Goal: Task Accomplishment & Management: Complete application form

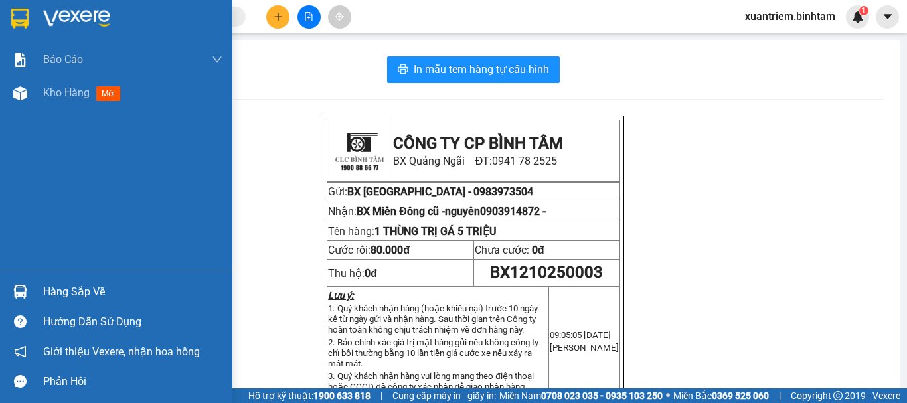
scroll to position [66, 0]
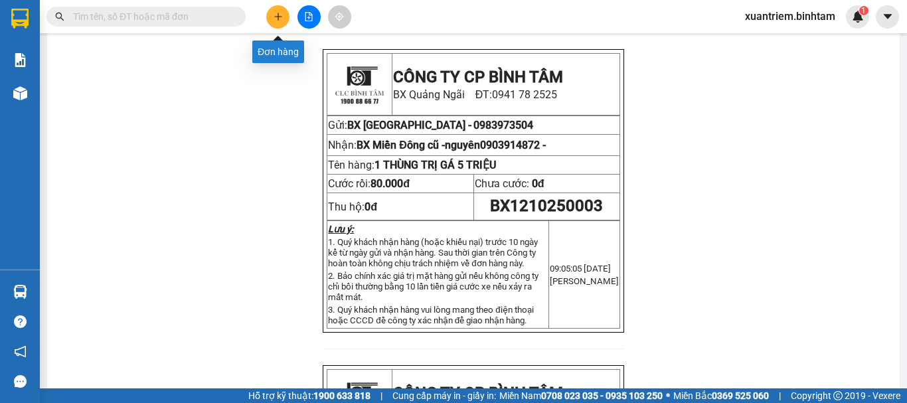
click at [278, 20] on icon "plus" at bounding box center [278, 16] width 9 height 9
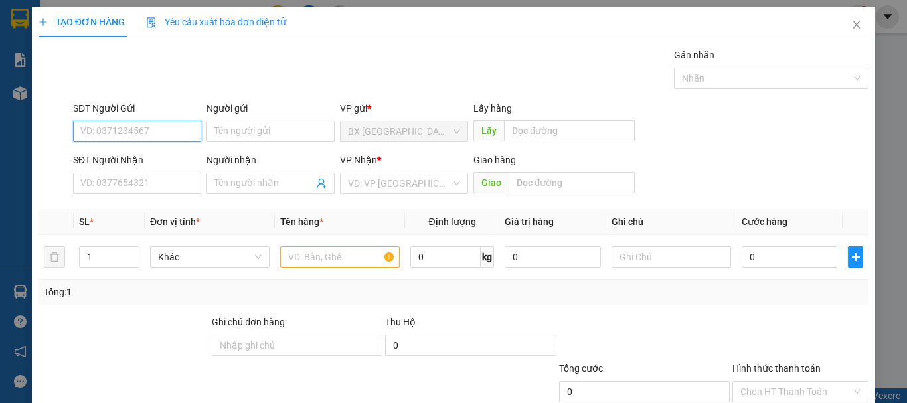
click at [129, 130] on input "SĐT Người Gửi" at bounding box center [137, 131] width 128 height 21
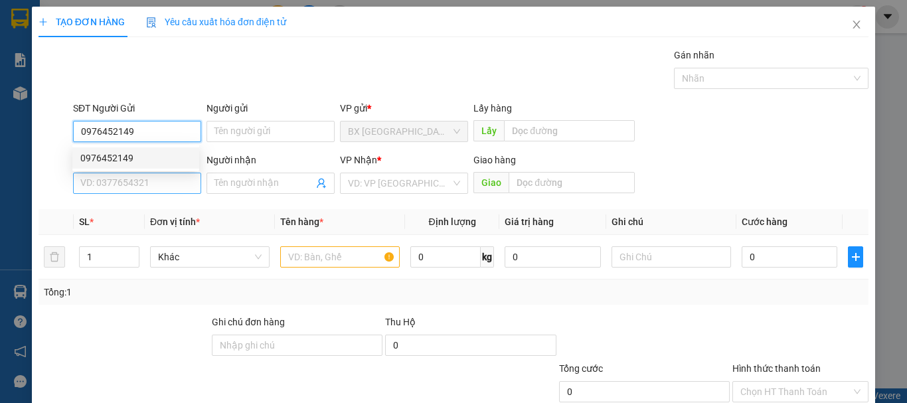
type input "0976452149"
click at [153, 190] on input "SĐT Người Nhận" at bounding box center [137, 183] width 128 height 21
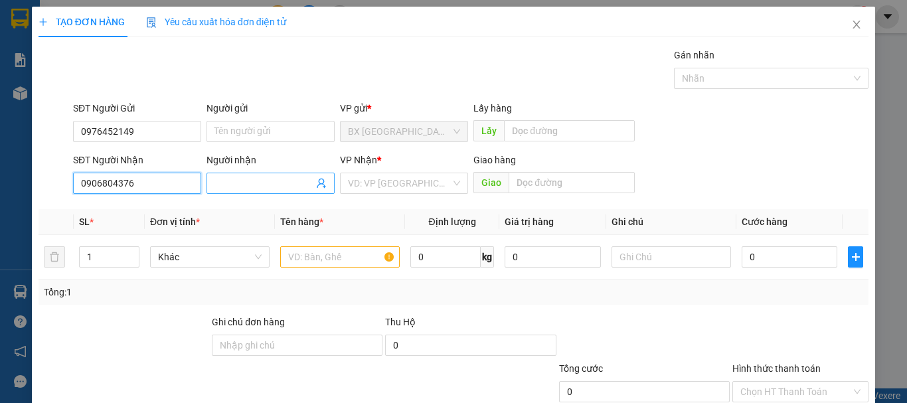
type input "0906804376"
click at [262, 189] on input "Người nhận" at bounding box center [263, 183] width 99 height 15
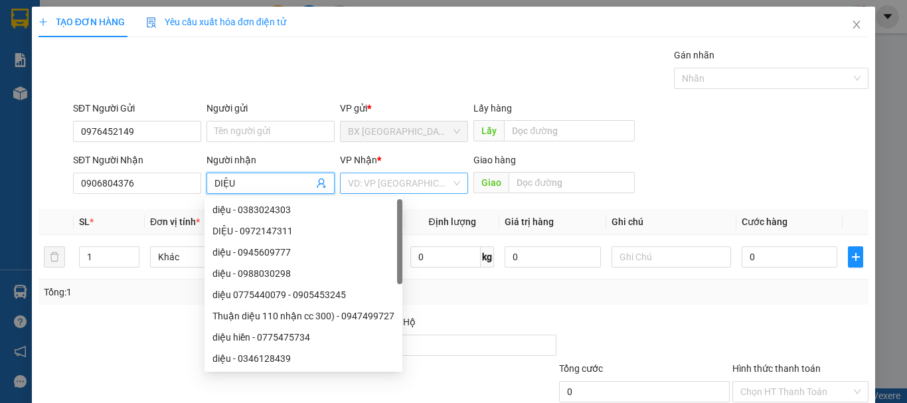
type input "DIỆU"
click at [402, 191] on input "search" at bounding box center [399, 183] width 103 height 20
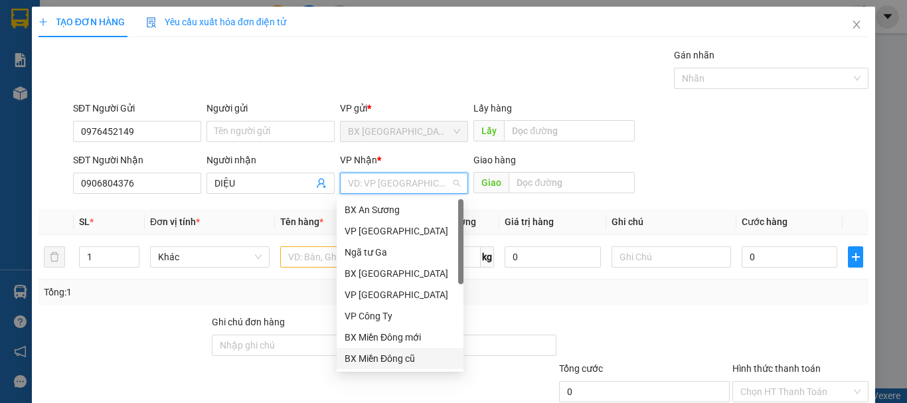
click at [390, 360] on div "BX Miền Đông cũ" at bounding box center [400, 358] width 111 height 15
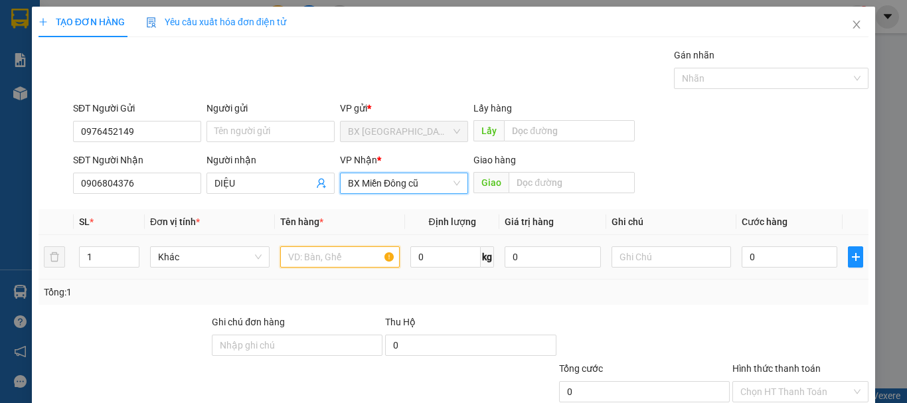
click at [333, 257] on input "text" at bounding box center [340, 256] width 120 height 21
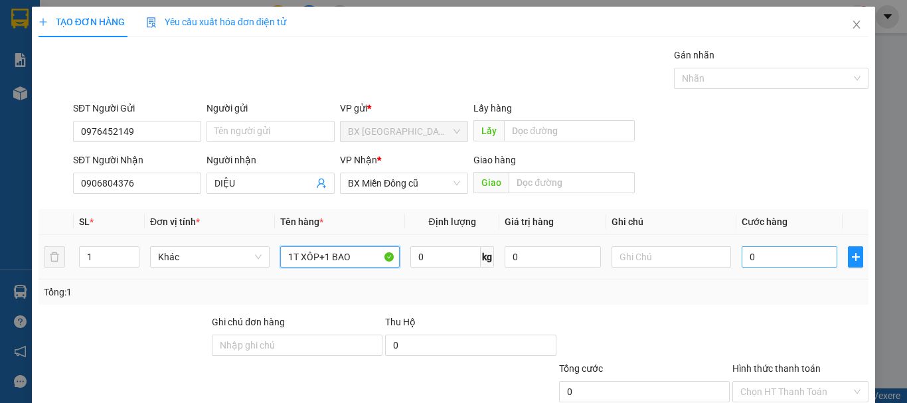
type input "1T XÔP+1 BAO"
click at [781, 267] on input "0" at bounding box center [790, 256] width 96 height 21
type input "08"
type input "8"
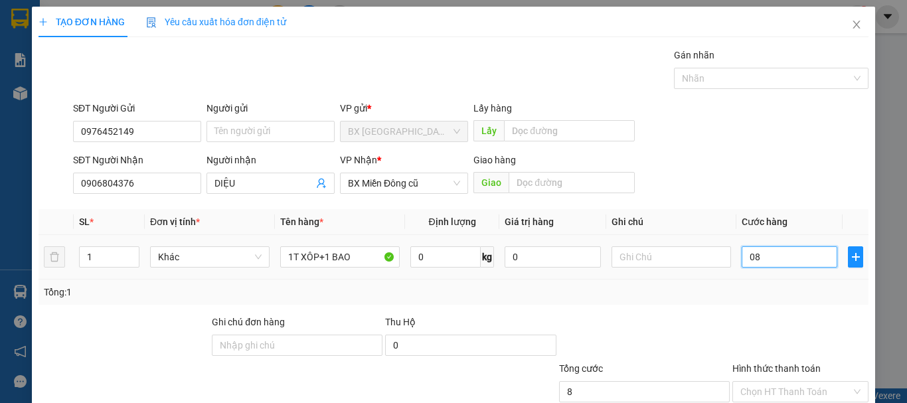
type input "080"
type input "80"
type input "0.800"
type input "800"
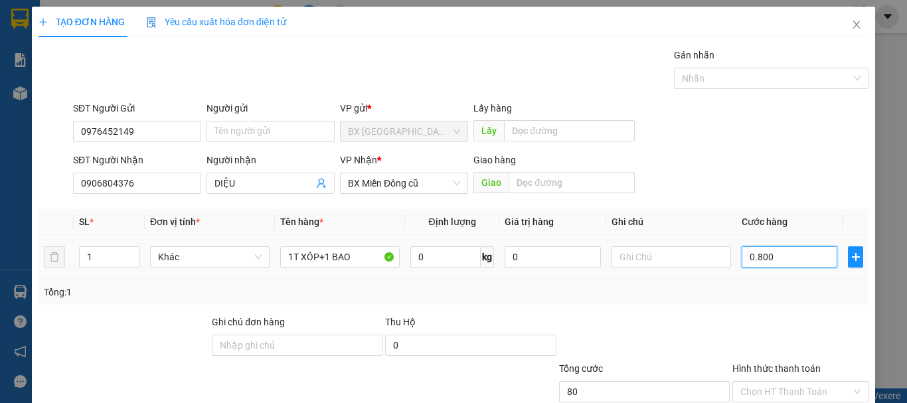
type input "800"
type input "080"
type input "80"
type input "08"
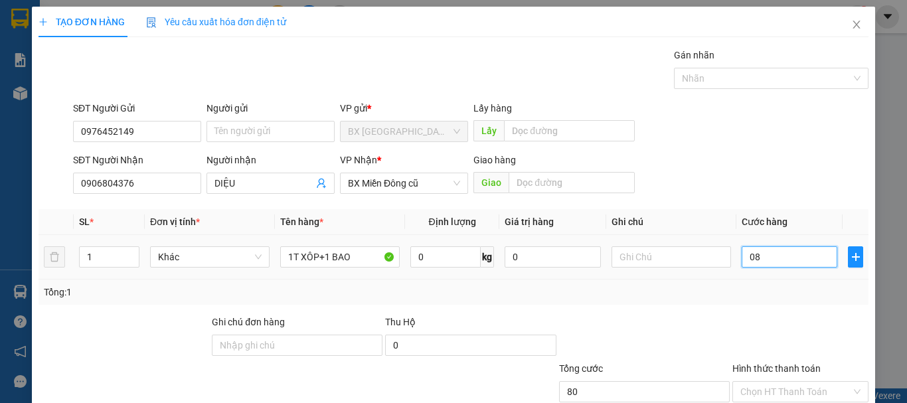
type input "8"
type input "0"
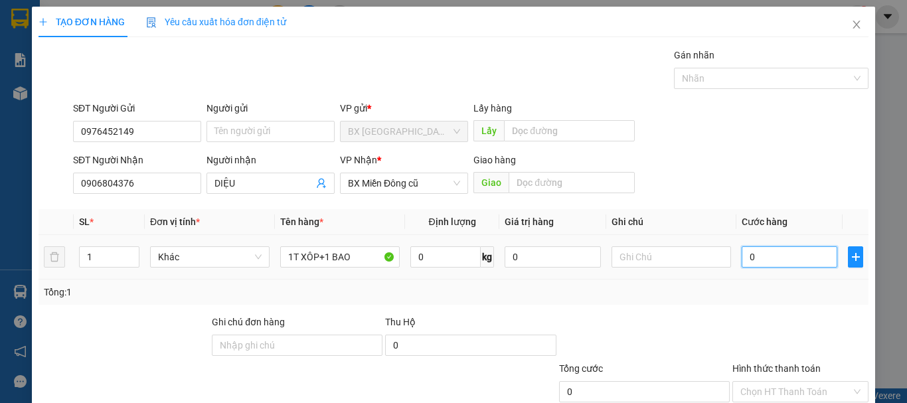
click at [742, 260] on input "0" at bounding box center [790, 256] width 96 height 21
type input "80"
type input "80.000"
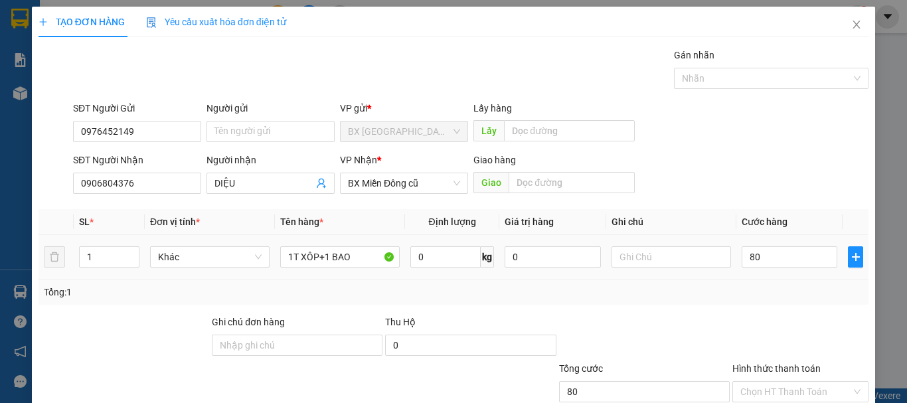
type input "80.000"
drag, startPoint x: 729, startPoint y: 311, endPoint x: 792, endPoint y: 245, distance: 91.6
click at [792, 245] on div "80.000" at bounding box center [790, 257] width 96 height 27
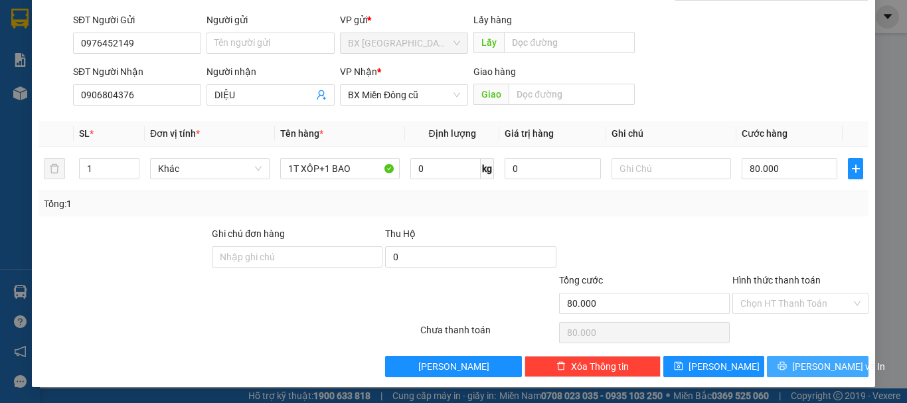
click at [815, 366] on span "[PERSON_NAME] và In" at bounding box center [838, 366] width 93 height 15
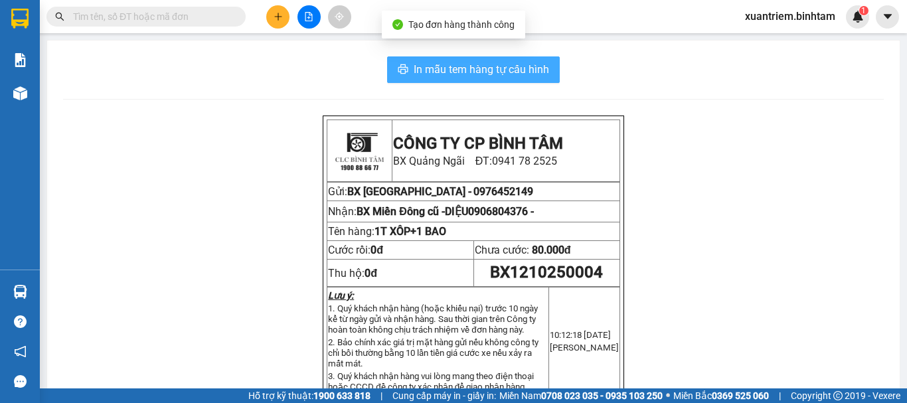
click at [473, 64] on span "In mẫu tem hàng tự cấu hình" at bounding box center [481, 69] width 135 height 17
click at [491, 74] on span "In mẫu tem hàng tự cấu hình" at bounding box center [481, 69] width 135 height 17
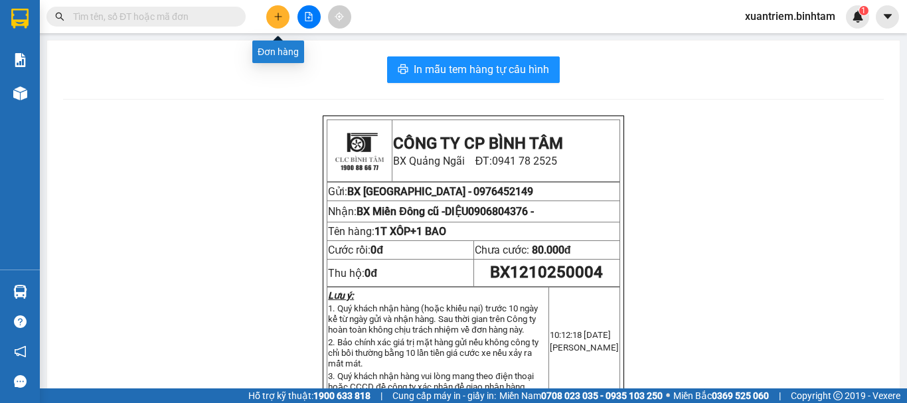
click at [280, 17] on icon "plus" at bounding box center [278, 16] width 9 height 9
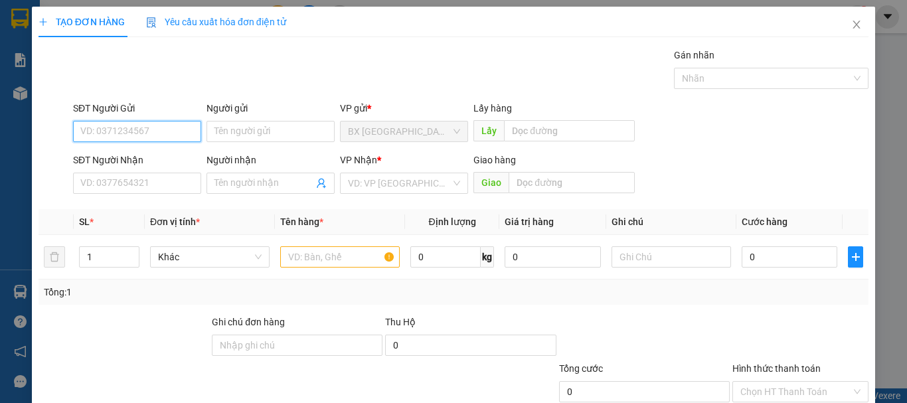
click at [116, 127] on input "SĐT Người Gửi" at bounding box center [137, 131] width 128 height 21
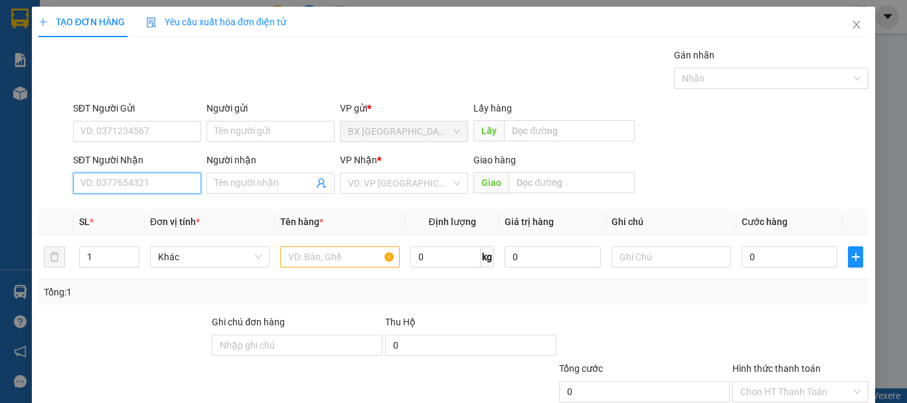
click at [143, 189] on input "SĐT Người Nhận" at bounding box center [137, 183] width 128 height 21
type input "0"
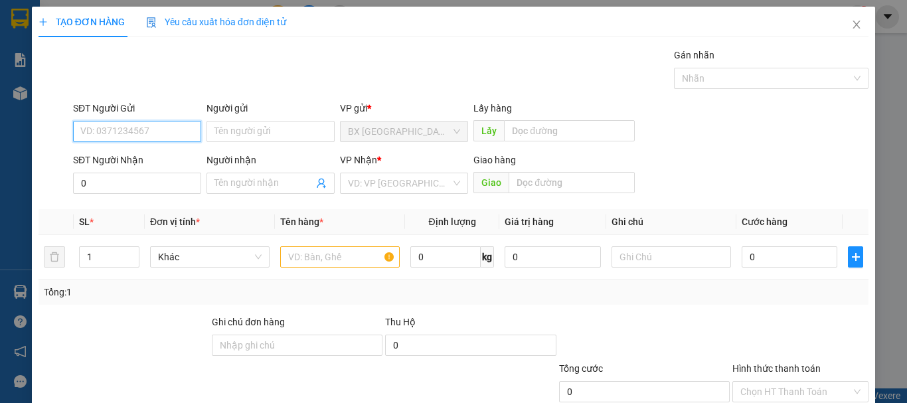
click at [97, 134] on input "SĐT Người Gửi" at bounding box center [137, 131] width 128 height 21
type input "0903901268"
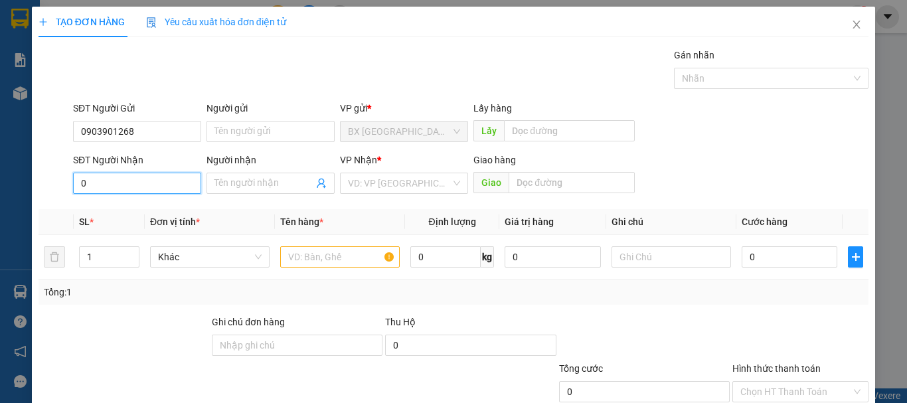
click at [100, 180] on input "0" at bounding box center [137, 183] width 128 height 21
type input "0988388685"
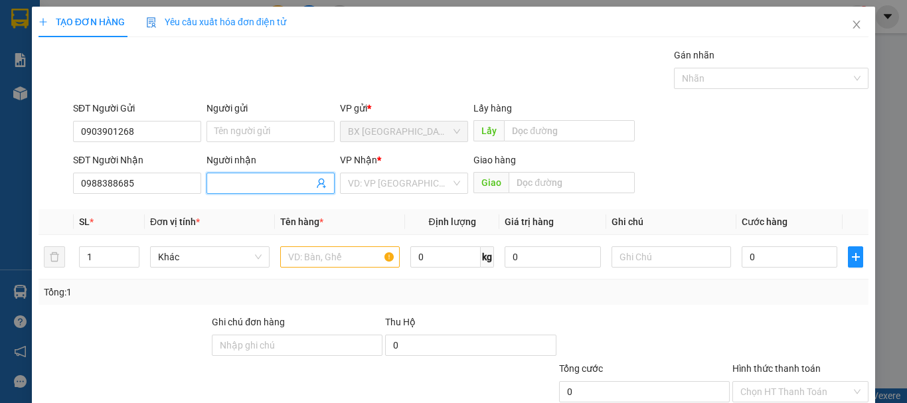
click at [266, 184] on input "Người nhận" at bounding box center [263, 183] width 99 height 15
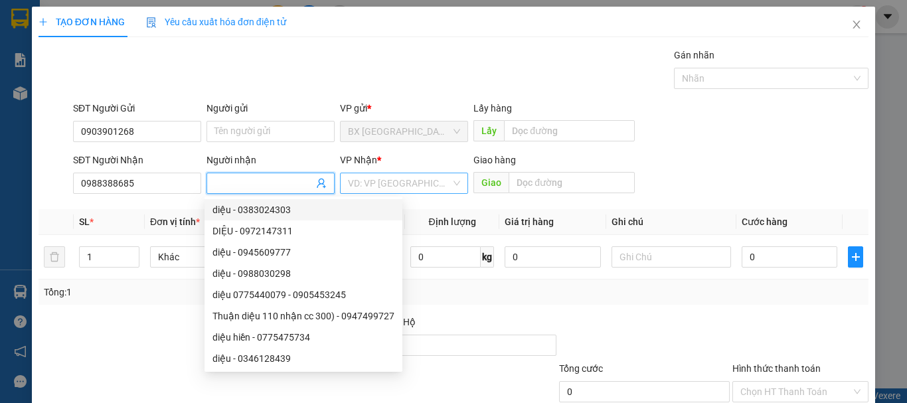
click at [402, 177] on input "search" at bounding box center [399, 183] width 103 height 20
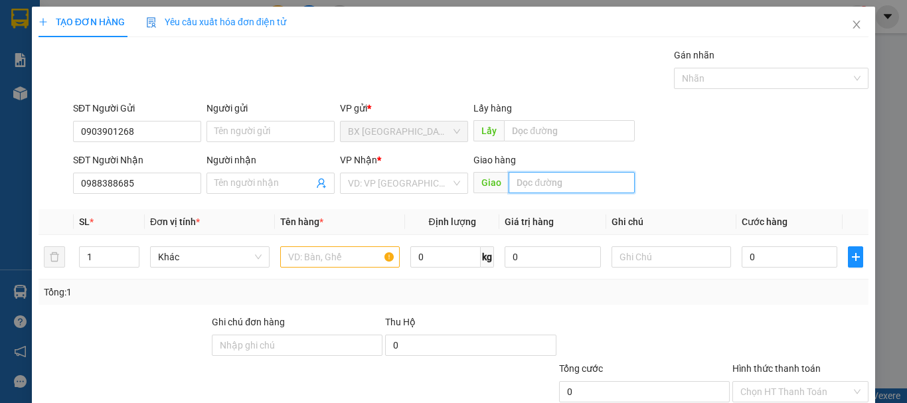
click at [536, 185] on input "text" at bounding box center [572, 182] width 126 height 21
type input "[PERSON_NAME]"
click at [329, 263] on input "text" at bounding box center [340, 256] width 120 height 21
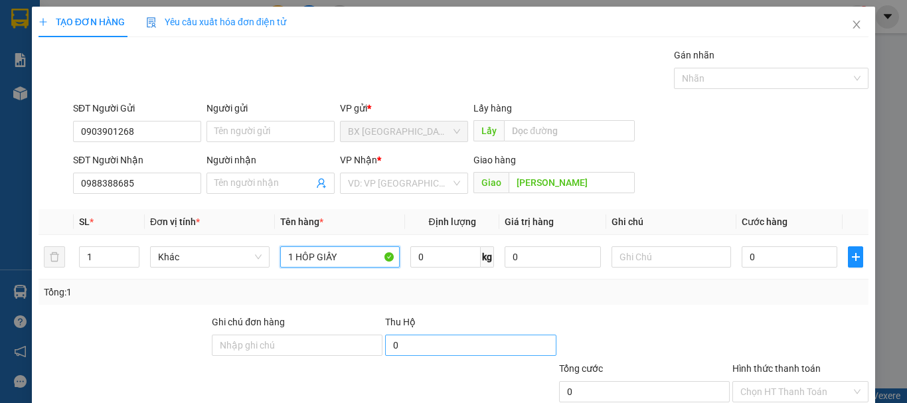
type input "1 HÔP GIẤY"
click at [413, 350] on input "0" at bounding box center [470, 345] width 171 height 21
type input "600.000"
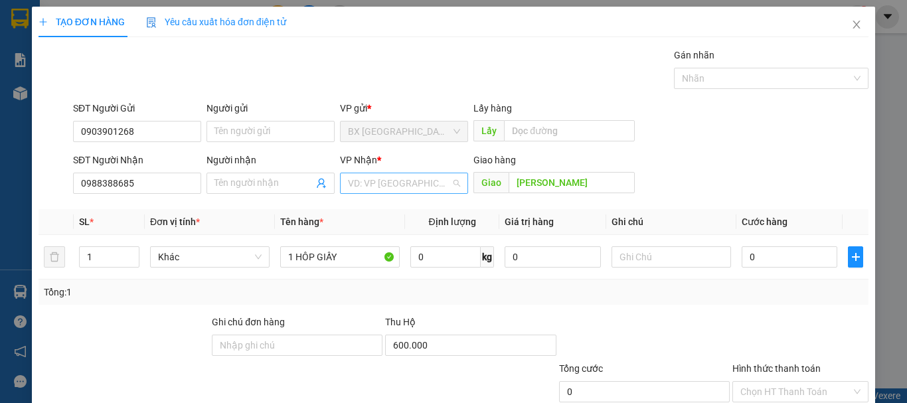
click at [421, 185] on input "search" at bounding box center [399, 183] width 103 height 20
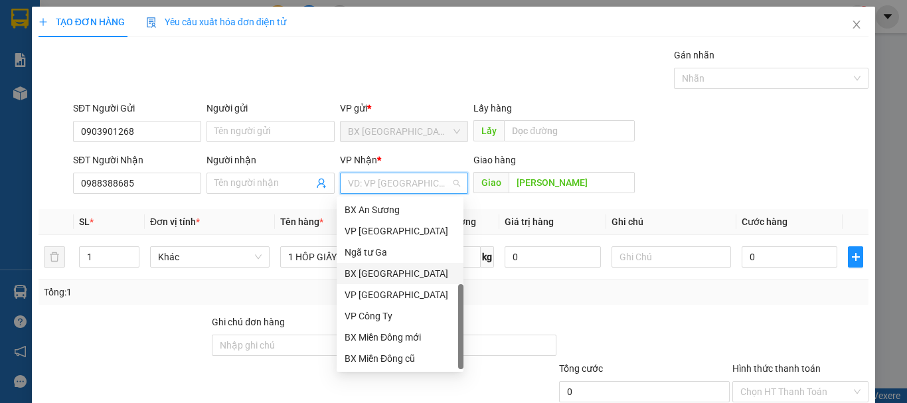
scroll to position [42, 0]
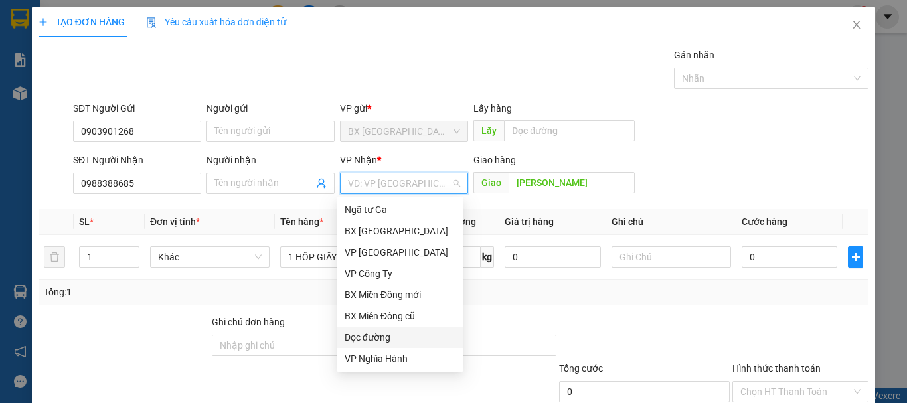
click at [363, 333] on div "Dọc đường" at bounding box center [400, 337] width 111 height 15
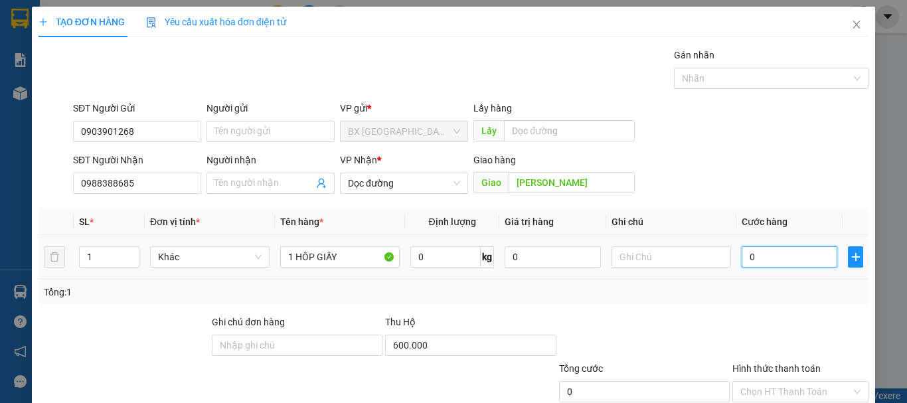
click at [769, 262] on input "0" at bounding box center [790, 256] width 96 height 21
type input "7"
type input "70"
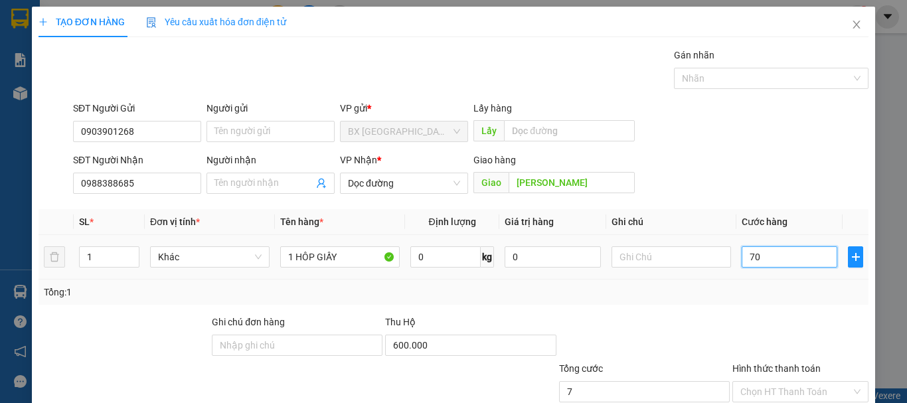
type input "70"
type input "700"
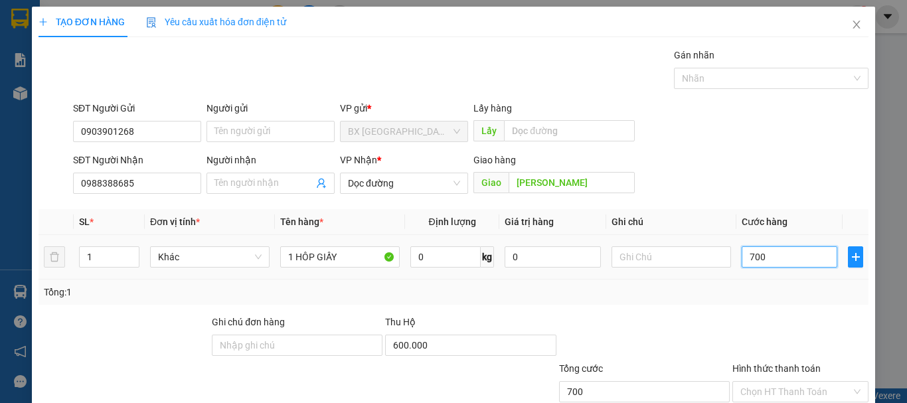
type input "7.000"
type input "70.000"
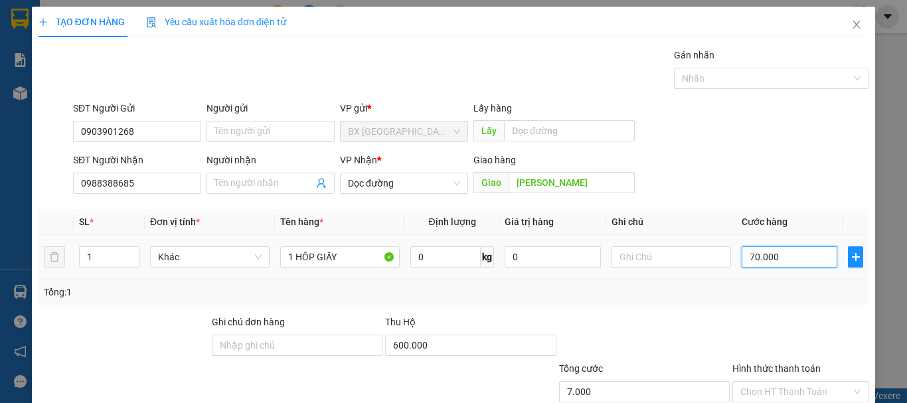
type input "70.000"
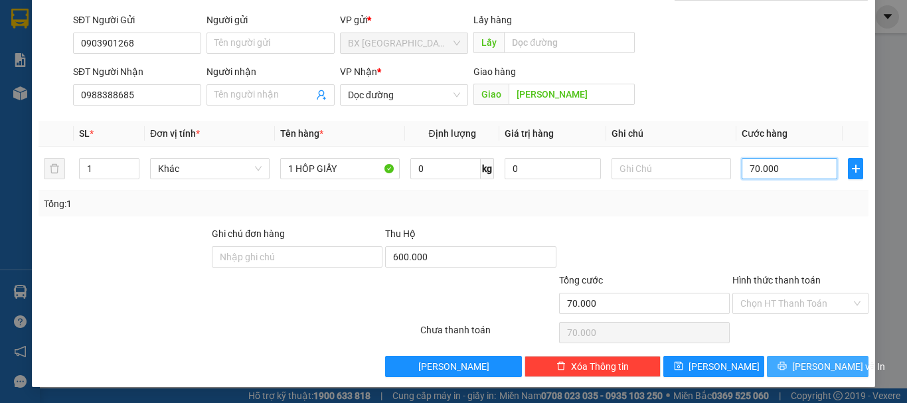
type input "70.000"
click at [819, 368] on span "[PERSON_NAME] và In" at bounding box center [838, 366] width 93 height 15
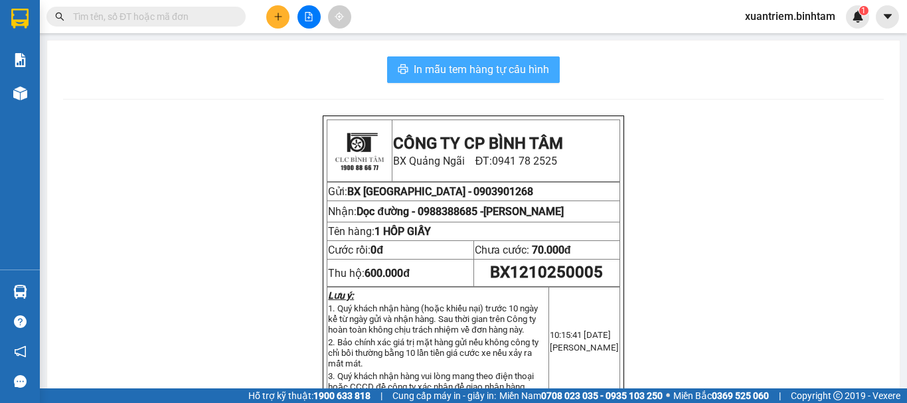
click at [464, 62] on span "In mẫu tem hàng tự cấu hình" at bounding box center [481, 69] width 135 height 17
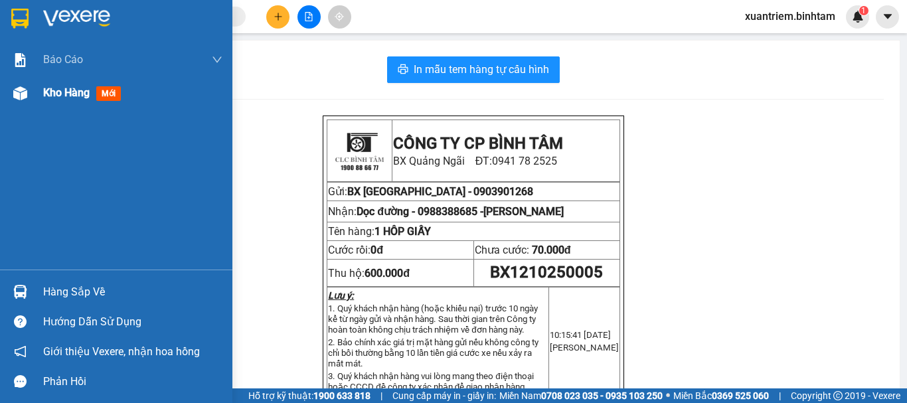
click at [68, 96] on span "Kho hàng" at bounding box center [66, 92] width 46 height 13
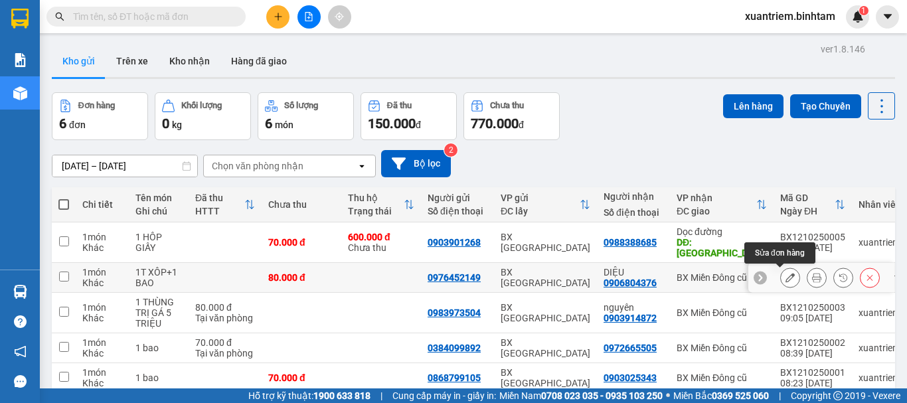
click at [781, 279] on button at bounding box center [790, 277] width 19 height 23
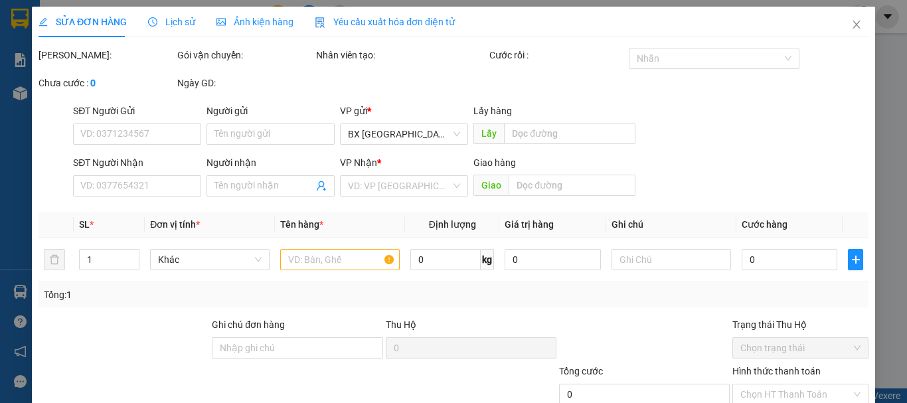
type input "0976452149"
type input "0906804376"
type input "DIỆU"
type input "80.000"
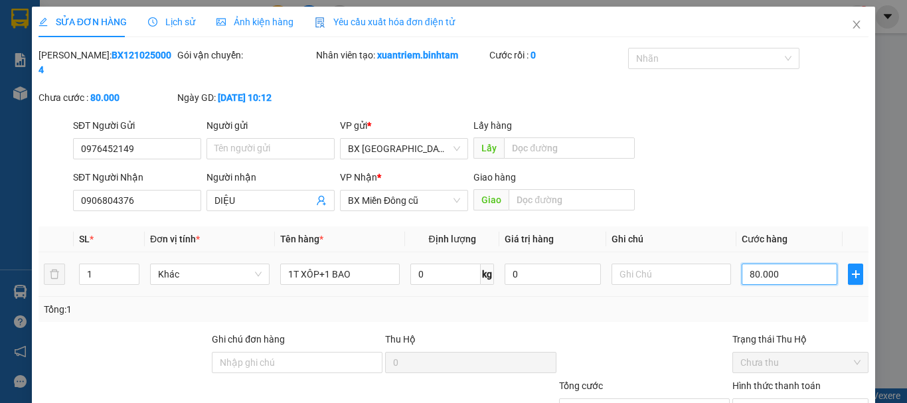
click at [791, 270] on input "80.000" at bounding box center [790, 274] width 96 height 21
type input "1"
type input "10"
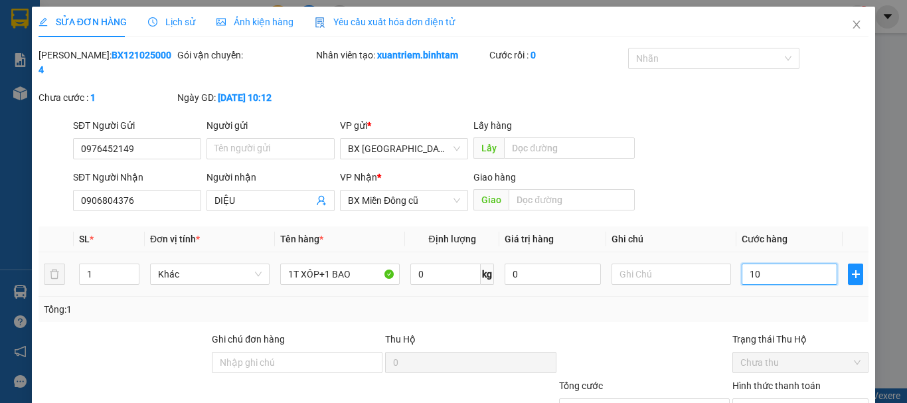
type input "10"
type input "100"
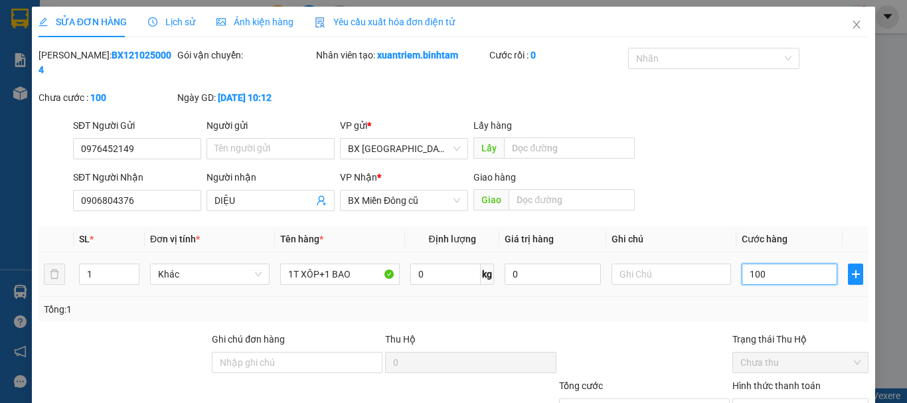
type input "1.000"
type input "10.000"
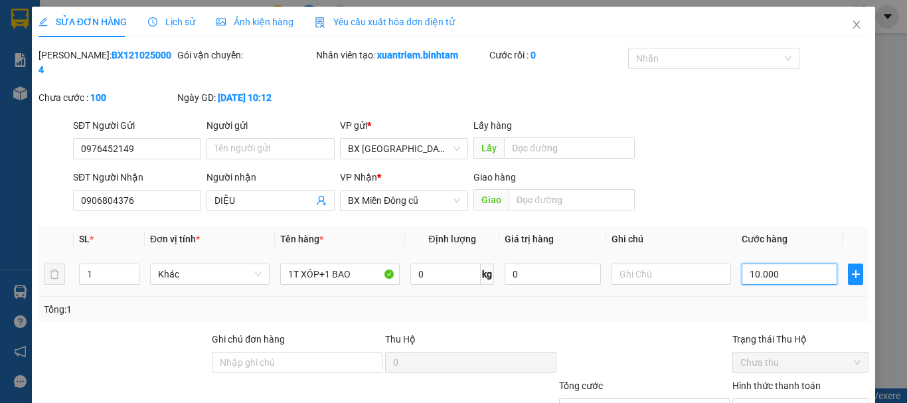
type input "10.000"
type input "100.000"
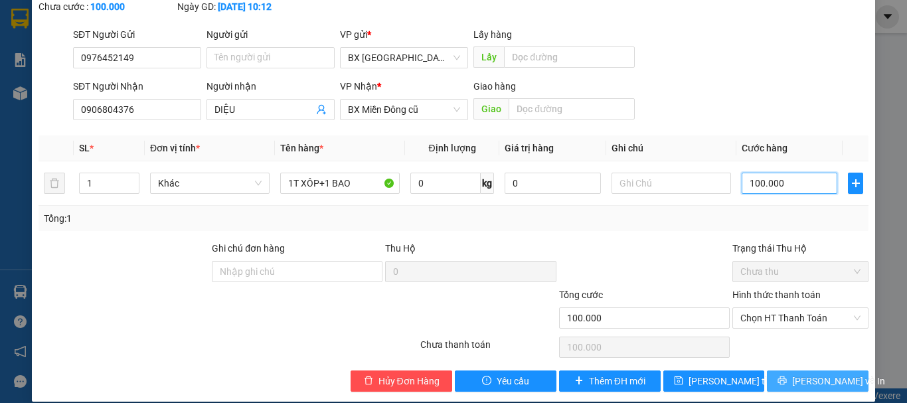
type input "100.000"
click at [807, 374] on span "[PERSON_NAME] và In" at bounding box center [838, 381] width 93 height 15
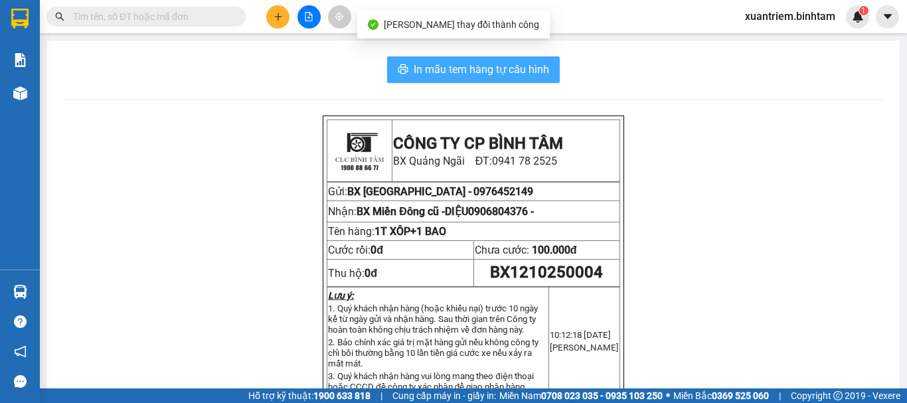
click at [507, 71] on span "In mẫu tem hàng tự cấu hình" at bounding box center [481, 69] width 135 height 17
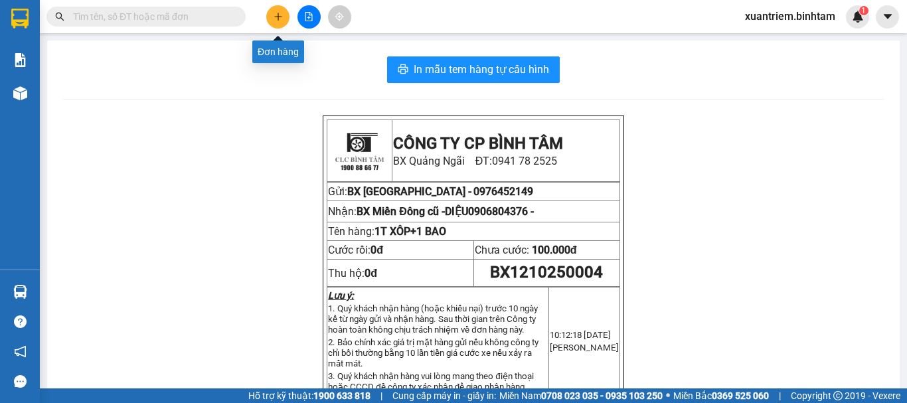
click at [274, 23] on button at bounding box center [277, 16] width 23 height 23
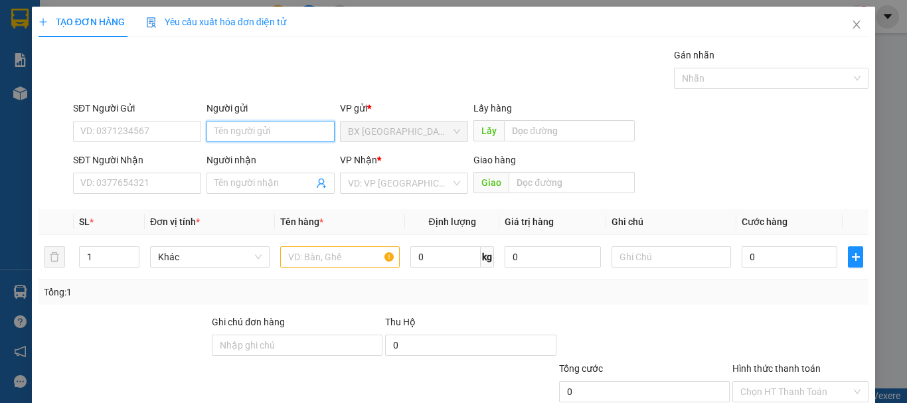
click at [245, 128] on input "Người gửi" at bounding box center [271, 131] width 128 height 21
type input "TL"
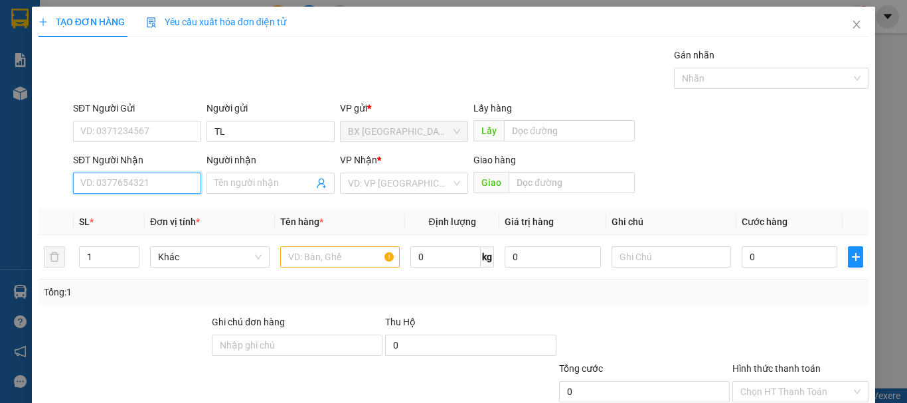
click at [150, 191] on input "SĐT Người Nhận" at bounding box center [137, 183] width 128 height 21
type input "0918994889"
click at [150, 191] on input "0918994889" at bounding box center [137, 183] width 128 height 21
click at [143, 208] on div "0918994889" at bounding box center [135, 210] width 111 height 15
type input "150.000"
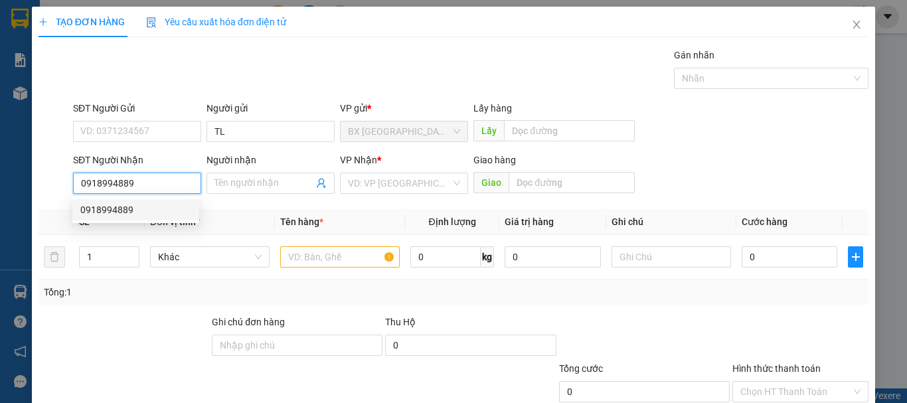
type input "150.000"
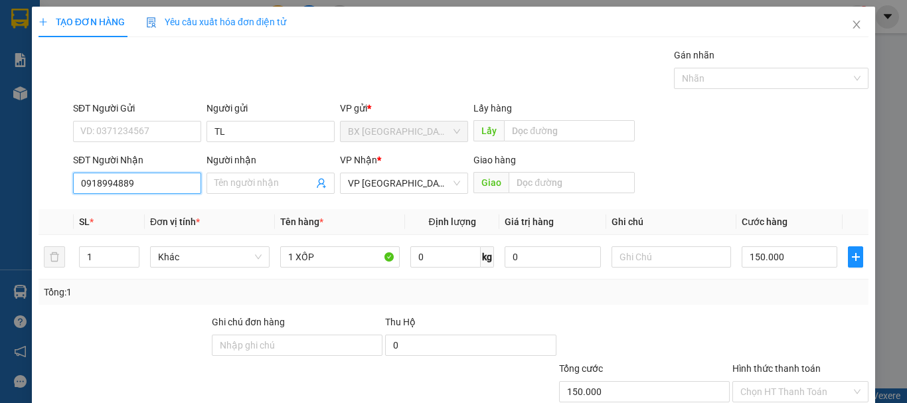
scroll to position [88, 0]
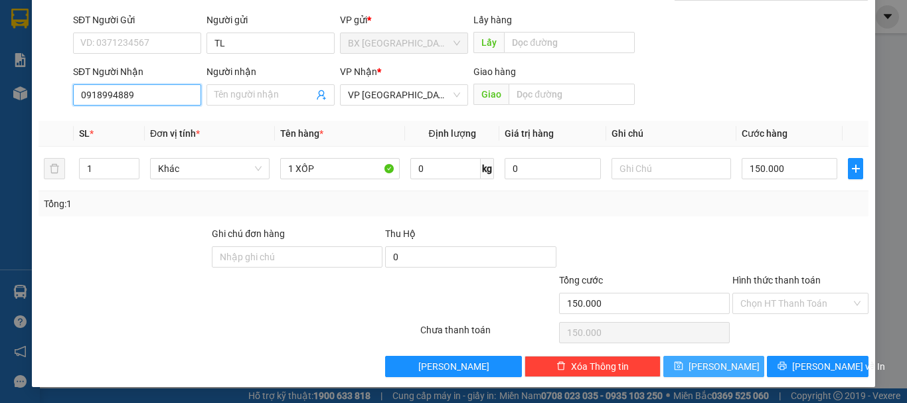
type input "0918994889"
click at [722, 368] on button "[PERSON_NAME]" at bounding box center [714, 366] width 102 height 21
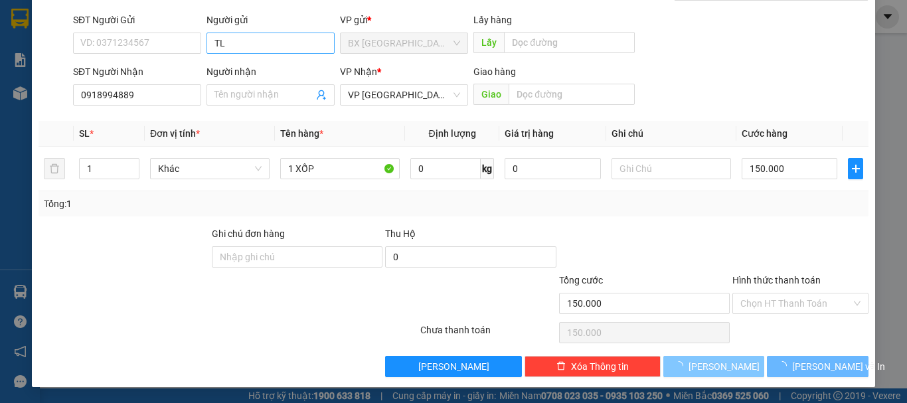
type input "0"
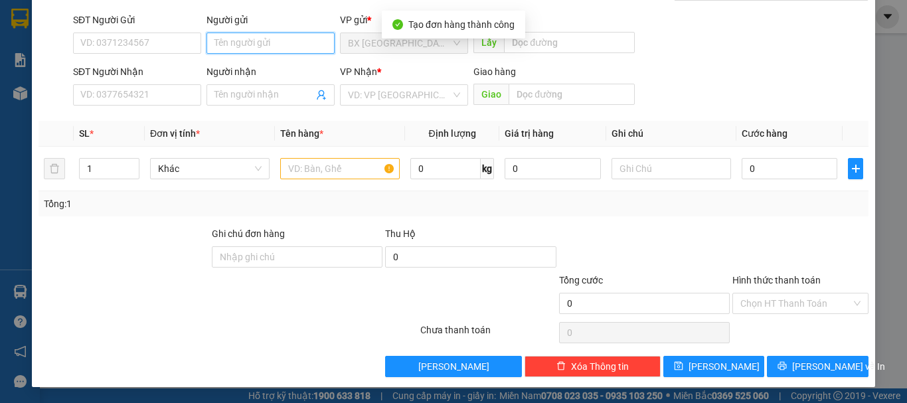
click at [278, 48] on input "Người gửi" at bounding box center [271, 43] width 128 height 21
type input "TL"
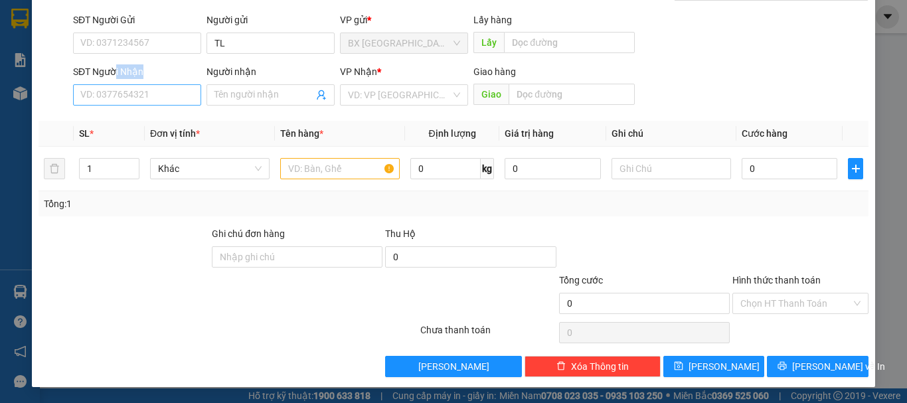
click at [115, 88] on div "SĐT Người Nhận VD: 0377654321" at bounding box center [137, 87] width 128 height 46
click at [86, 90] on input "SĐT Người Nhận" at bounding box center [137, 94] width 128 height 21
type input "0985611791"
click at [119, 112] on div "0985611791" at bounding box center [135, 121] width 127 height 21
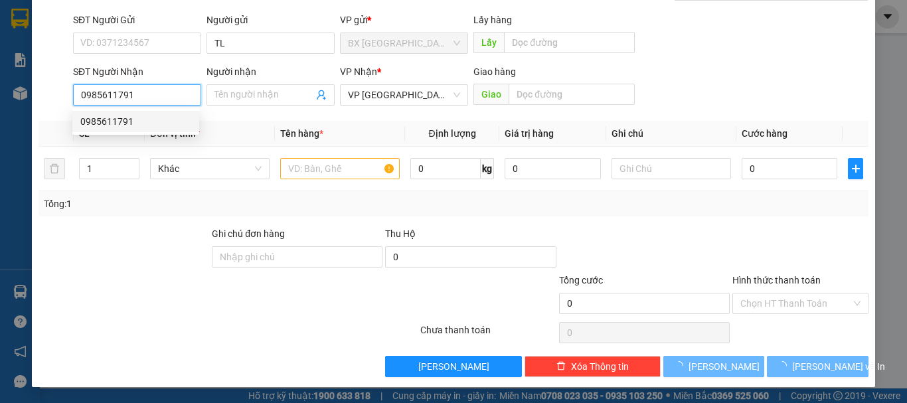
type input "100.000"
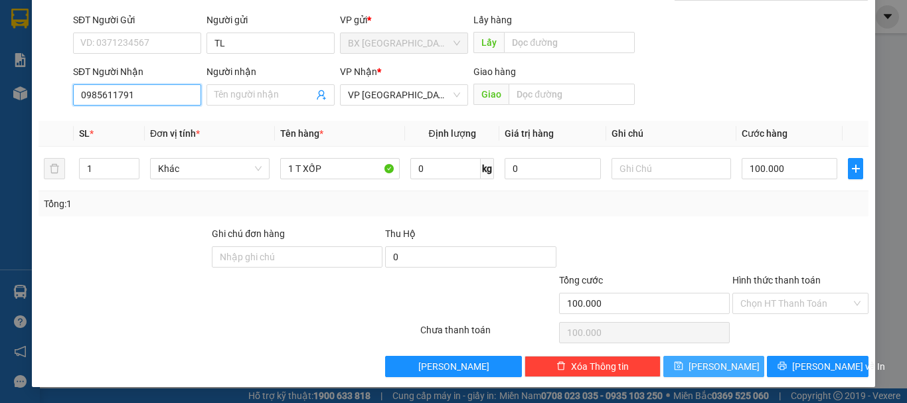
type input "0985611791"
click at [746, 363] on button "[PERSON_NAME]" at bounding box center [714, 366] width 102 height 21
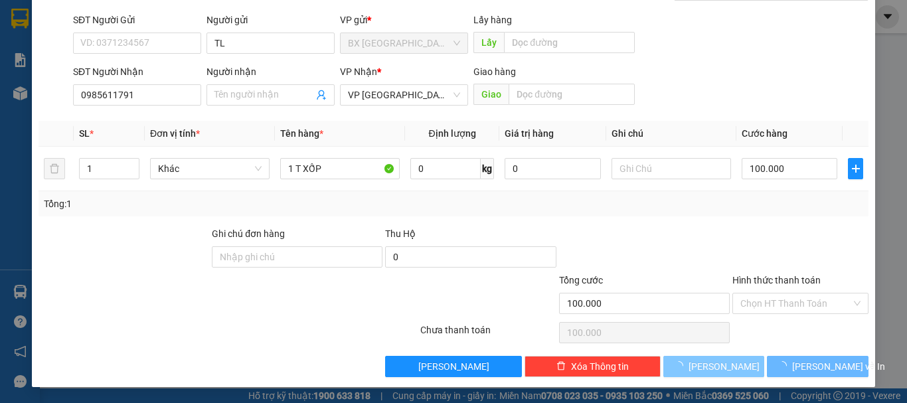
click at [745, 364] on button "[PERSON_NAME]" at bounding box center [714, 366] width 102 height 21
type input "0"
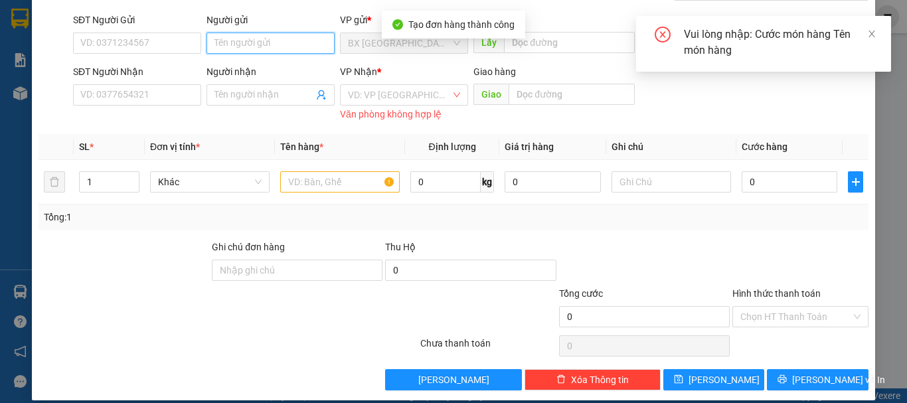
click at [285, 50] on input "Người gửi" at bounding box center [271, 43] width 128 height 21
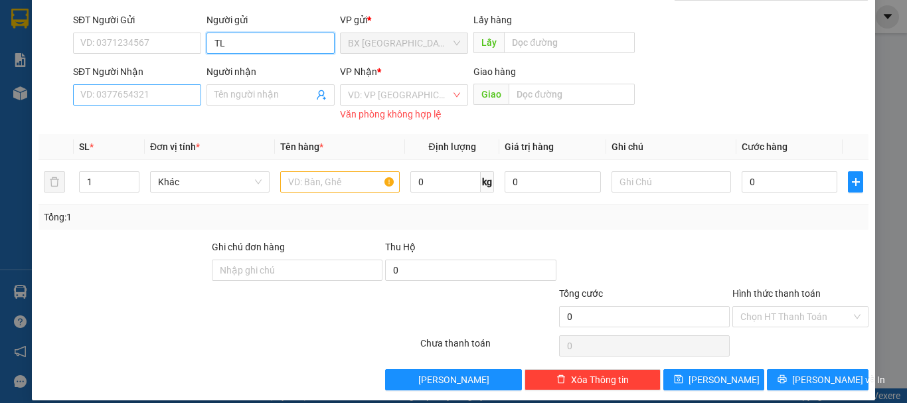
type input "TL"
click at [167, 96] on input "SĐT Người Nhận" at bounding box center [137, 94] width 128 height 21
click at [167, 102] on input "0868016609" at bounding box center [137, 94] width 128 height 21
type input "0868016609"
click at [398, 98] on input "search" at bounding box center [399, 95] width 103 height 20
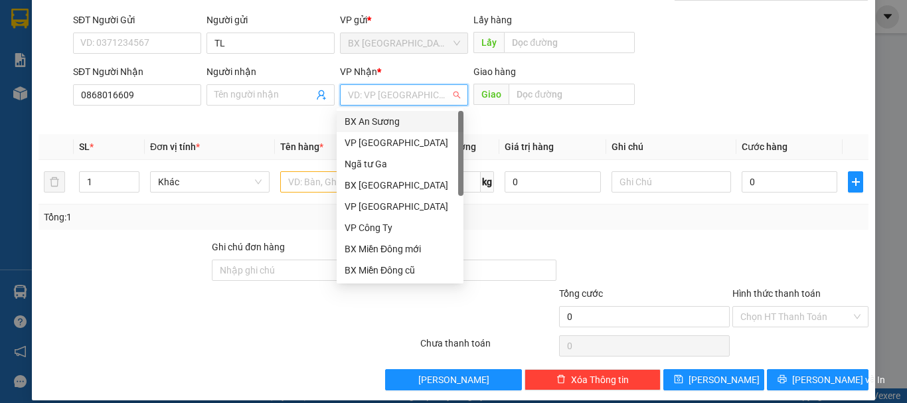
scroll to position [42, 0]
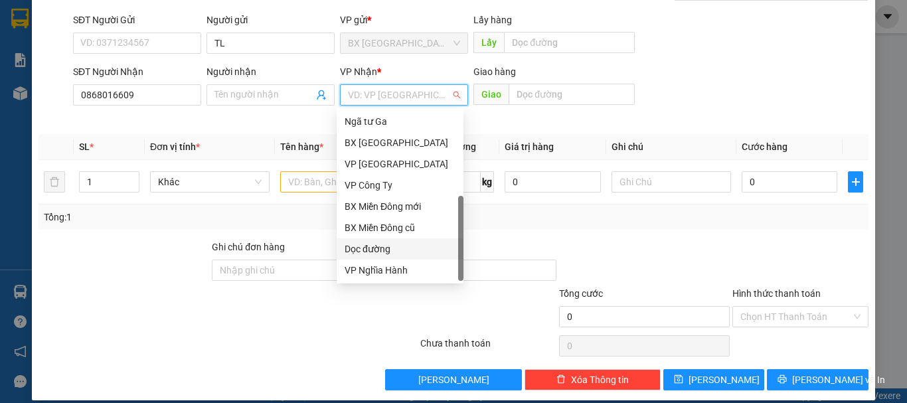
drag, startPoint x: 370, startPoint y: 246, endPoint x: 550, endPoint y: 104, distance: 229.3
click at [371, 246] on div "Dọc đường" at bounding box center [400, 249] width 111 height 15
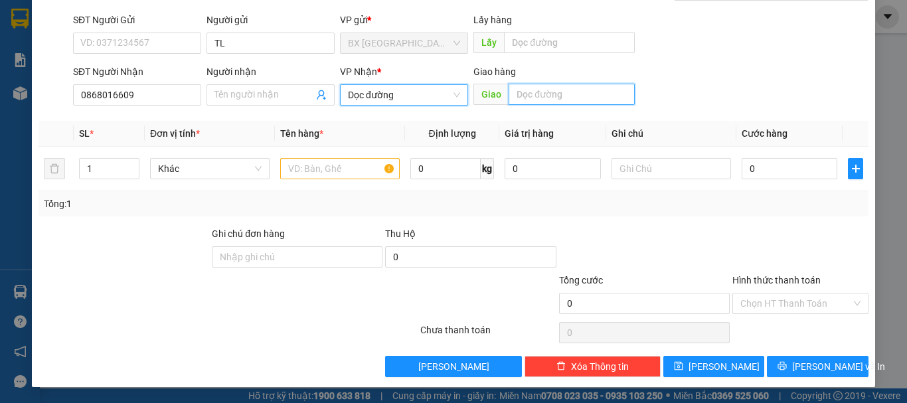
click at [564, 94] on input "text" at bounding box center [572, 94] width 126 height 21
type input "DIẾN CHÂU"
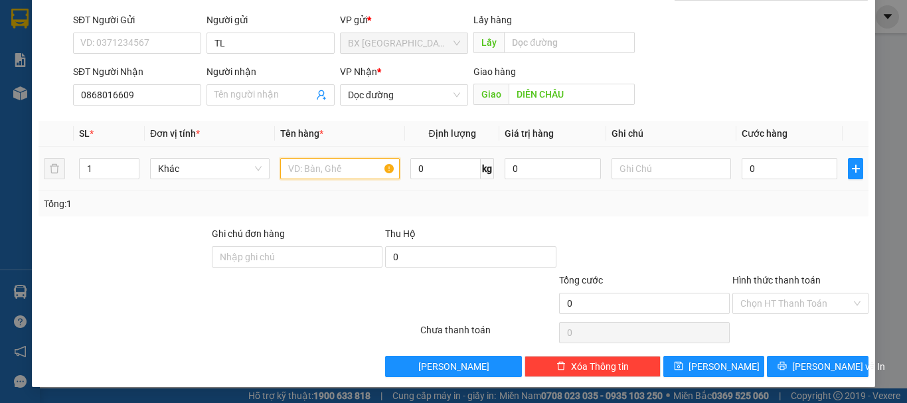
click at [366, 174] on input "text" at bounding box center [340, 168] width 120 height 21
type input "1 XỐP"
click at [776, 181] on div "0" at bounding box center [790, 168] width 96 height 27
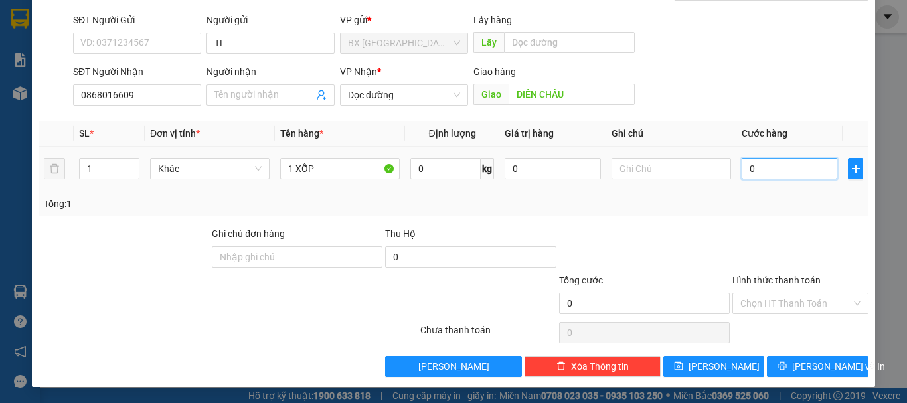
click at [774, 167] on input "0" at bounding box center [790, 168] width 96 height 21
type input "1"
type input "13"
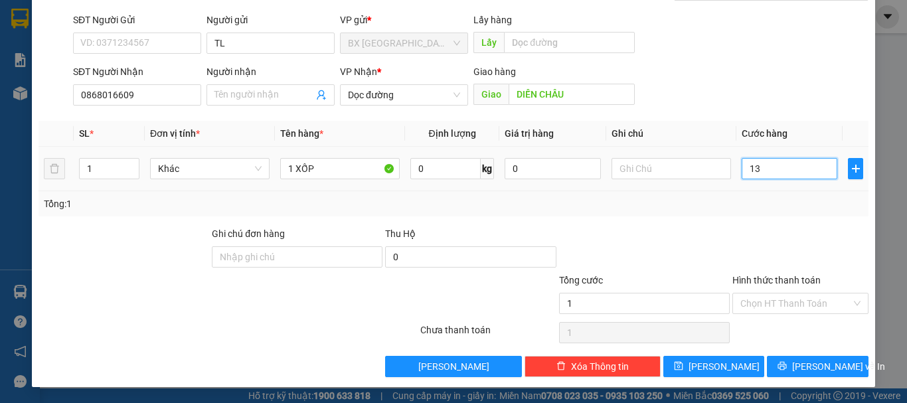
type input "13"
type input "130"
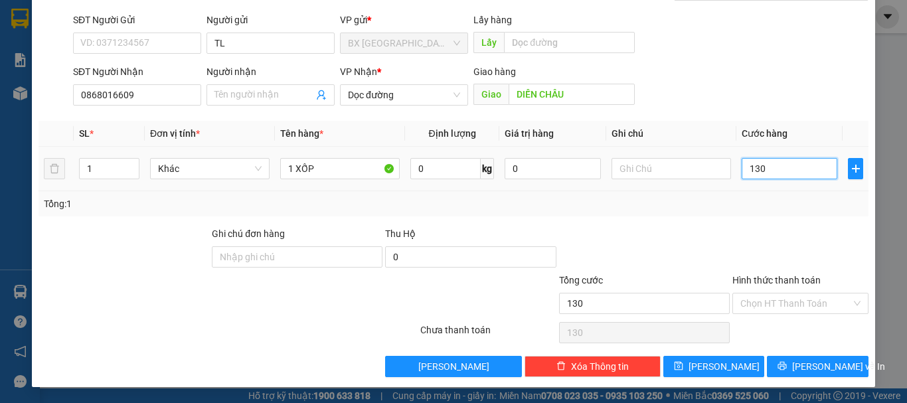
type input "1.300"
type input "13.000"
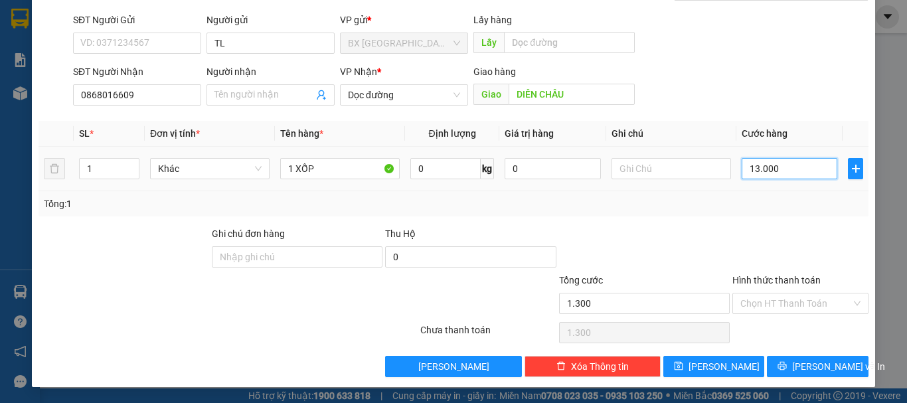
type input "13.000"
type input "130.000"
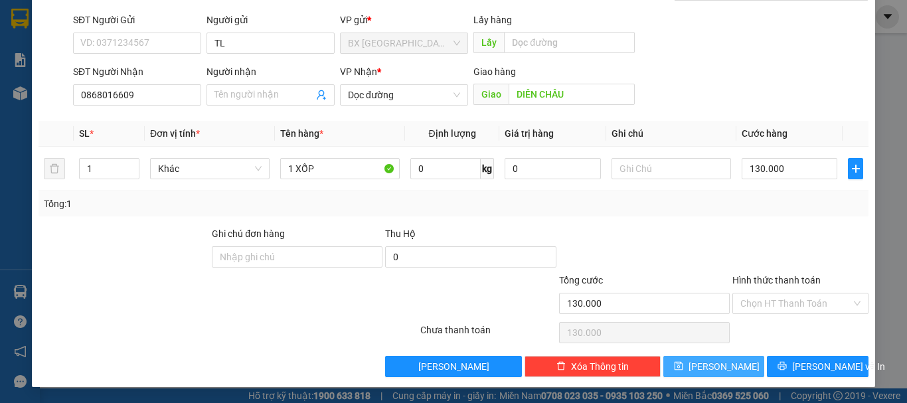
click at [718, 368] on span "[PERSON_NAME]" at bounding box center [724, 366] width 71 height 15
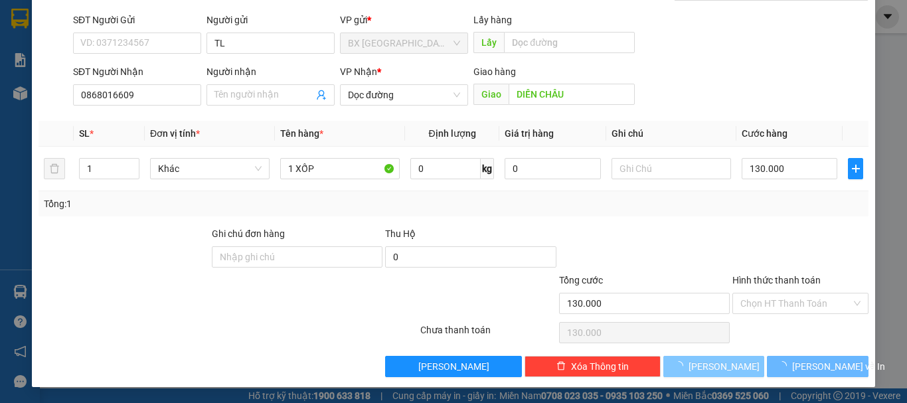
type input "0"
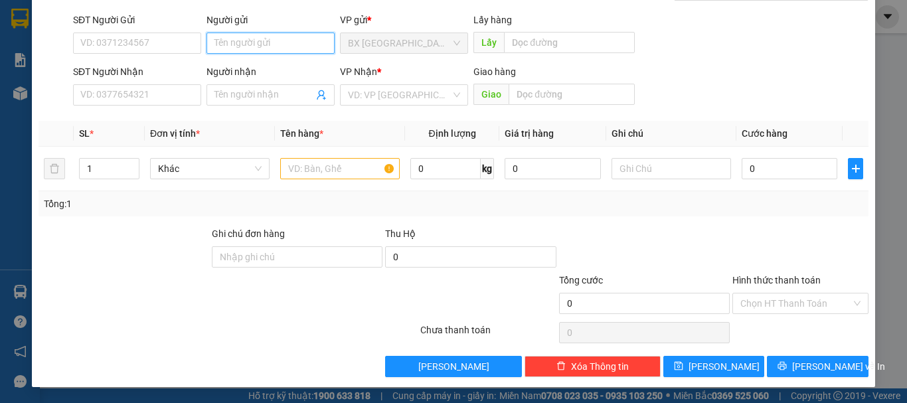
click at [266, 39] on input "Người gửi" at bounding box center [271, 43] width 128 height 21
type input "TL"
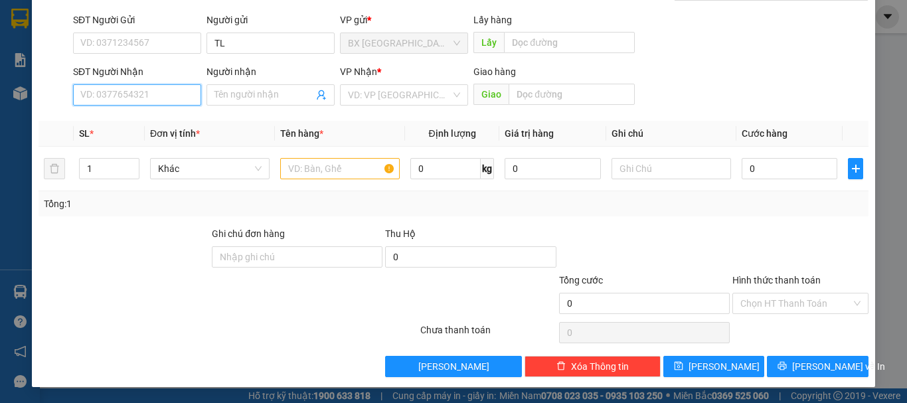
click at [171, 92] on input "SĐT Người Nhận" at bounding box center [137, 94] width 128 height 21
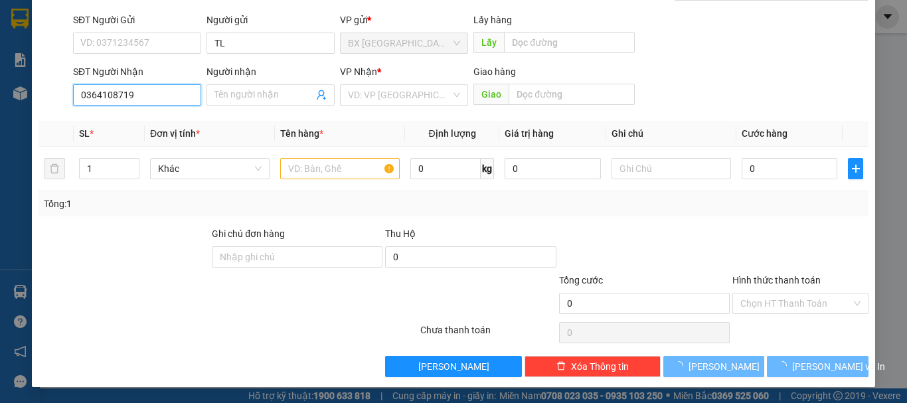
click at [171, 90] on input "0364108719" at bounding box center [137, 94] width 128 height 21
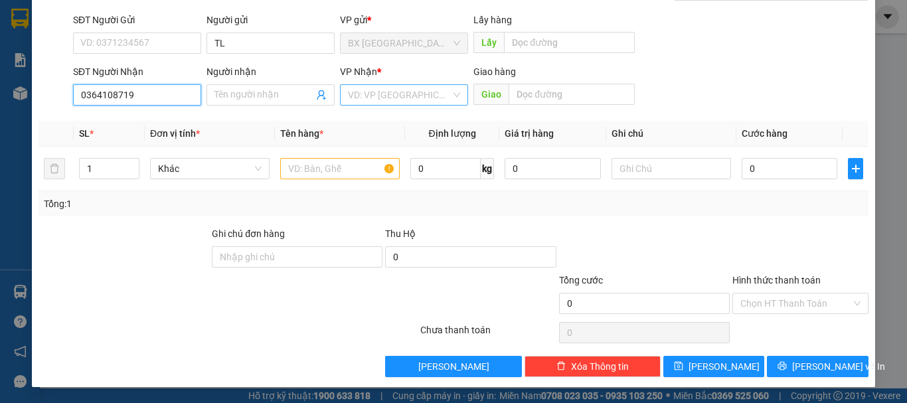
type input "0364108719"
click at [428, 98] on input "search" at bounding box center [399, 95] width 103 height 20
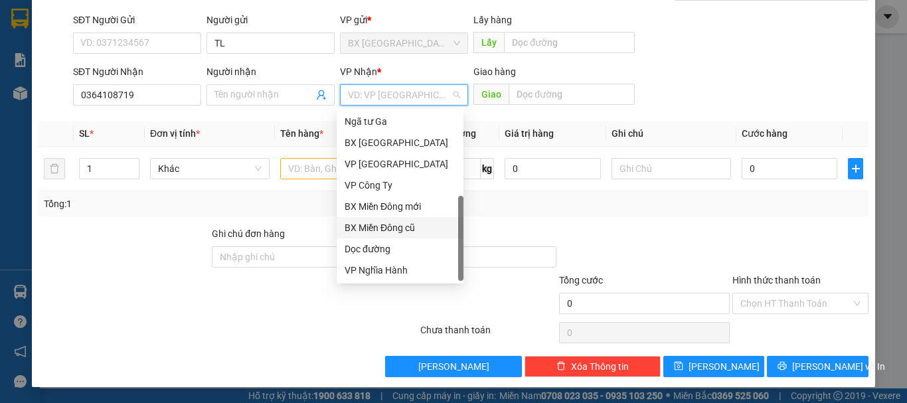
click at [386, 222] on div "BX Miền Đông cũ" at bounding box center [400, 227] width 111 height 15
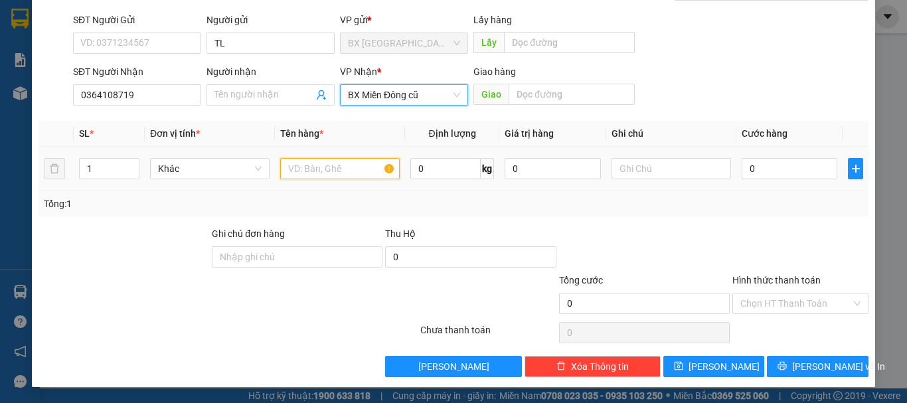
click at [331, 172] on input "text" at bounding box center [340, 168] width 120 height 21
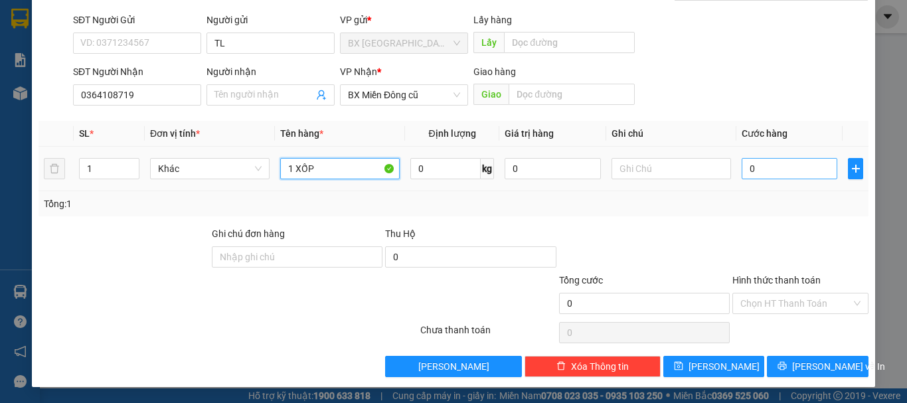
type input "1 XỐP"
click at [777, 169] on input "0" at bounding box center [790, 168] width 96 height 21
type input "1"
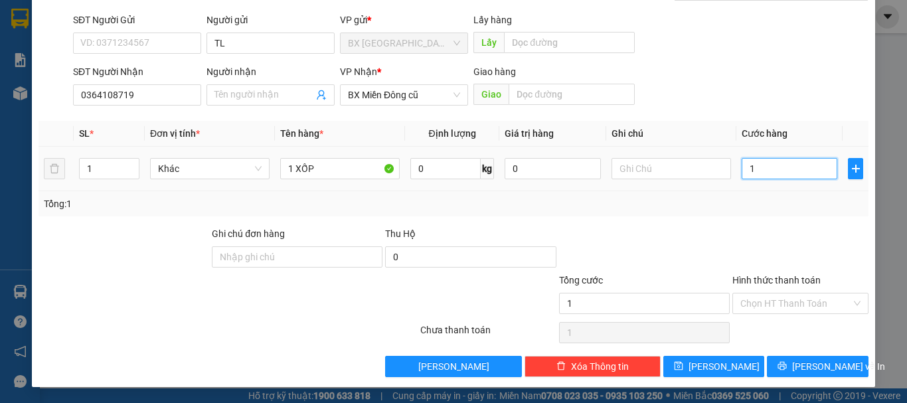
type input "11"
type input "110"
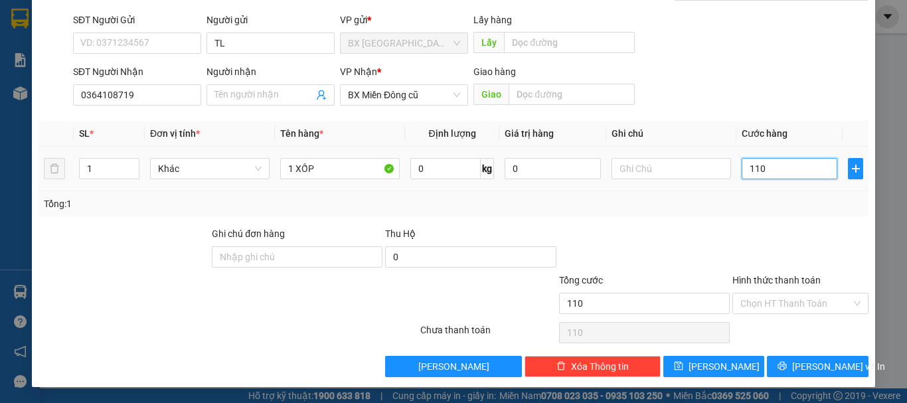
type input "1.100"
type input "11.000"
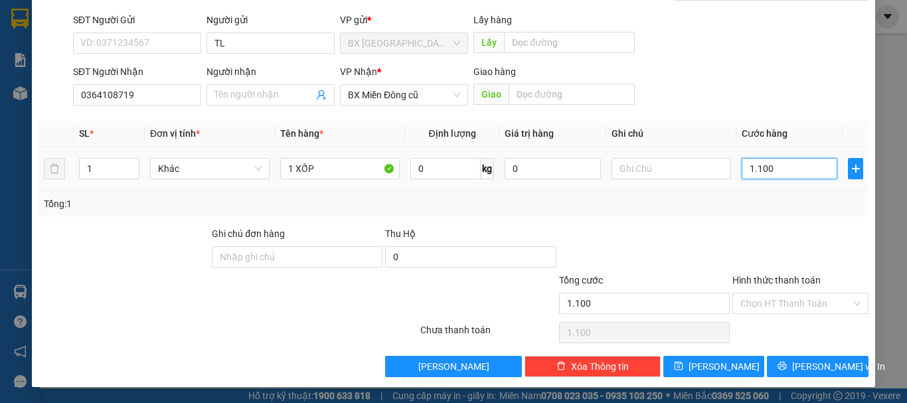
type input "11.000"
type input "110.000"
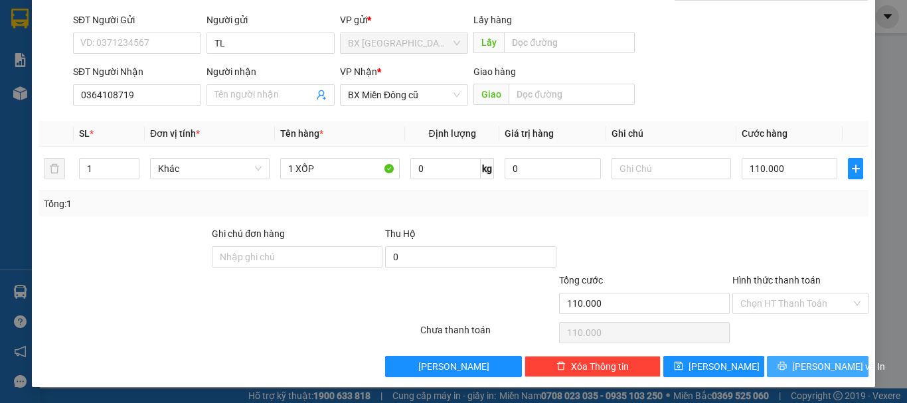
click at [777, 363] on button "[PERSON_NAME] và In" at bounding box center [818, 366] width 102 height 21
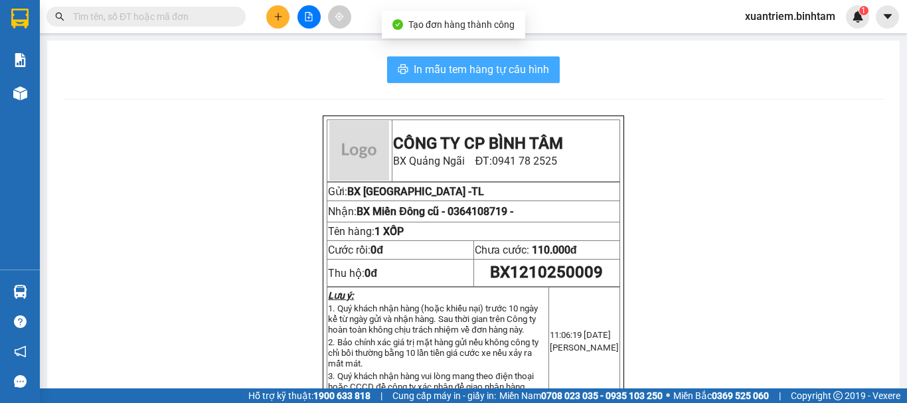
click at [451, 76] on span "In mẫu tem hàng tự cấu hình" at bounding box center [481, 69] width 135 height 17
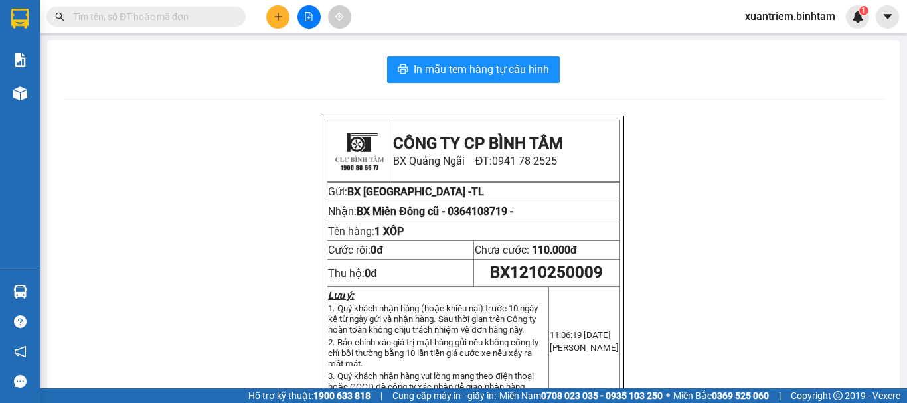
click at [284, 19] on button at bounding box center [277, 16] width 23 height 23
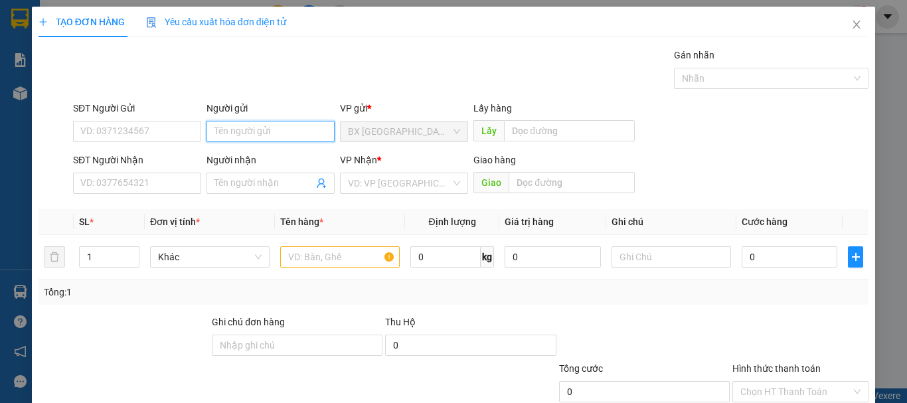
click at [252, 129] on input "Người gửi" at bounding box center [271, 131] width 128 height 21
type input "TL"
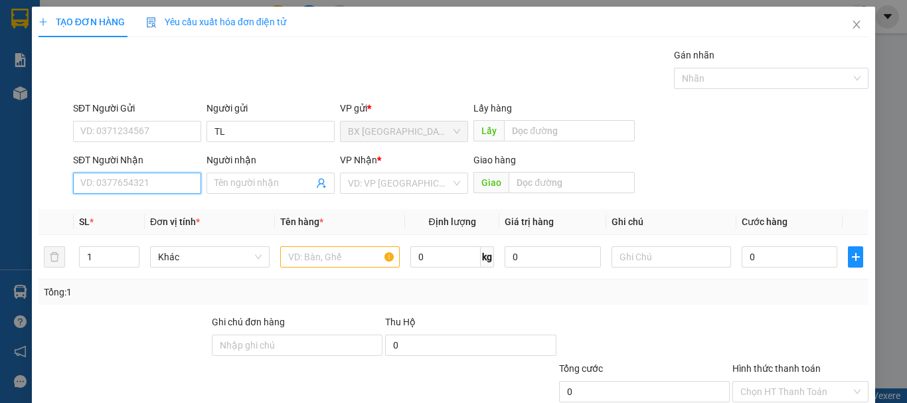
click at [143, 183] on input "SĐT Người Nhận" at bounding box center [137, 183] width 128 height 21
type input "0986892746"
click at [143, 183] on input "0986892746" at bounding box center [137, 183] width 128 height 21
click at [169, 210] on div "0986892746 - yen đô ri" at bounding box center [135, 210] width 111 height 15
type input "yen đô ri"
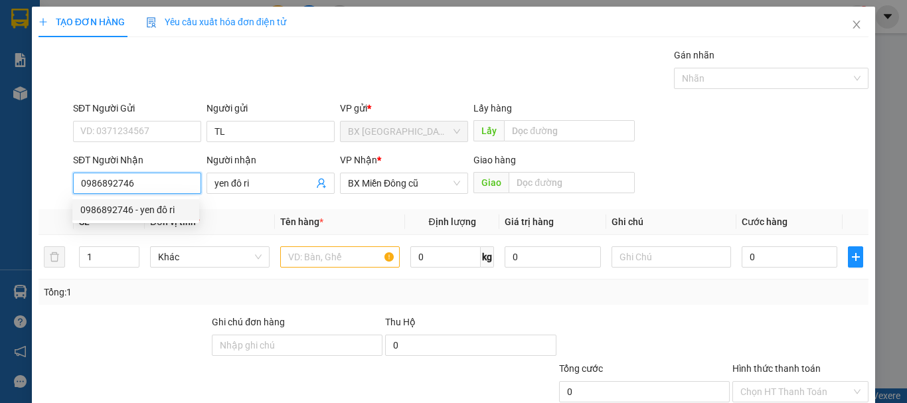
type input "70.000"
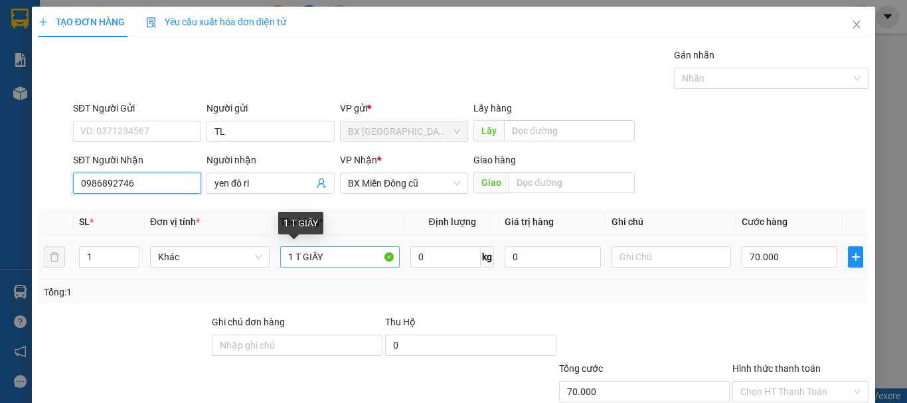
type input "0986892746"
click at [347, 256] on input "1 T GIẤY" at bounding box center [340, 256] width 120 height 21
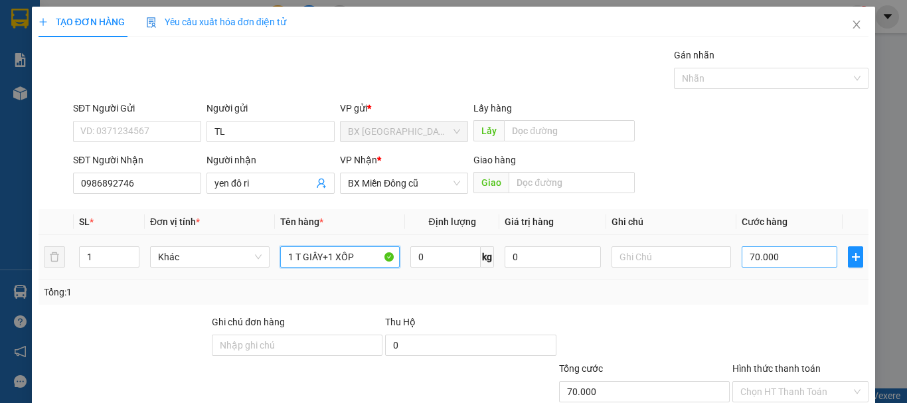
type input "1 T GIẤY+1 XỐP"
click at [794, 258] on input "70.000" at bounding box center [790, 256] width 96 height 21
type input "1"
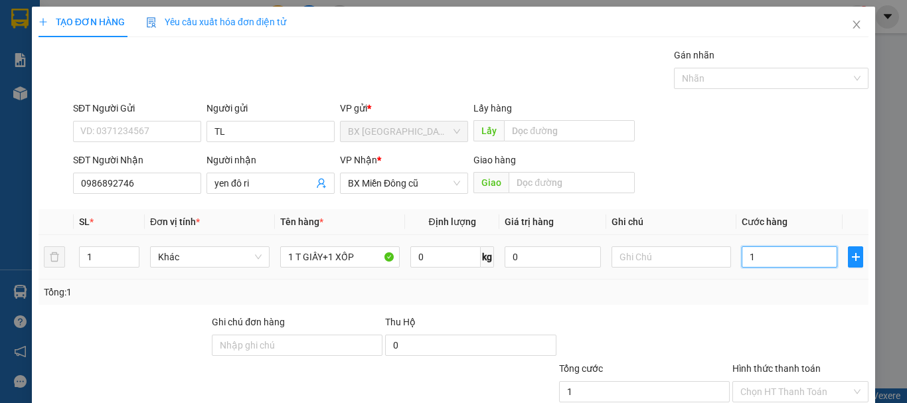
type input "17"
type input "170"
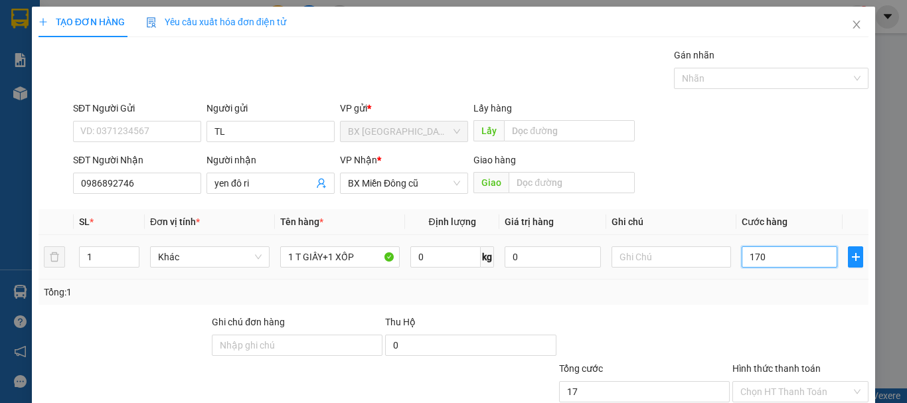
type input "170"
type input "1.700"
type input "17.000"
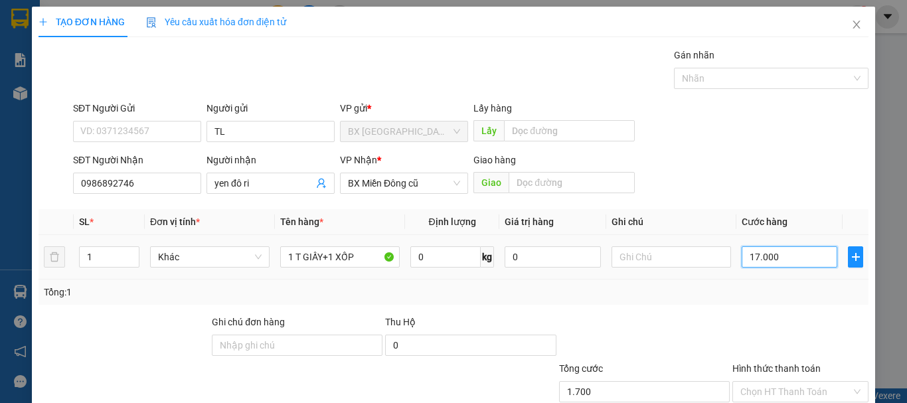
type input "17.000"
type input "170.000"
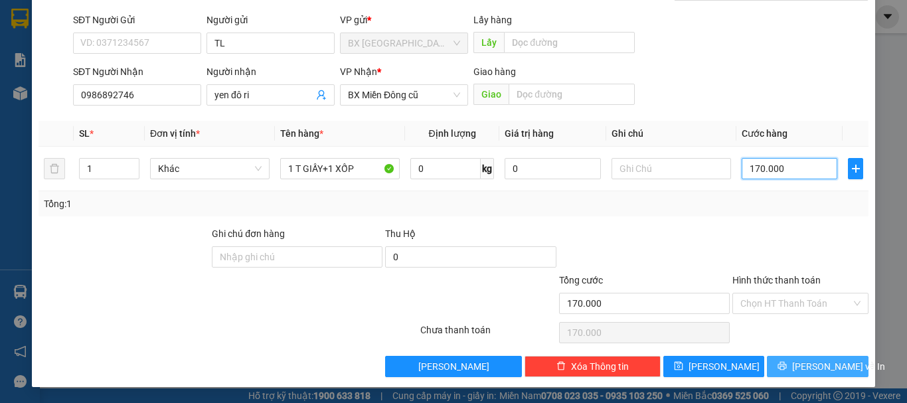
type input "170.000"
click at [817, 369] on span "[PERSON_NAME] và In" at bounding box center [838, 366] width 93 height 15
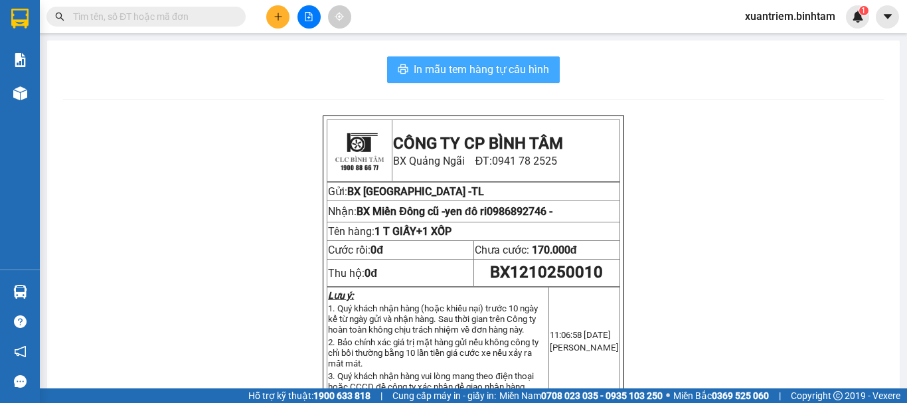
click at [479, 66] on span "In mẫu tem hàng tự cấu hình" at bounding box center [481, 69] width 135 height 17
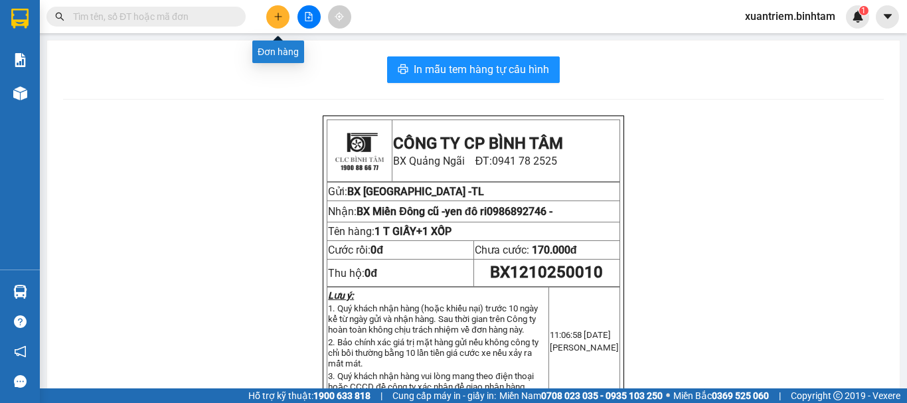
click at [276, 17] on icon "plus" at bounding box center [277, 16] width 7 height 1
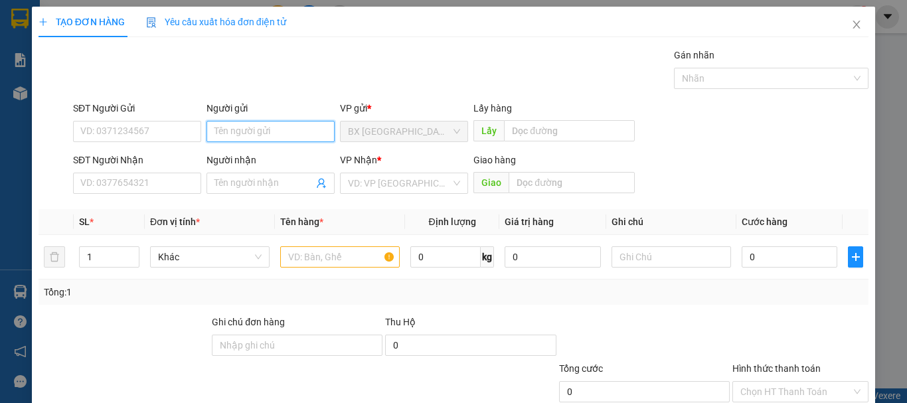
click at [276, 129] on input "Người gửi" at bounding box center [271, 131] width 128 height 21
type input "TL"
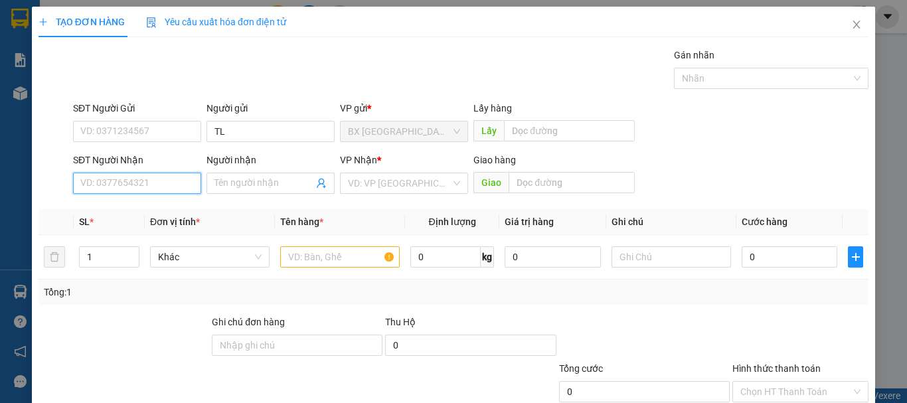
click at [176, 178] on input "SĐT Người Nhận" at bounding box center [137, 183] width 128 height 21
click at [175, 178] on input "0335243719" at bounding box center [137, 183] width 128 height 21
click at [163, 187] on input "0335243719" at bounding box center [137, 183] width 128 height 21
type input "0335243719"
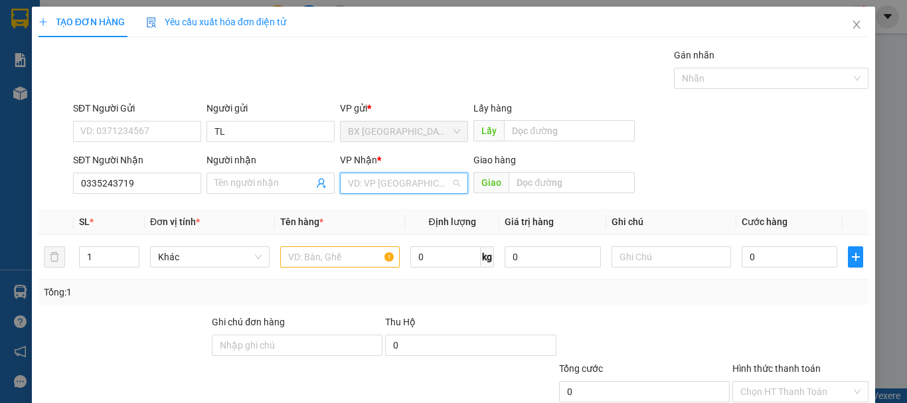
click at [418, 188] on input "search" at bounding box center [399, 183] width 103 height 20
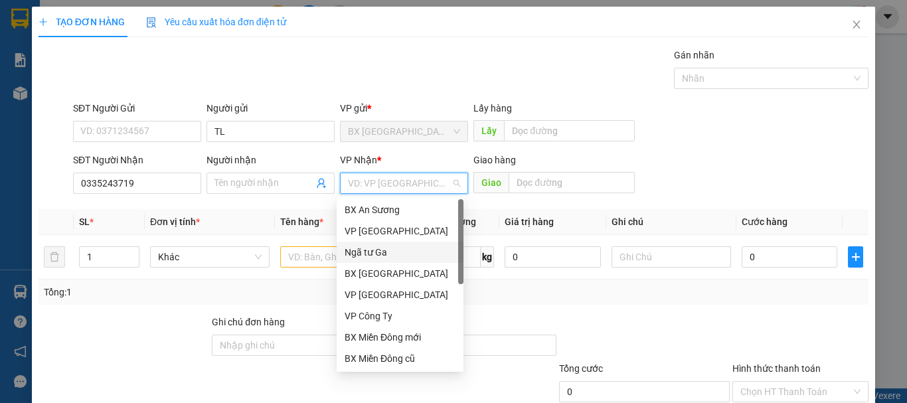
click at [378, 252] on div "Ngã tư Ga" at bounding box center [400, 252] width 111 height 15
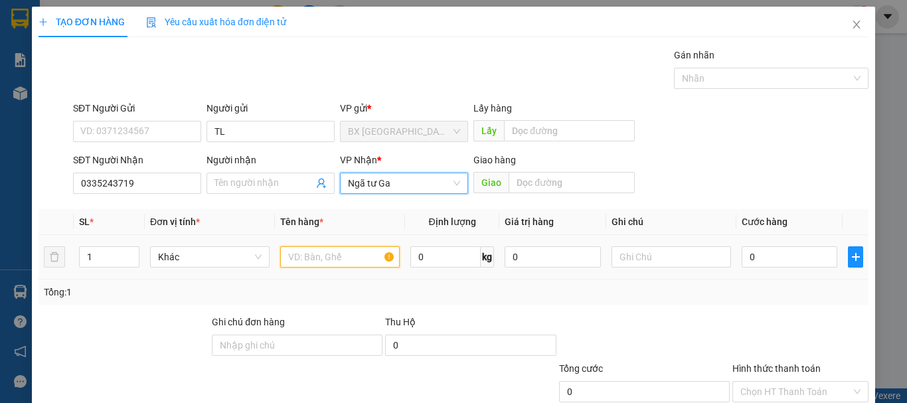
click at [355, 260] on input "text" at bounding box center [340, 256] width 120 height 21
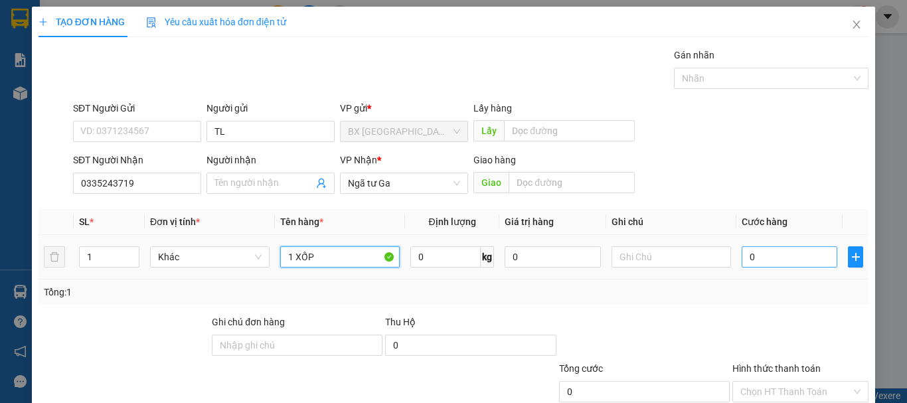
type input "1 XỐP"
click at [765, 262] on input "0" at bounding box center [790, 256] width 96 height 21
type input "7"
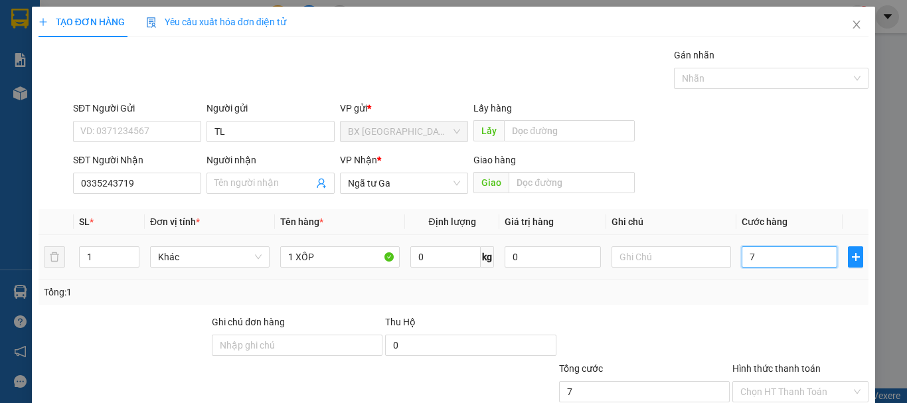
type input "70"
type input "700"
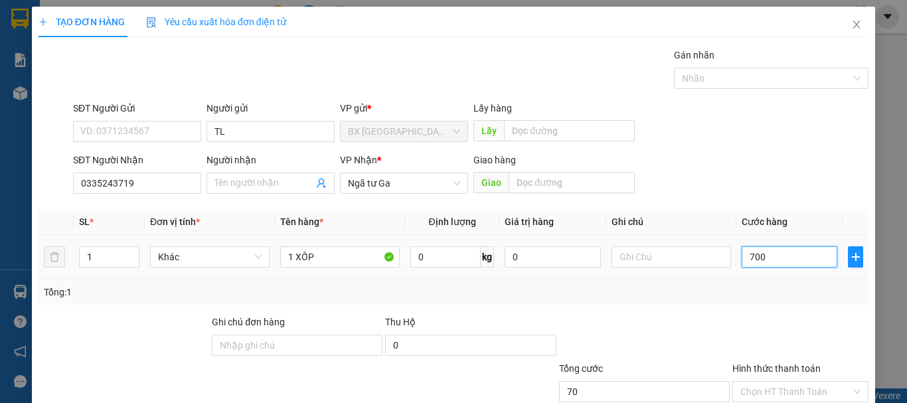
type input "700"
type input "7.000"
type input "70.000"
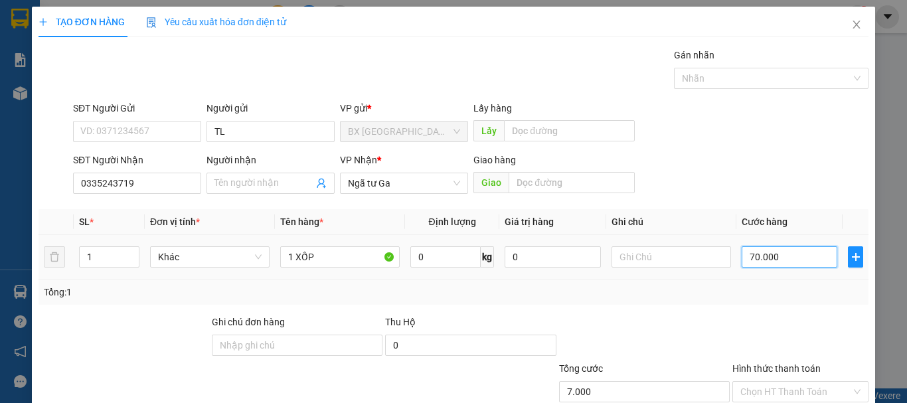
type input "70.000"
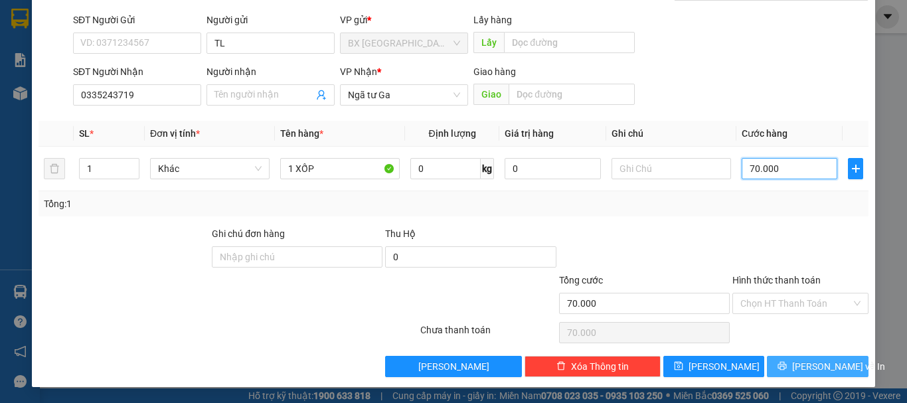
type input "70.000"
click at [803, 359] on span "[PERSON_NAME] và In" at bounding box center [838, 366] width 93 height 15
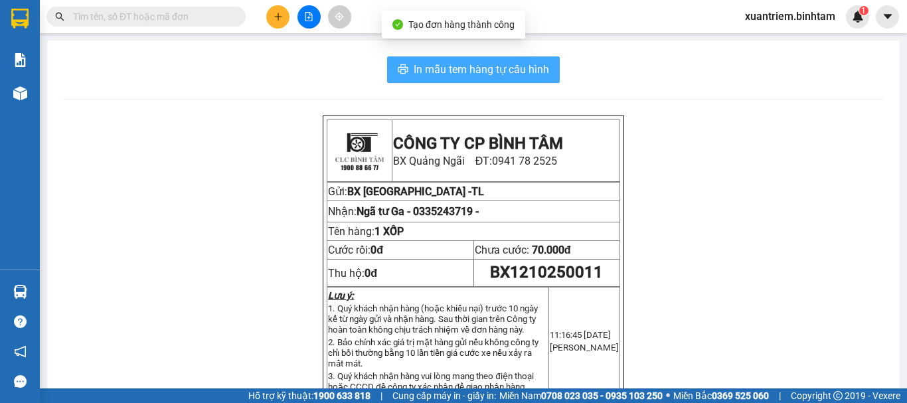
click at [478, 66] on span "In mẫu tem hàng tự cấu hình" at bounding box center [481, 69] width 135 height 17
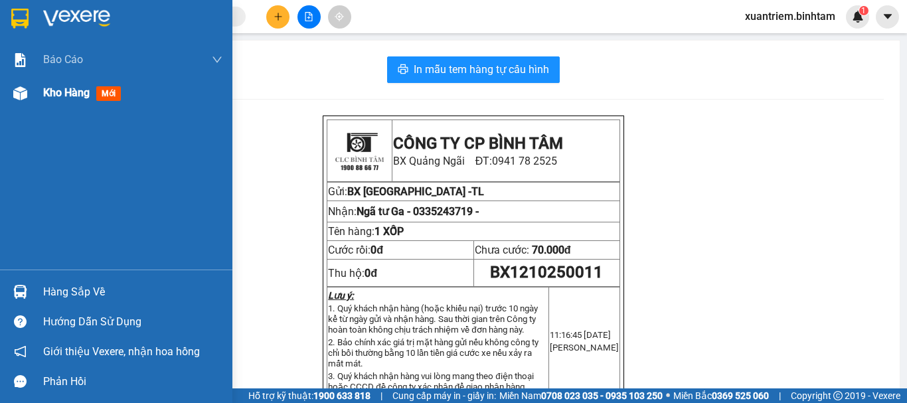
click at [42, 90] on div "Kho hàng mới" at bounding box center [116, 92] width 232 height 33
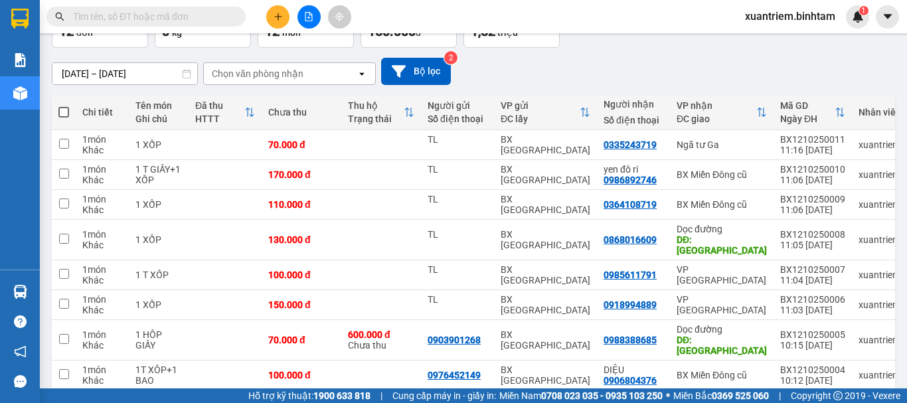
scroll to position [214, 0]
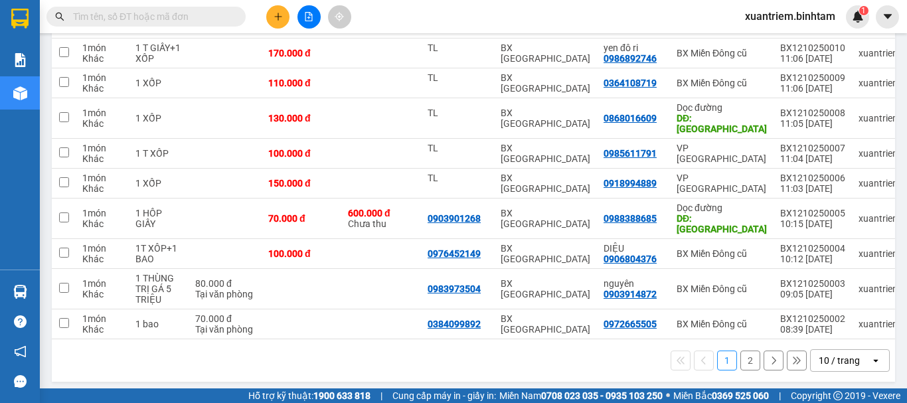
click at [740, 357] on button "2" at bounding box center [750, 361] width 20 height 20
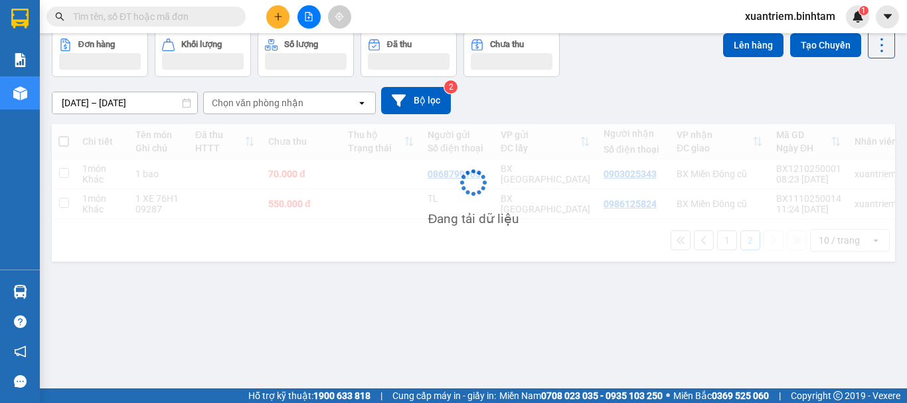
scroll to position [61, 0]
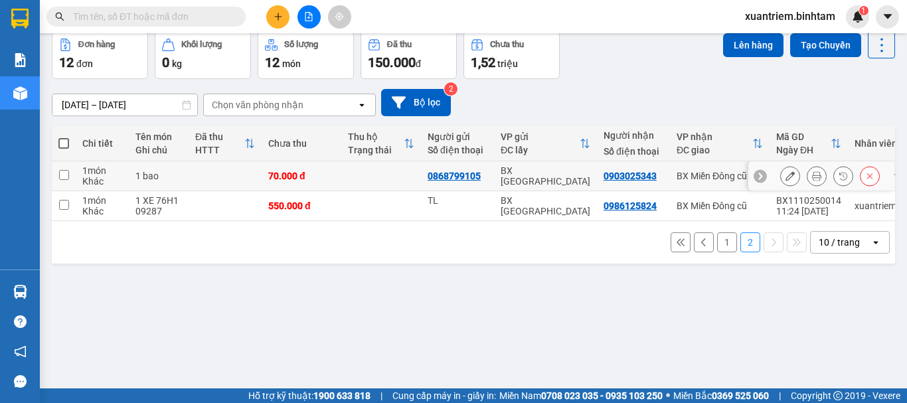
click at [812, 175] on icon at bounding box center [816, 175] width 9 height 9
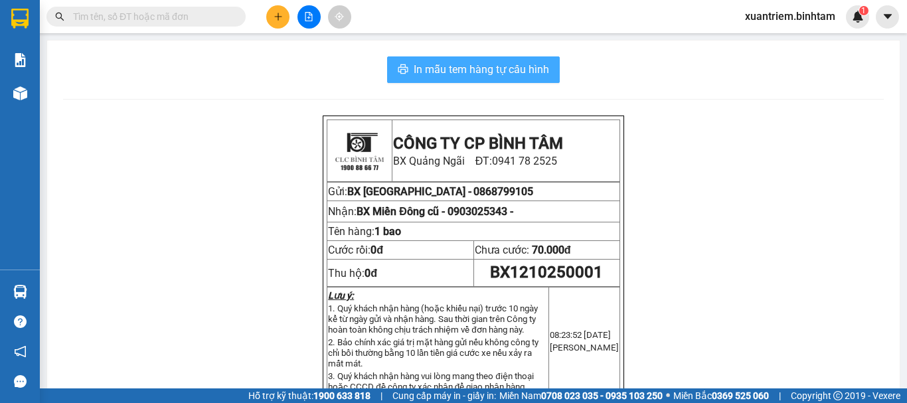
drag, startPoint x: 524, startPoint y: 64, endPoint x: 539, endPoint y: 72, distance: 17.2
click at [524, 65] on span "In mẫu tem hàng tự cấu hình" at bounding box center [481, 69] width 135 height 17
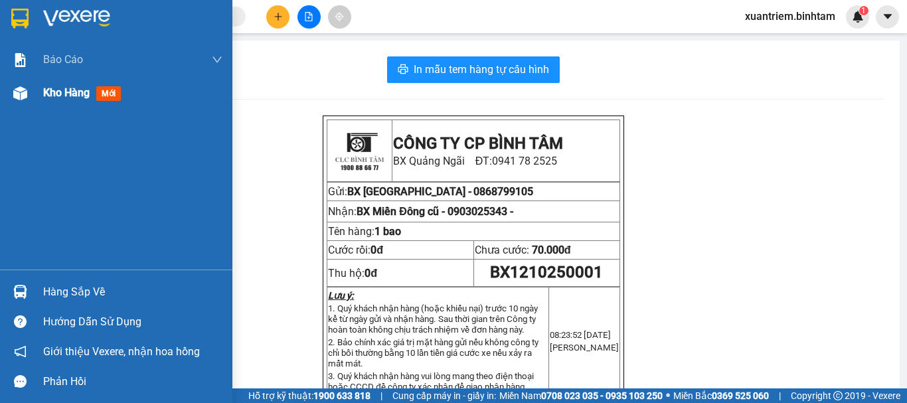
click at [83, 93] on span "Kho hàng" at bounding box center [66, 92] width 46 height 13
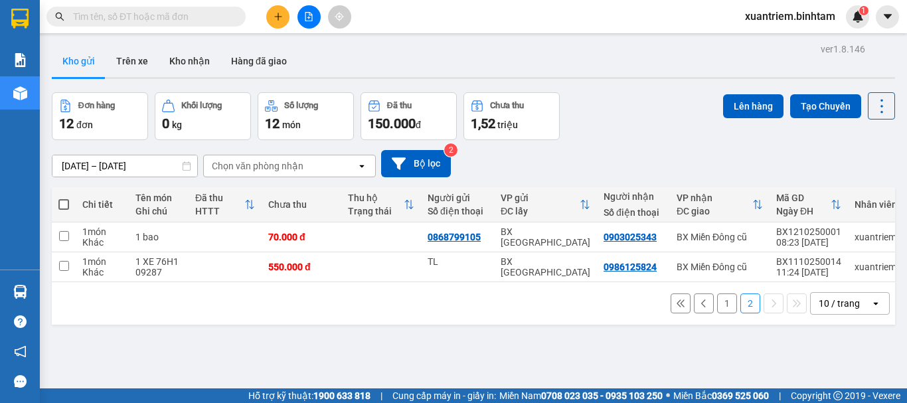
click at [717, 303] on button "1" at bounding box center [727, 303] width 20 height 20
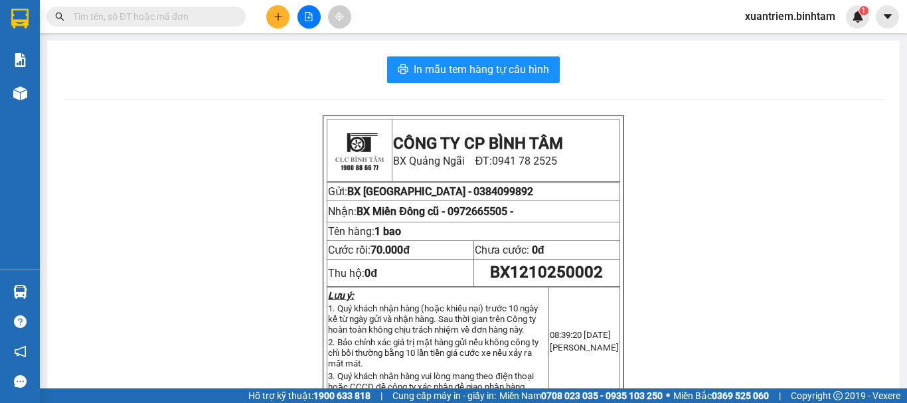
click at [488, 50] on div "In mẫu tem hàng tự cấu hình CÔNG TY CP BÌNH TÂM [GEOGRAPHIC_DATA]: 0941 78 2525…" at bounding box center [473, 393] width 853 height 704
click at [493, 81] on button "In mẫu tem hàng tự cấu hình" at bounding box center [473, 69] width 173 height 27
click at [272, 13] on button at bounding box center [277, 16] width 23 height 23
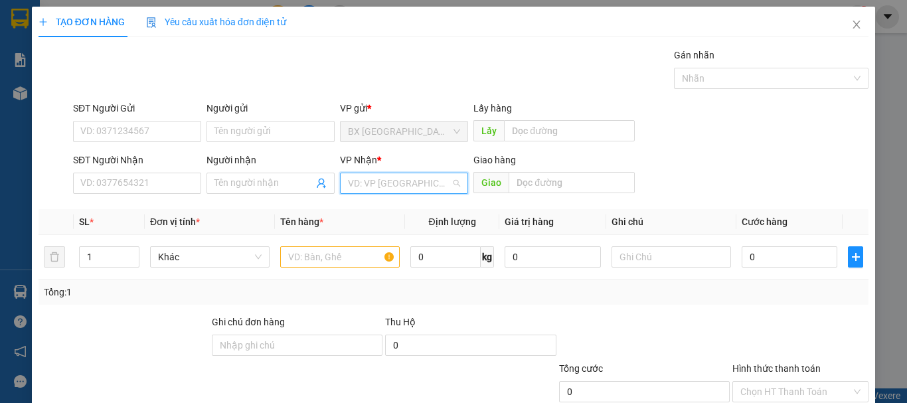
click at [420, 177] on input "search" at bounding box center [399, 183] width 103 height 20
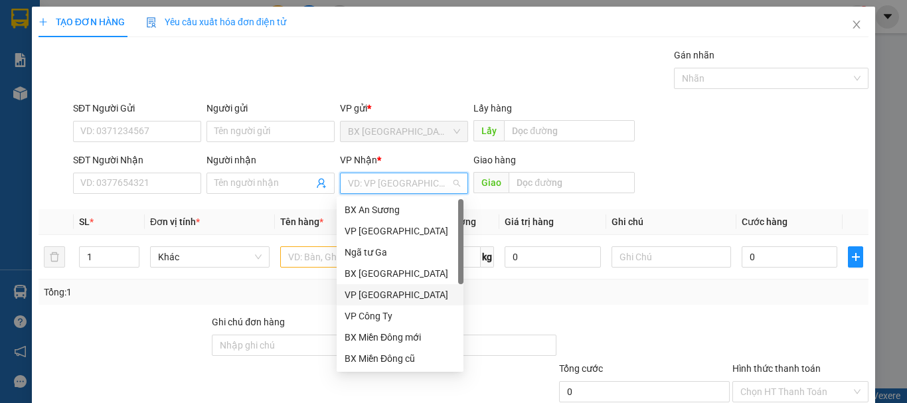
click at [382, 292] on div "VP [GEOGRAPHIC_DATA]" at bounding box center [400, 295] width 111 height 15
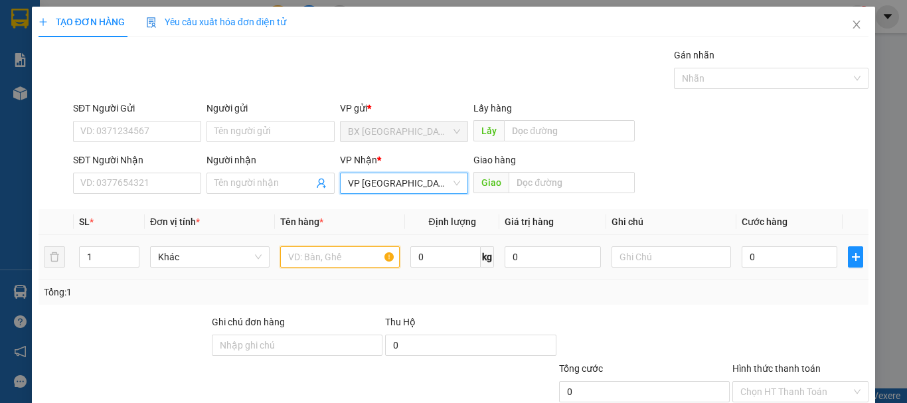
click at [311, 262] on input "text" at bounding box center [340, 256] width 120 height 21
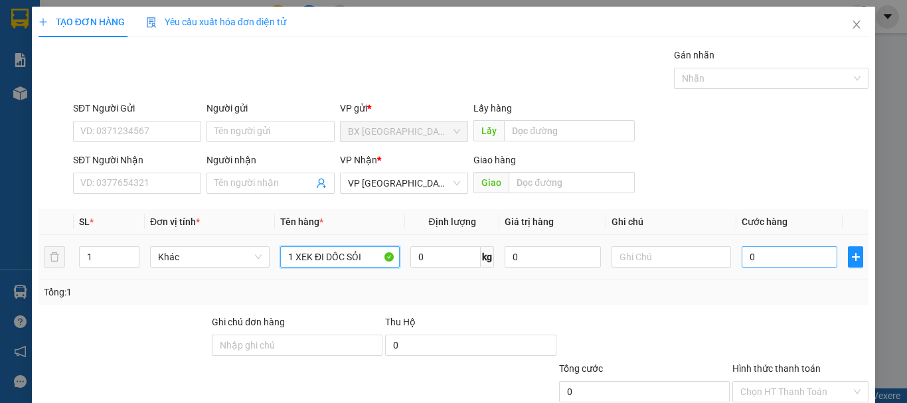
type input "1 XEK ĐI DỐC SỎI"
click at [742, 253] on input "0" at bounding box center [790, 256] width 96 height 21
type input "4"
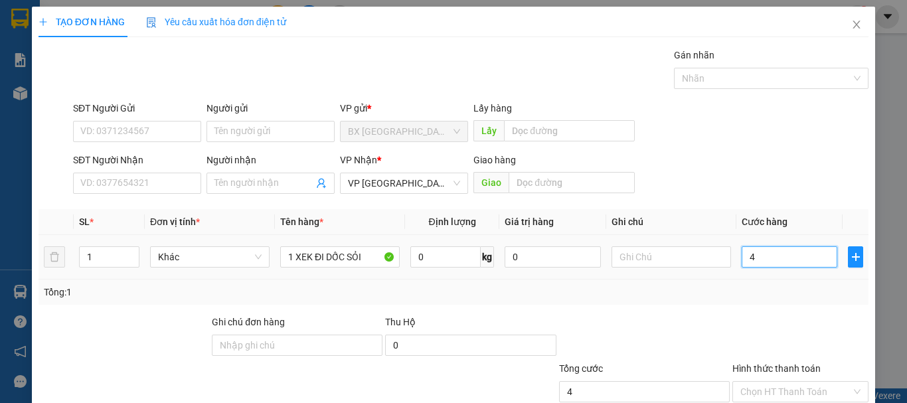
type input "40"
type input "400"
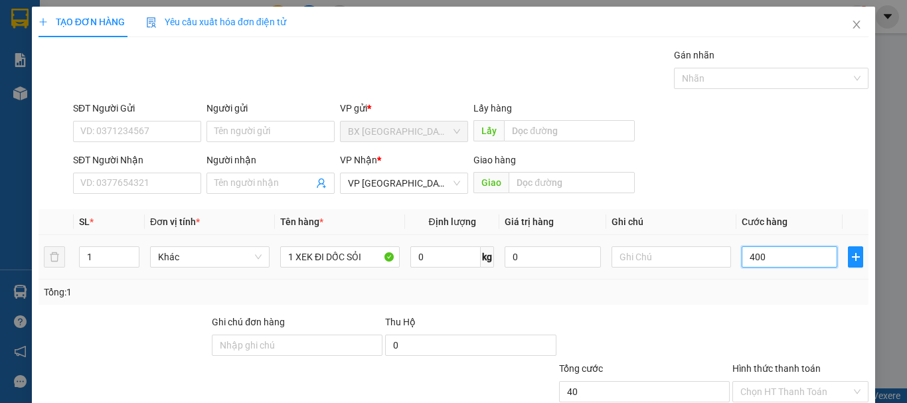
type input "400"
type input "4.000"
type input "40.000"
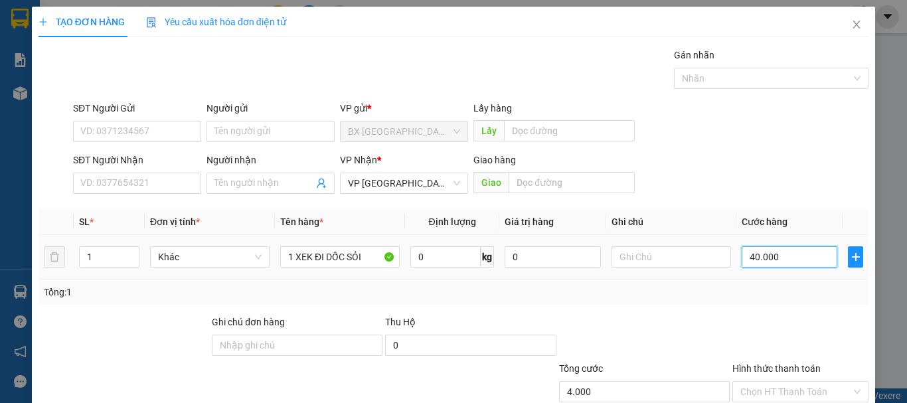
type input "40.000"
click at [805, 382] on input "Hình thức thanh toán" at bounding box center [795, 392] width 111 height 20
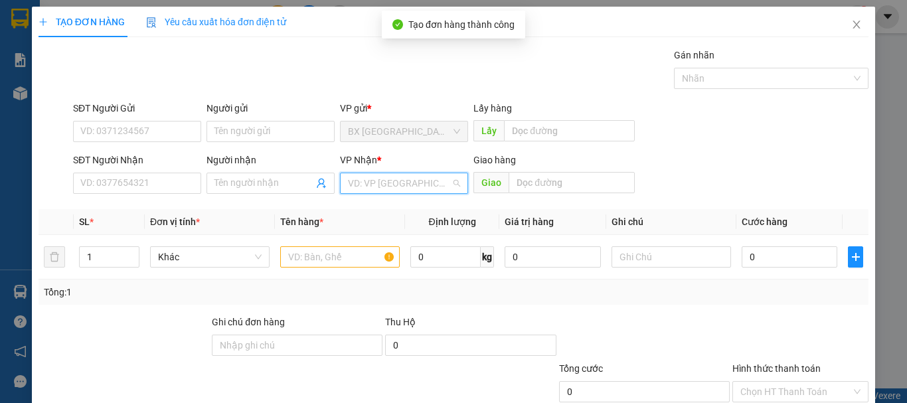
click at [363, 173] on input "search" at bounding box center [399, 183] width 103 height 20
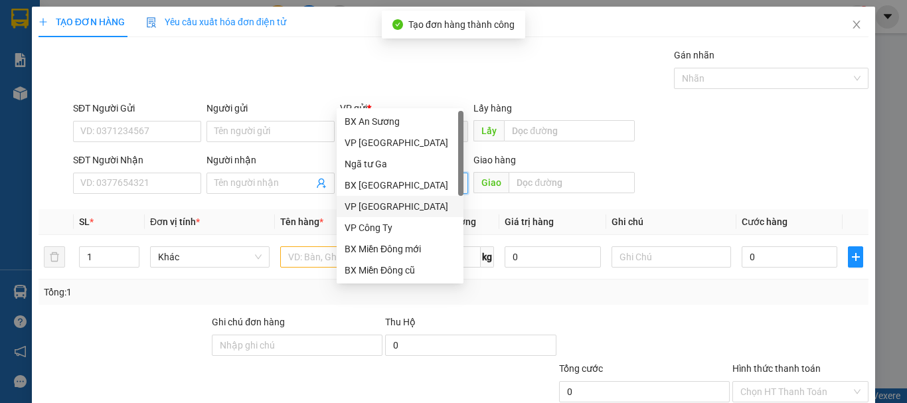
click at [371, 204] on div "VP [GEOGRAPHIC_DATA]" at bounding box center [400, 206] width 111 height 15
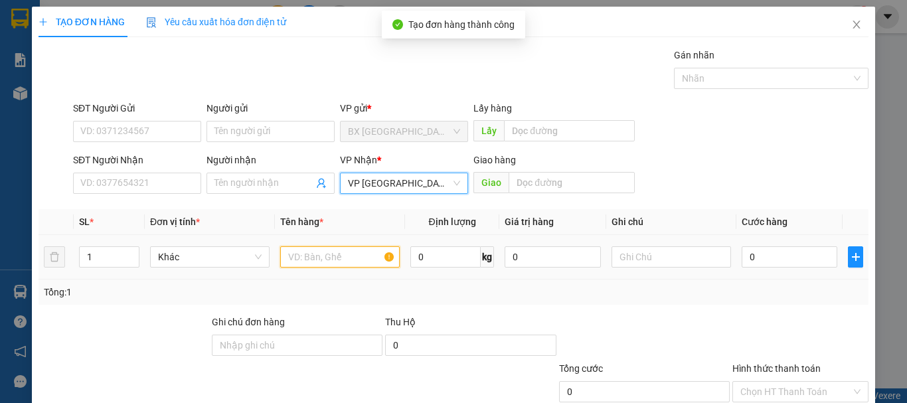
click at [305, 246] on input "text" at bounding box center [340, 256] width 120 height 21
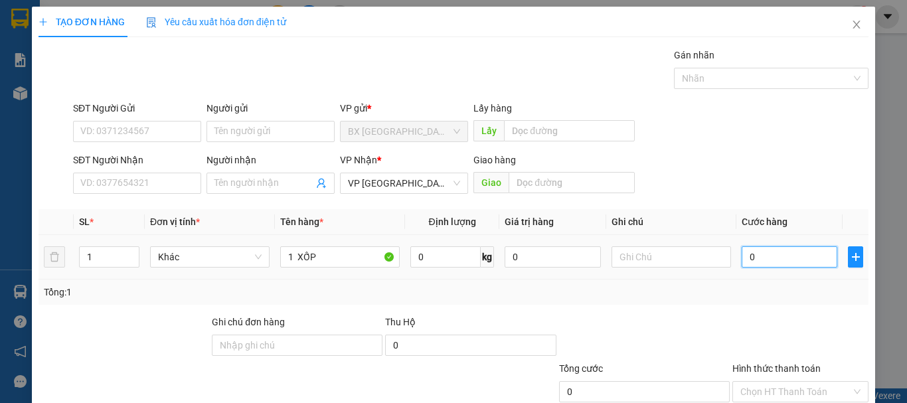
click at [748, 246] on input "0" at bounding box center [790, 256] width 96 height 21
click at [833, 382] on input "Hình thức thanh toán" at bounding box center [795, 392] width 111 height 20
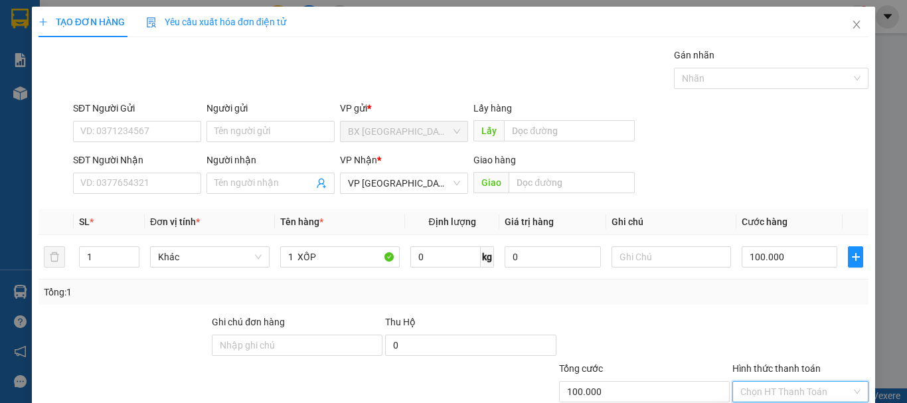
drag, startPoint x: 776, startPoint y: 326, endPoint x: 750, endPoint y: 341, distance: 29.7
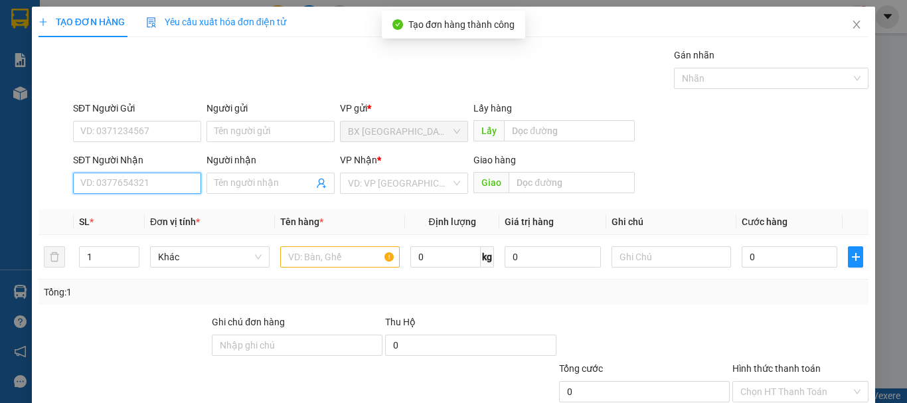
click at [174, 173] on input "SĐT Người Nhận" at bounding box center [137, 183] width 128 height 21
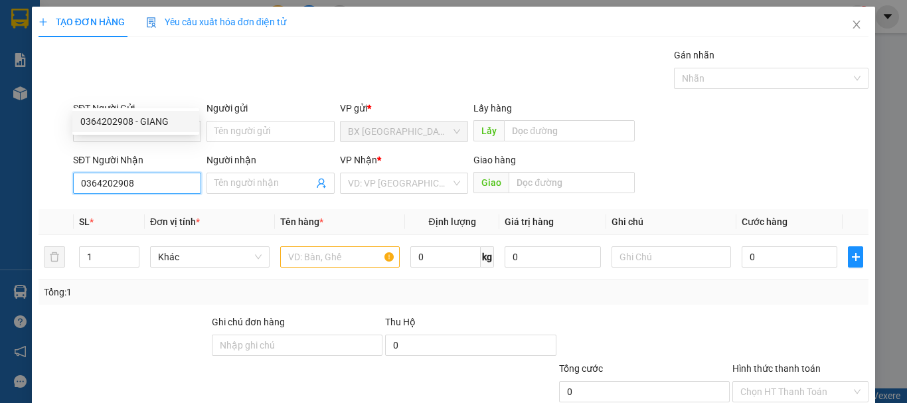
click at [174, 173] on input "0364202908" at bounding box center [137, 183] width 128 height 21
click at [145, 122] on div "0364202908 - GIANG" at bounding box center [135, 121] width 111 height 15
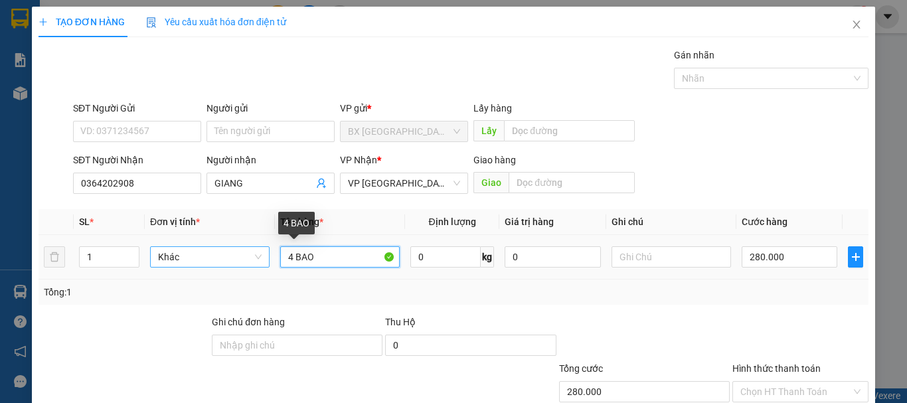
drag, startPoint x: 290, startPoint y: 170, endPoint x: 262, endPoint y: 172, distance: 27.3
click at [267, 235] on tr "1 Khác 4 BAO 0 kg 0 280.000" at bounding box center [454, 257] width 830 height 44
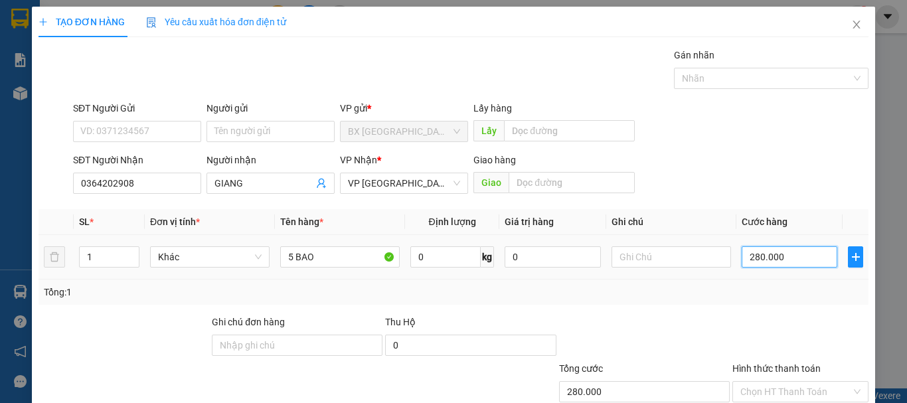
click at [762, 246] on input "280.000" at bounding box center [790, 256] width 96 height 21
click at [810, 382] on input "Hình thức thanh toán" at bounding box center [795, 392] width 111 height 20
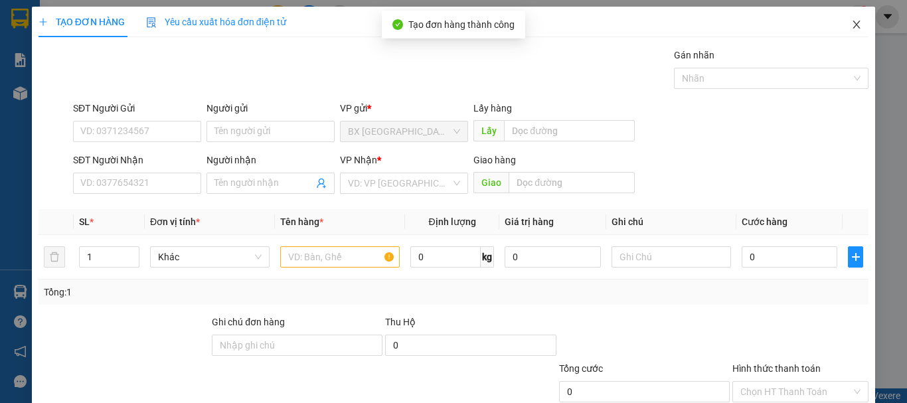
click at [851, 29] on icon "close" at bounding box center [856, 24] width 11 height 11
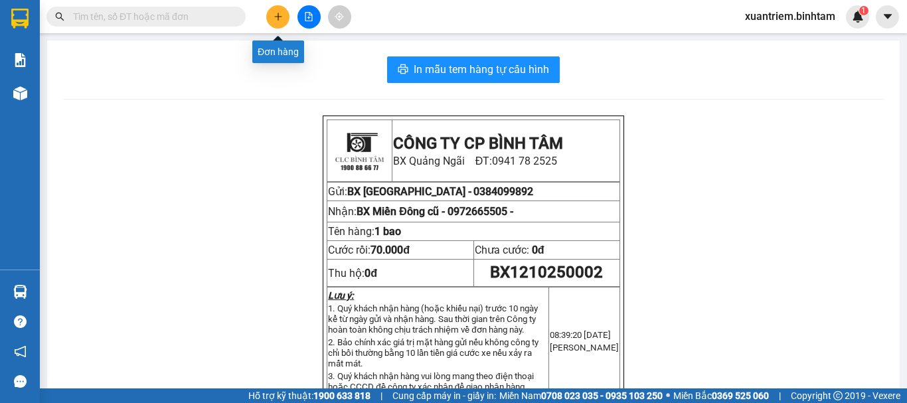
click at [275, 14] on icon "plus" at bounding box center [278, 16] width 9 height 9
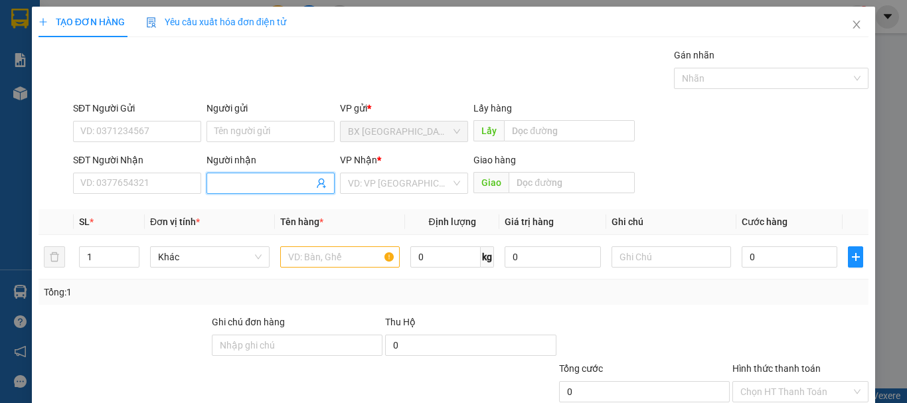
click at [233, 178] on input "Người nhận" at bounding box center [263, 183] width 99 height 15
click at [286, 210] on div "VÕ - 0378558787" at bounding box center [267, 210] width 111 height 15
click at [382, 185] on input "search" at bounding box center [399, 183] width 103 height 20
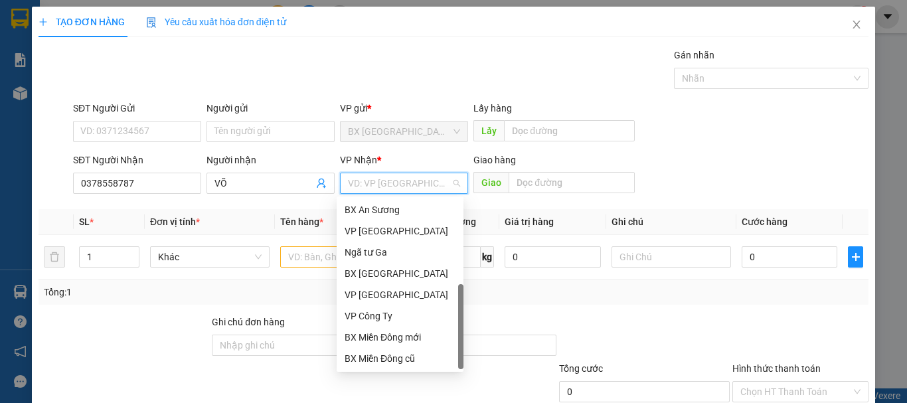
click at [404, 373] on div "Dọc đường" at bounding box center [400, 380] width 111 height 15
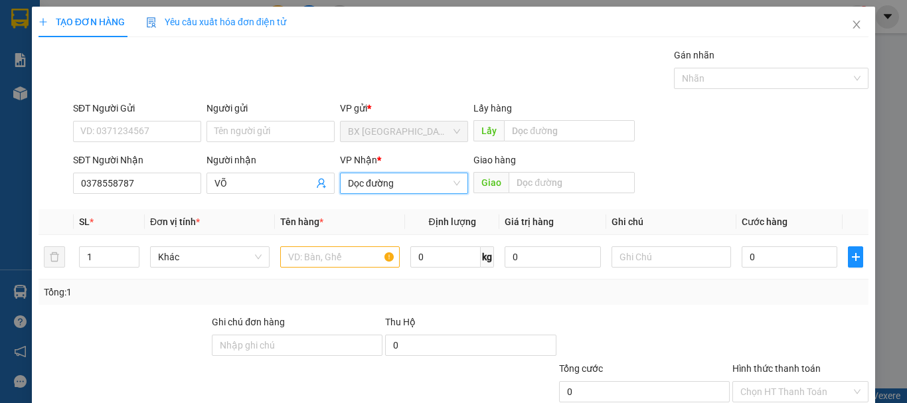
drag, startPoint x: 546, startPoint y: 168, endPoint x: 546, endPoint y: 175, distance: 7.3
click at [546, 169] on div "Giao hàng" at bounding box center [553, 163] width 161 height 20
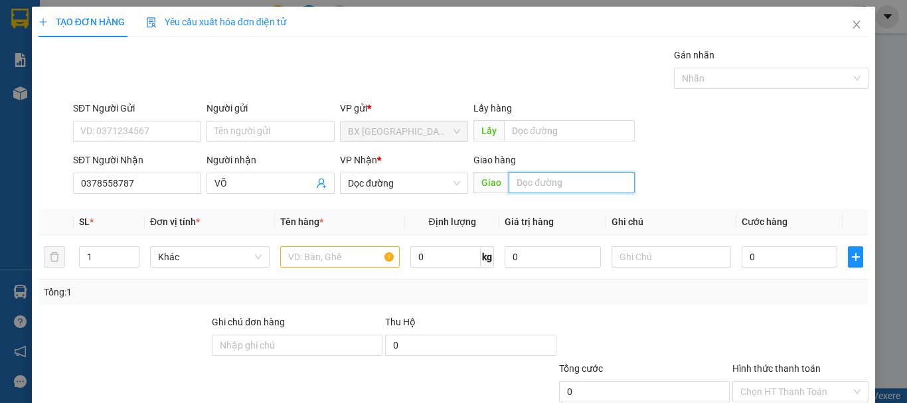
click at [546, 187] on input "text" at bounding box center [572, 182] width 126 height 21
click at [376, 254] on input "text" at bounding box center [340, 256] width 120 height 21
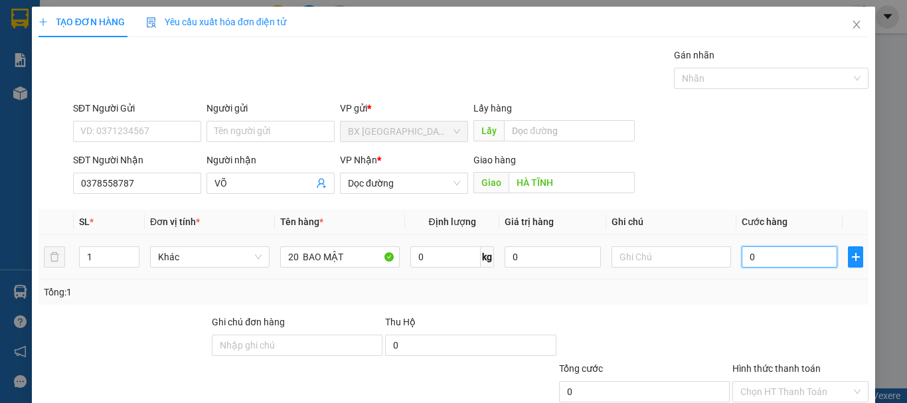
click at [780, 256] on input "0" at bounding box center [790, 256] width 96 height 21
click at [788, 382] on input "Hình thức thanh toán" at bounding box center [795, 392] width 111 height 20
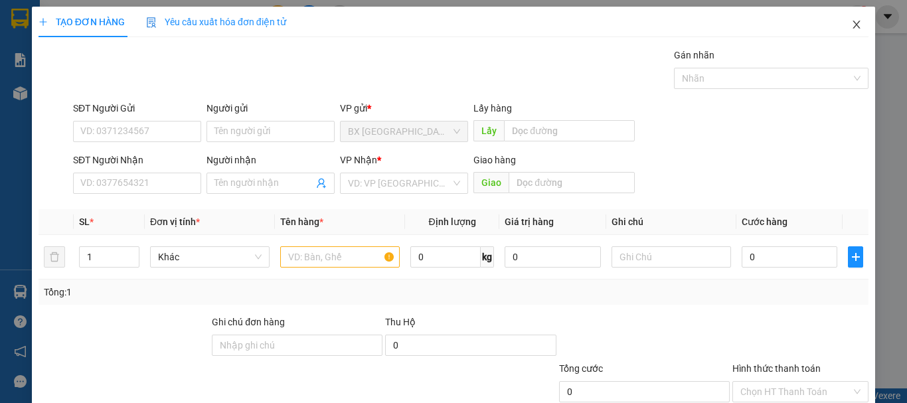
click at [851, 27] on icon "close" at bounding box center [856, 24] width 11 height 11
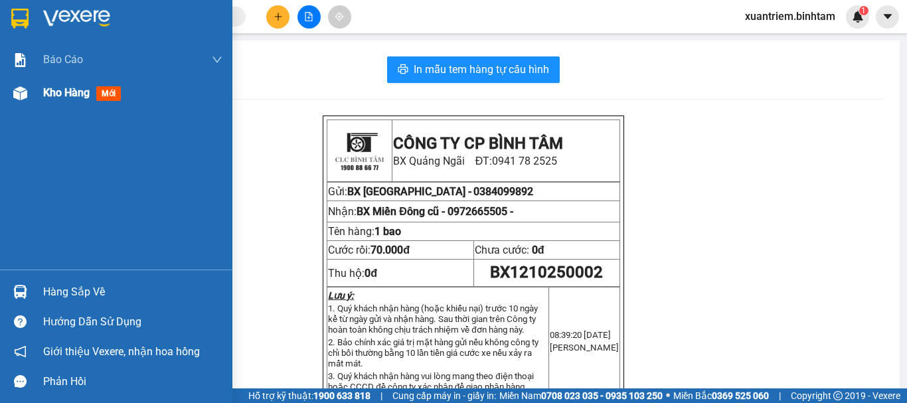
click at [34, 93] on div "Kho hàng mới" at bounding box center [116, 92] width 232 height 33
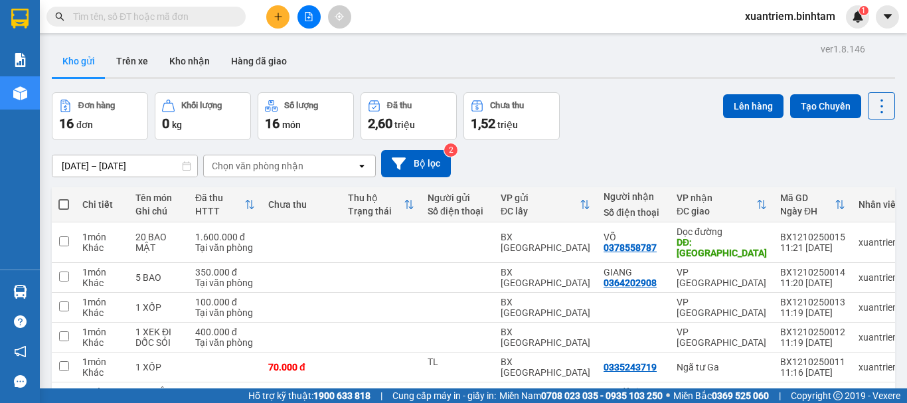
click at [277, 18] on icon "plus" at bounding box center [278, 16] width 9 height 9
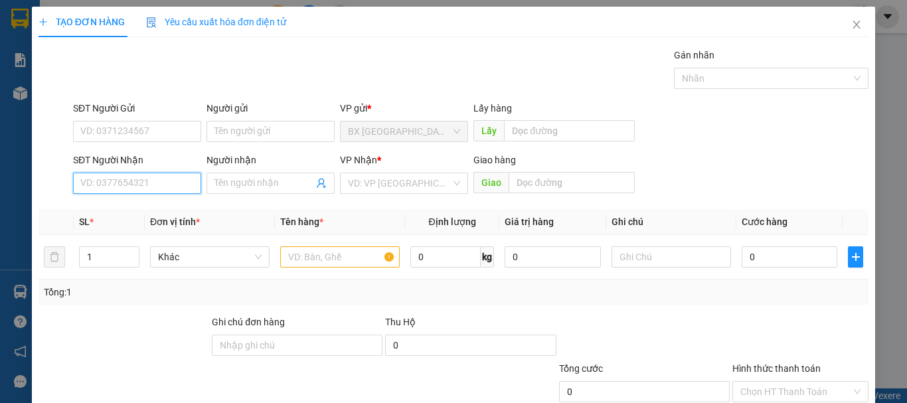
click at [148, 185] on input "SĐT Người Nhận" at bounding box center [137, 183] width 128 height 21
click at [137, 210] on div "0931987555" at bounding box center [135, 210] width 111 height 15
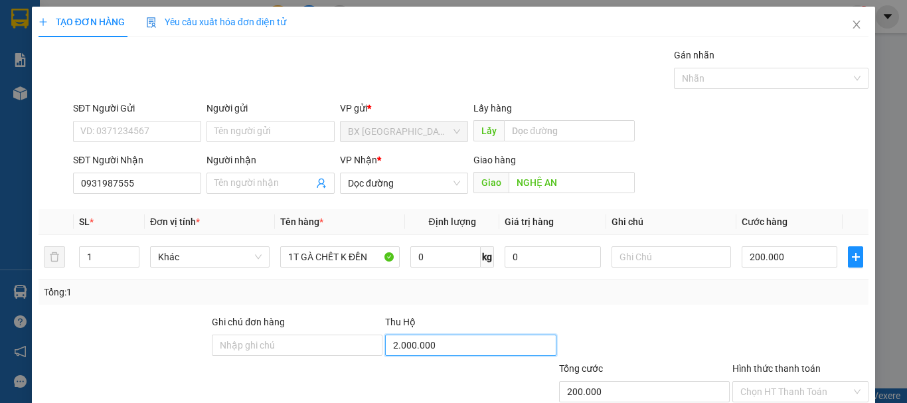
click at [495, 351] on input "2.000.000" at bounding box center [470, 345] width 171 height 21
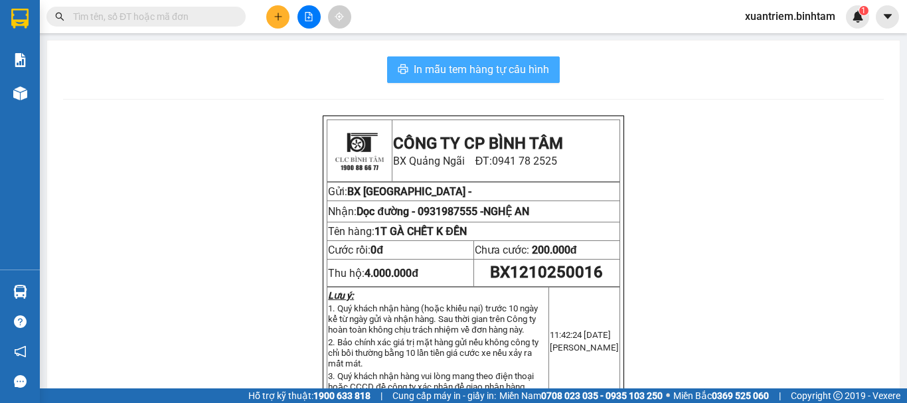
click at [453, 72] on span "In mẫu tem hàng tự cấu hình" at bounding box center [481, 69] width 135 height 17
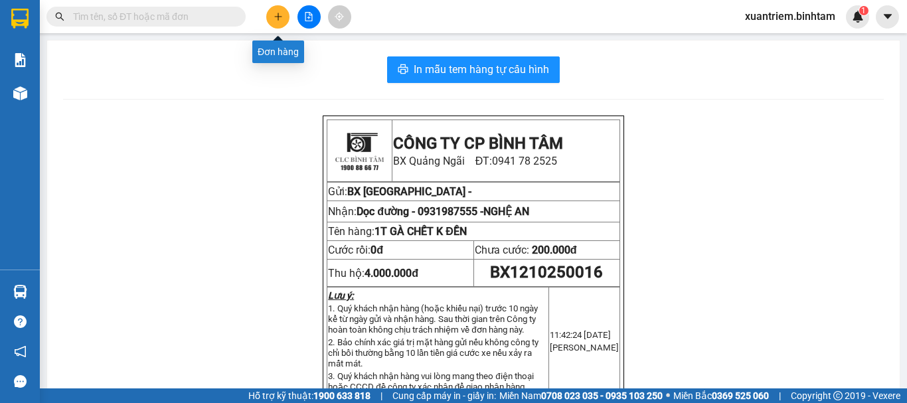
click at [279, 5] on button at bounding box center [277, 16] width 23 height 23
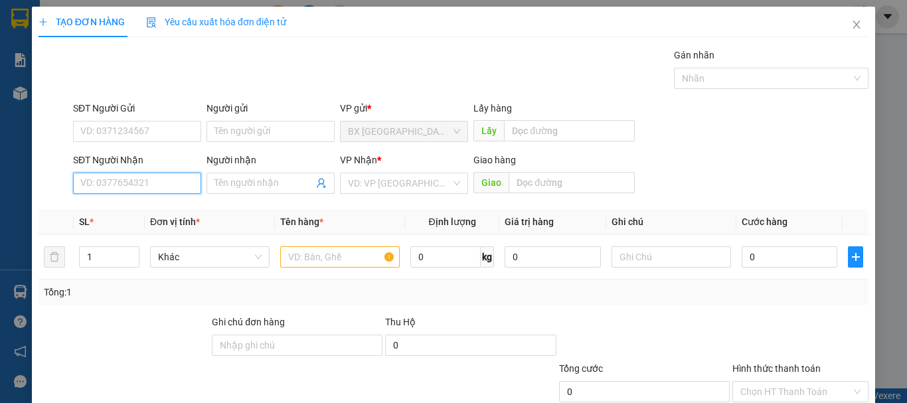
click at [147, 187] on input "SĐT Người Nhận" at bounding box center [137, 183] width 128 height 21
click at [94, 189] on input "SĐT Người Nhận" at bounding box center [137, 183] width 128 height 21
click at [137, 218] on div "0358894209" at bounding box center [135, 209] width 127 height 21
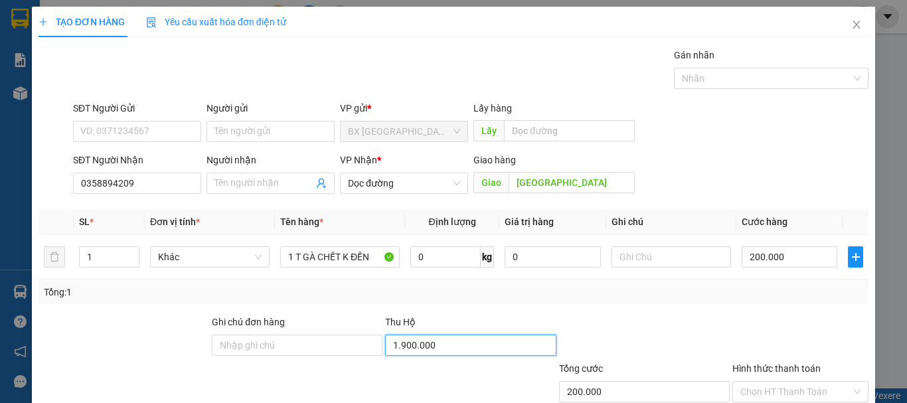
click at [414, 343] on input "1.900.000" at bounding box center [470, 345] width 171 height 21
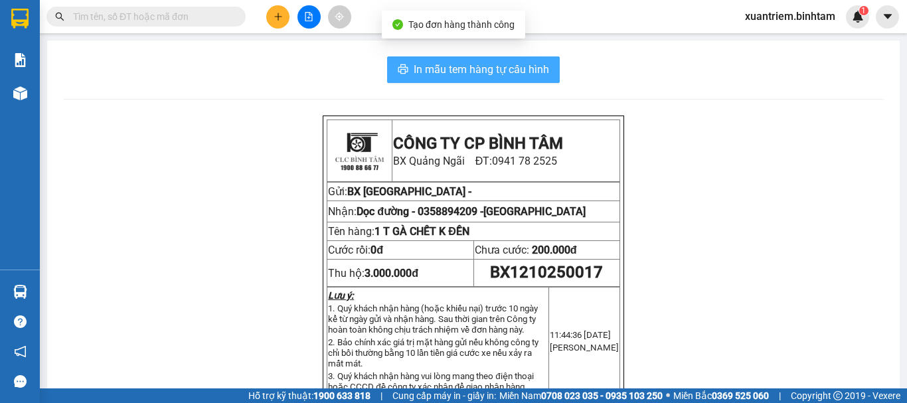
click at [444, 77] on span "In mẫu tem hàng tự cấu hình" at bounding box center [481, 69] width 135 height 17
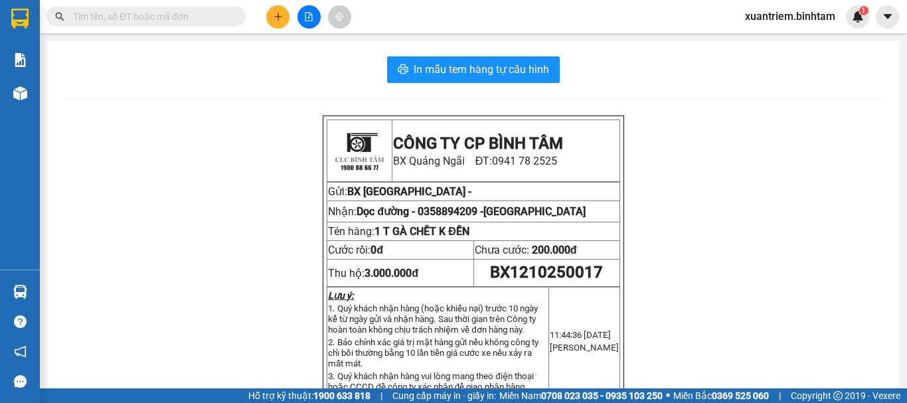
click at [280, 16] on icon "plus" at bounding box center [278, 16] width 9 height 9
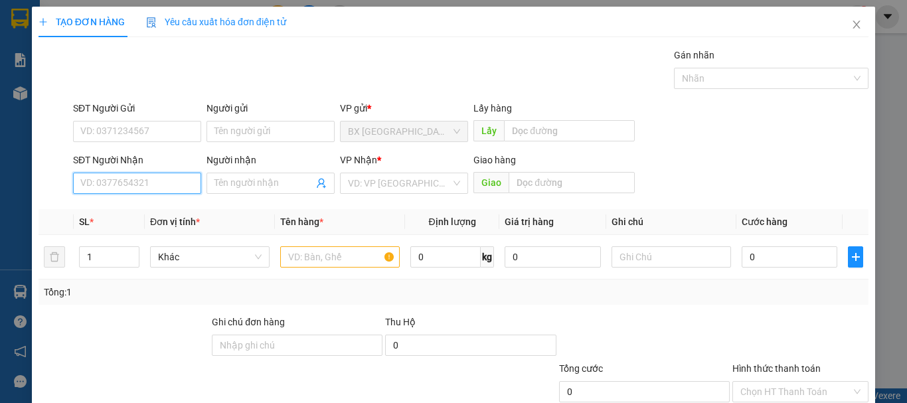
click at [152, 187] on input "SĐT Người Nhận" at bounding box center [137, 183] width 128 height 21
click at [153, 187] on input "0707268999" at bounding box center [137, 183] width 128 height 21
click at [154, 168] on div "SĐT Người Nhận" at bounding box center [137, 163] width 128 height 20
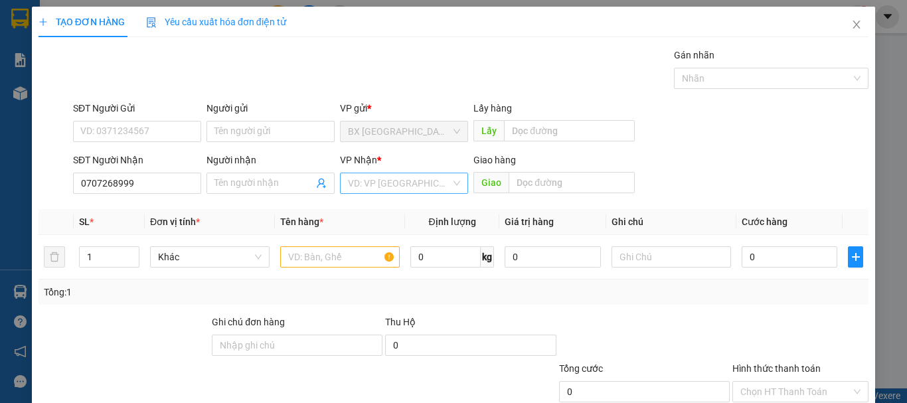
click at [340, 176] on div "VD: VP [GEOGRAPHIC_DATA]" at bounding box center [404, 183] width 128 height 21
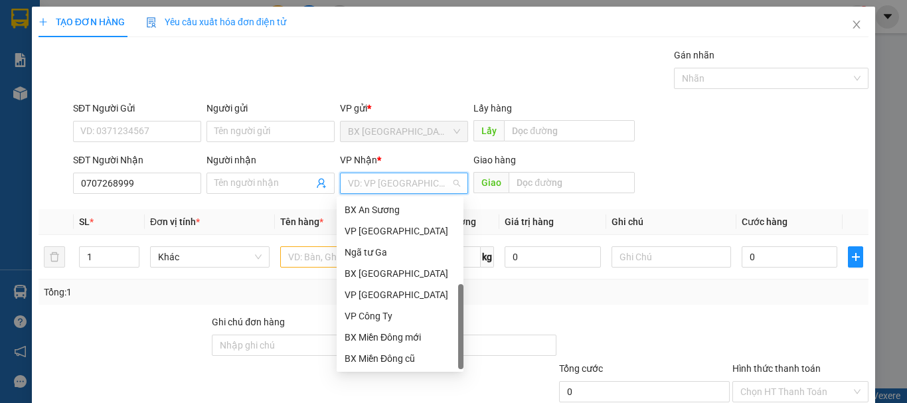
drag, startPoint x: 382, startPoint y: 333, endPoint x: 467, endPoint y: 198, distance: 160.3
click at [382, 373] on div "Dọc đường" at bounding box center [400, 380] width 111 height 15
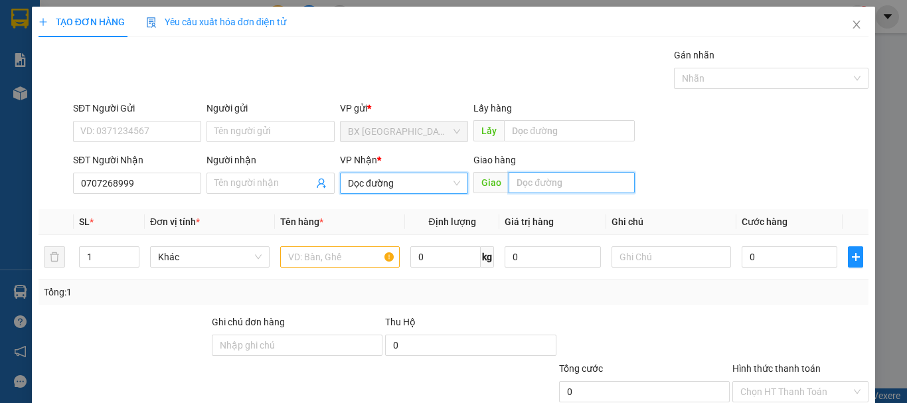
click at [533, 176] on input "text" at bounding box center [572, 182] width 126 height 21
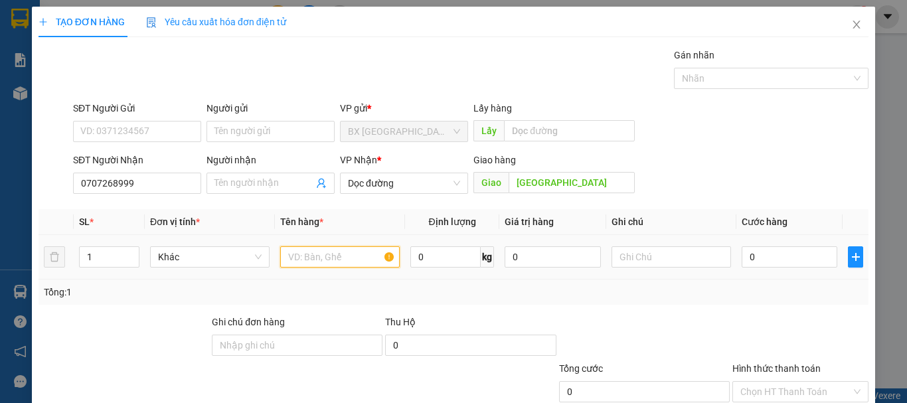
click at [364, 257] on input "text" at bounding box center [340, 256] width 120 height 21
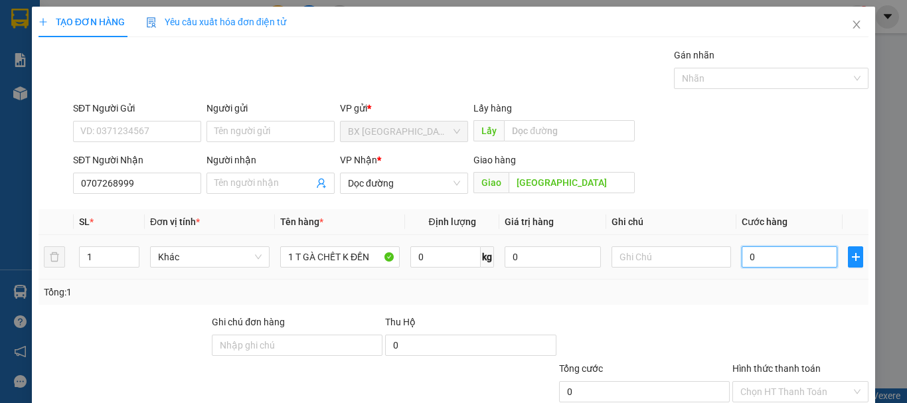
click at [754, 260] on input "0" at bounding box center [790, 256] width 96 height 21
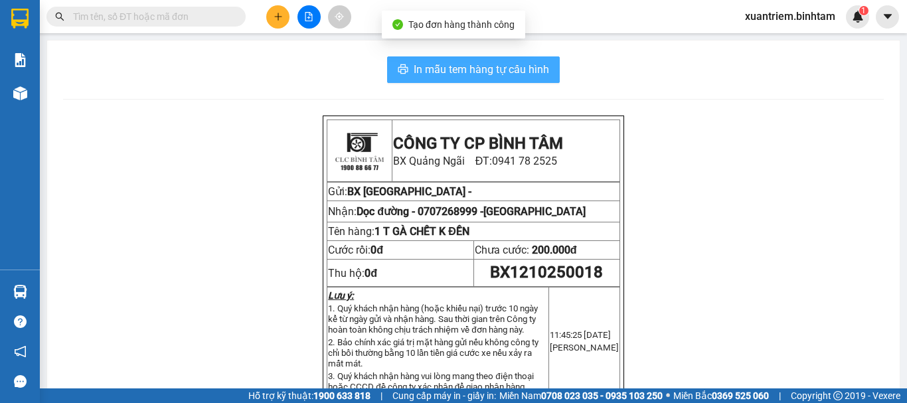
click at [514, 72] on span "In mẫu tem hàng tự cấu hình" at bounding box center [481, 69] width 135 height 17
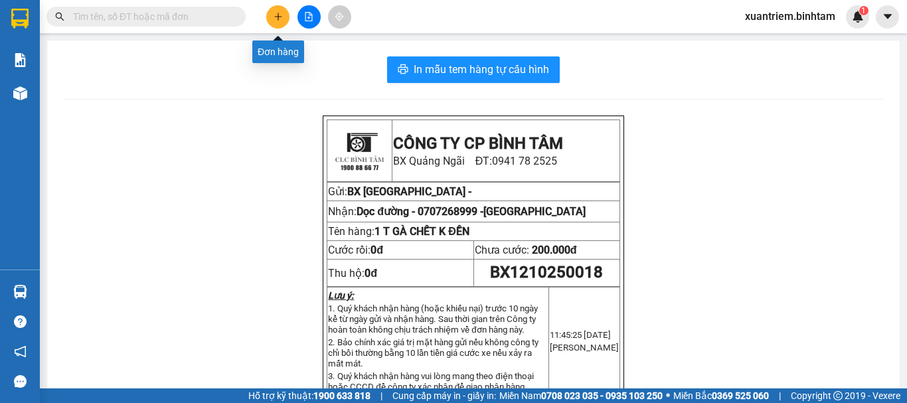
click at [284, 19] on button at bounding box center [277, 16] width 23 height 23
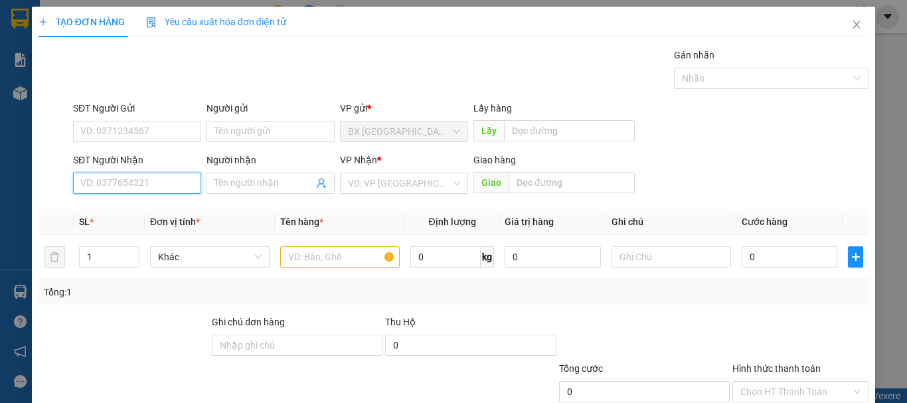
click at [165, 187] on input "SĐT Người Nhận" at bounding box center [137, 183] width 128 height 21
click at [165, 187] on input "0342753283" at bounding box center [137, 183] width 128 height 21
click at [143, 208] on div "0342753283" at bounding box center [135, 210] width 111 height 15
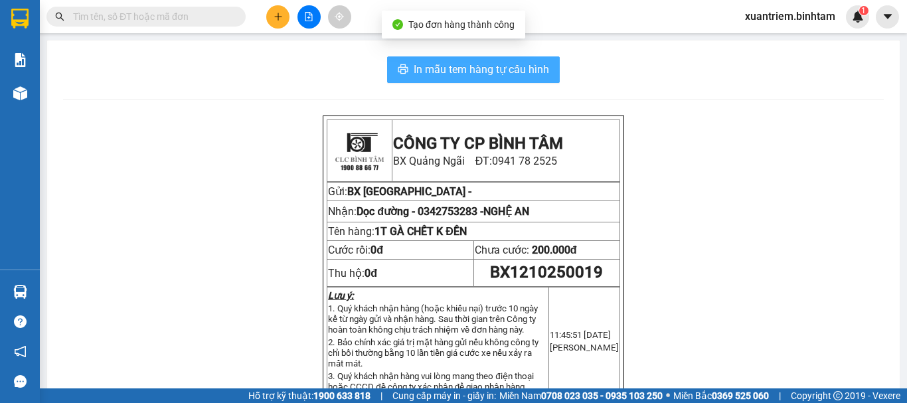
click at [540, 79] on button "In mẫu tem hàng tự cấu hình" at bounding box center [473, 69] width 173 height 27
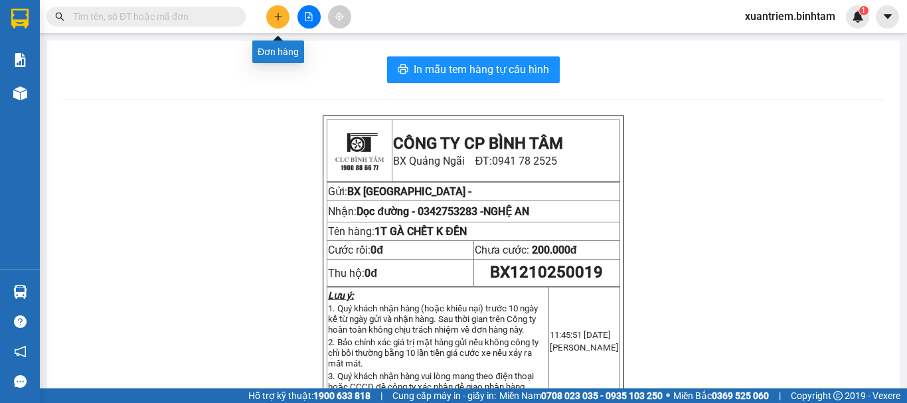
click at [278, 21] on button at bounding box center [277, 16] width 23 height 23
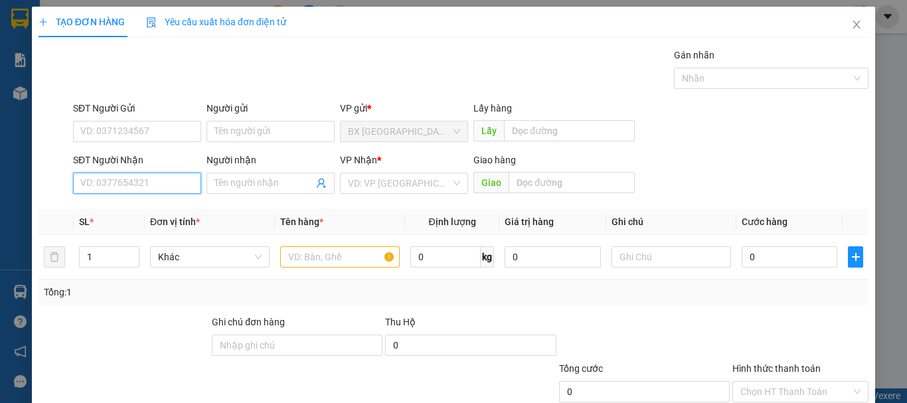
click at [172, 183] on input "SĐT Người Nhận" at bounding box center [137, 183] width 128 height 21
click at [172, 183] on input "0375133666" at bounding box center [137, 183] width 128 height 21
click at [155, 208] on div "0375133666" at bounding box center [135, 210] width 111 height 15
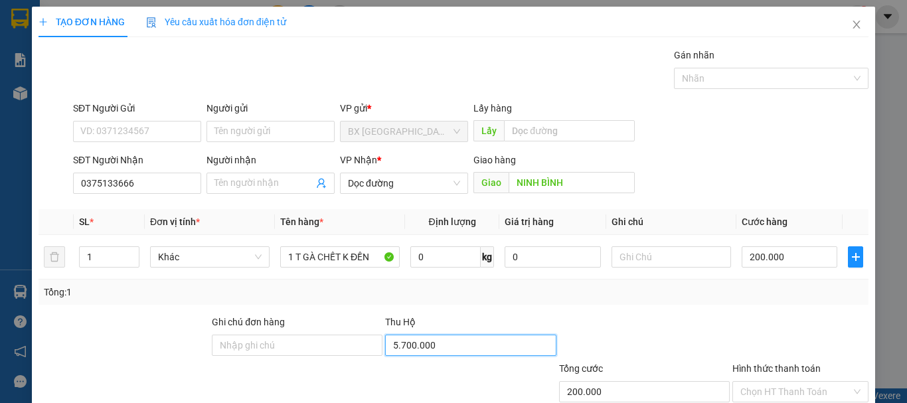
click at [443, 343] on input "5.700.000" at bounding box center [470, 345] width 171 height 21
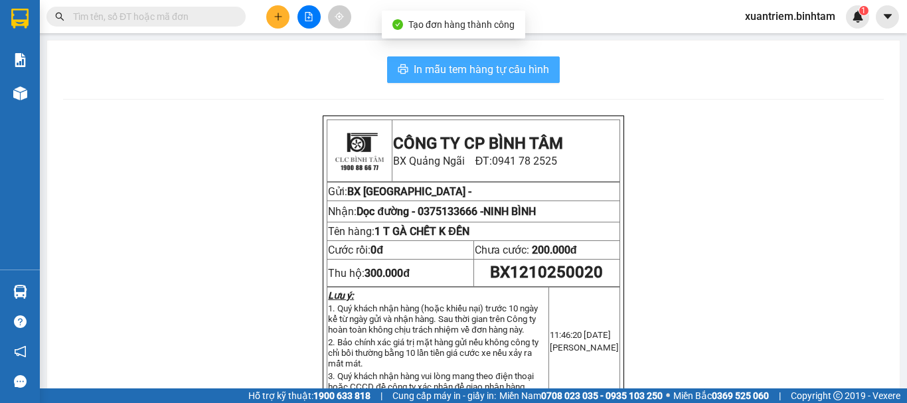
click at [473, 82] on button "In mẫu tem hàng tự cấu hình" at bounding box center [473, 69] width 173 height 27
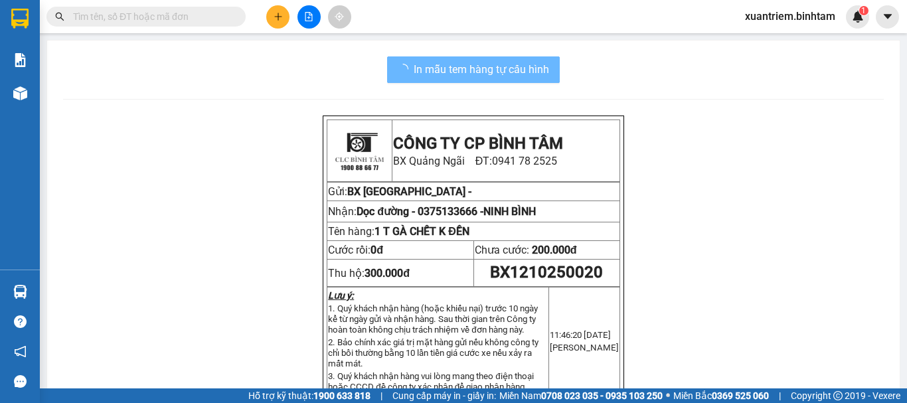
click at [274, 19] on icon "plus" at bounding box center [278, 16] width 9 height 9
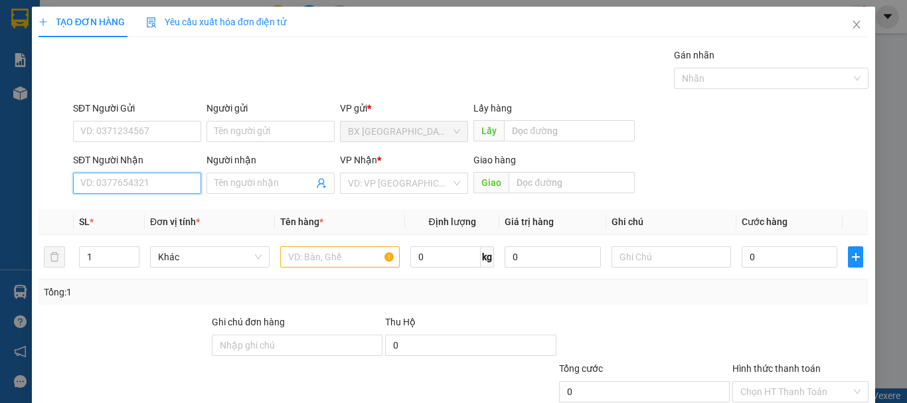
click at [100, 183] on input "SĐT Người Nhận" at bounding box center [137, 183] width 128 height 21
click at [137, 212] on div "0889998886" at bounding box center [135, 210] width 111 height 15
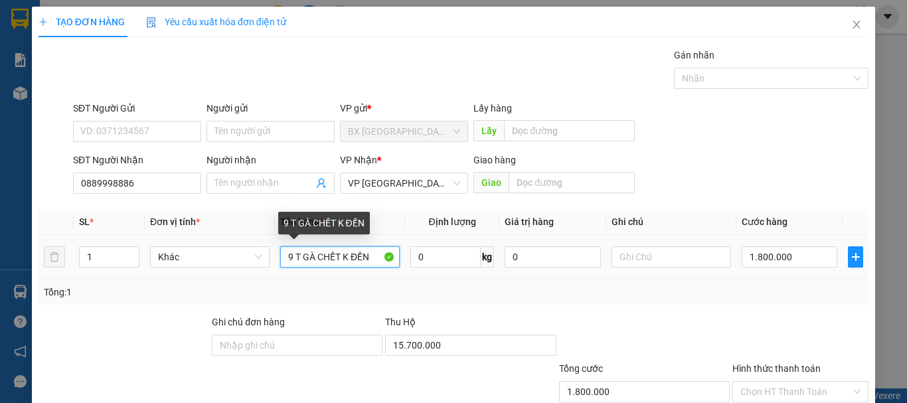
click at [290, 257] on input "9 T GÀ CHẾT K ĐỀN" at bounding box center [340, 256] width 120 height 21
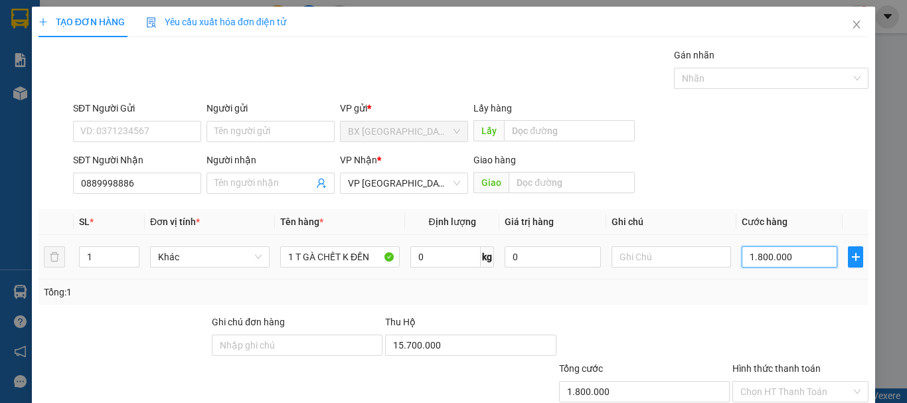
click at [776, 250] on input "1.800.000" at bounding box center [790, 256] width 96 height 21
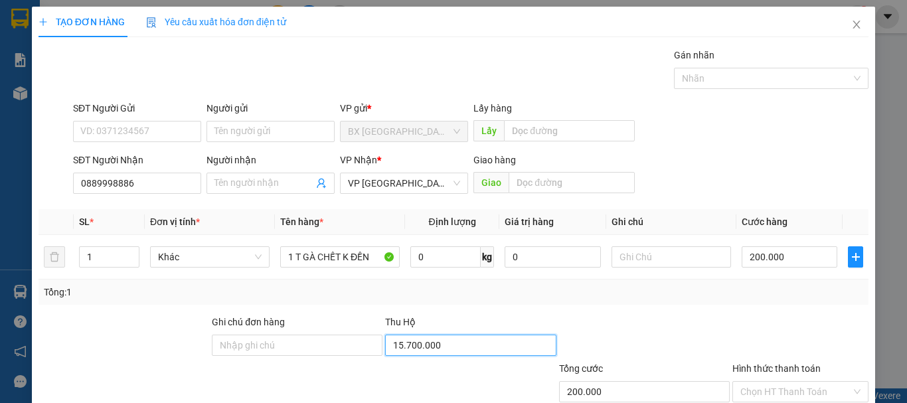
click at [497, 355] on input "15.700.000" at bounding box center [470, 345] width 171 height 21
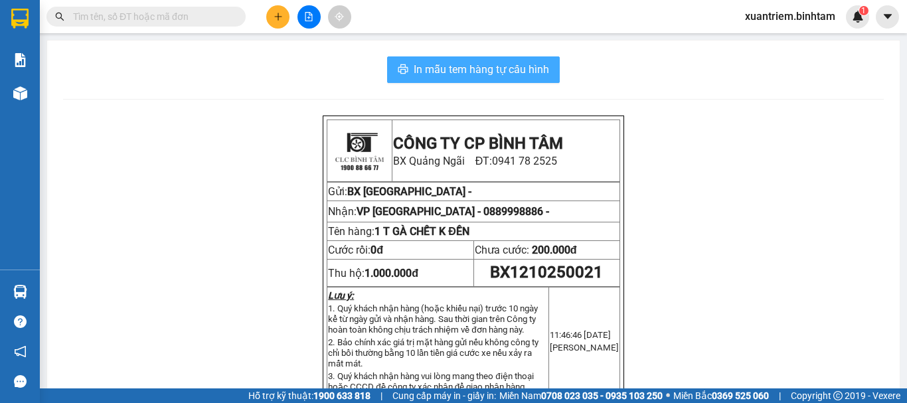
click at [444, 58] on button "In mẫu tem hàng tự cấu hình" at bounding box center [473, 69] width 173 height 27
click at [285, 11] on button at bounding box center [277, 16] width 23 height 23
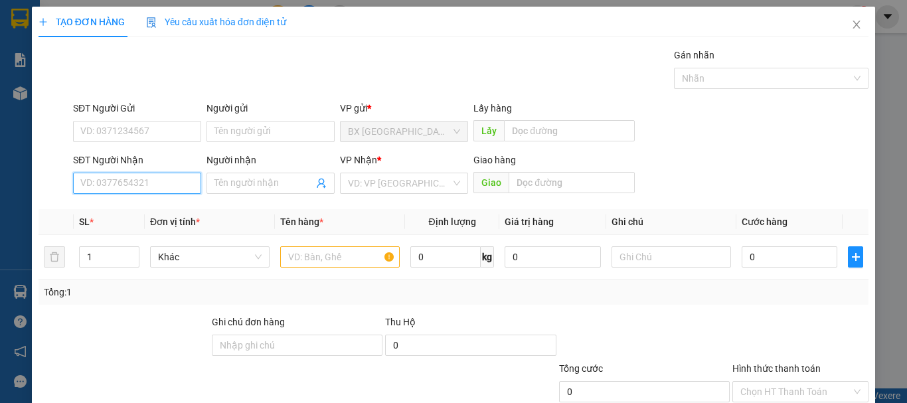
click at [183, 176] on input "SĐT Người Nhận" at bounding box center [137, 183] width 128 height 21
click at [142, 202] on div "0368386093" at bounding box center [135, 209] width 127 height 21
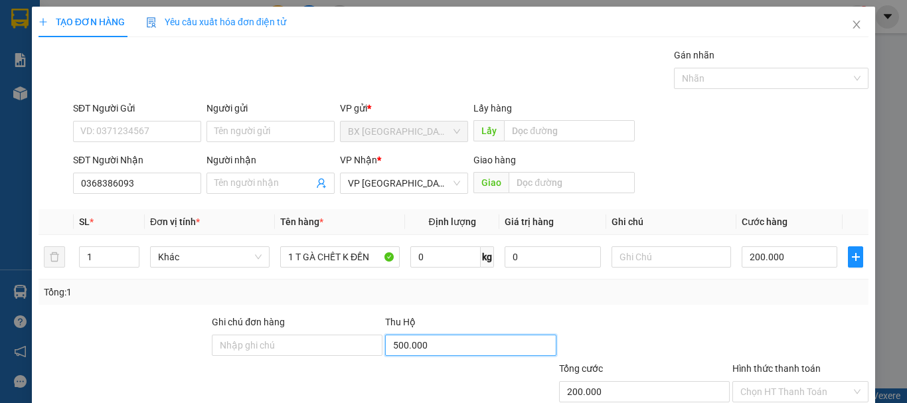
click at [407, 351] on input "500.000" at bounding box center [470, 345] width 171 height 21
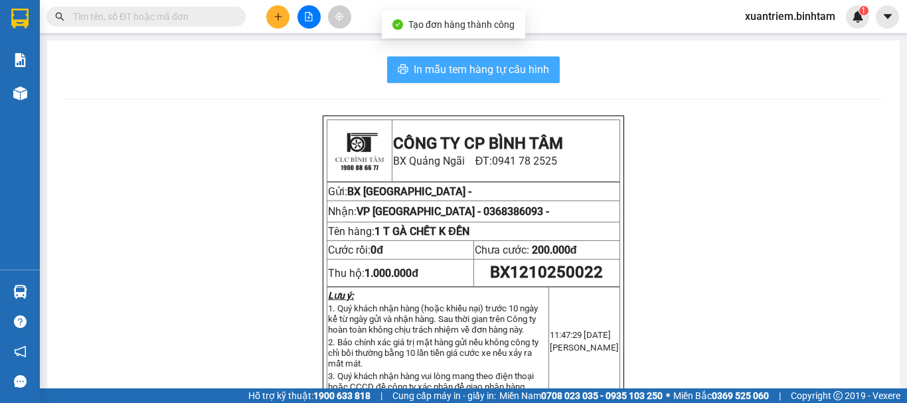
click at [506, 81] on button "In mẫu tem hàng tự cấu hình" at bounding box center [473, 69] width 173 height 27
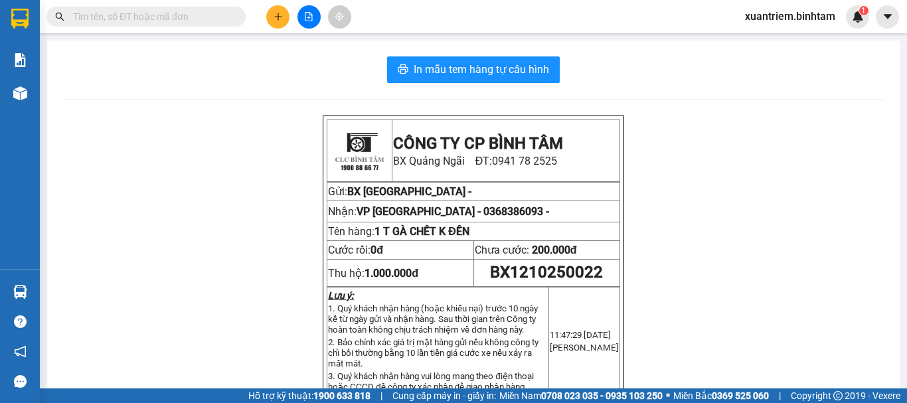
click at [275, 23] on button at bounding box center [277, 16] width 23 height 23
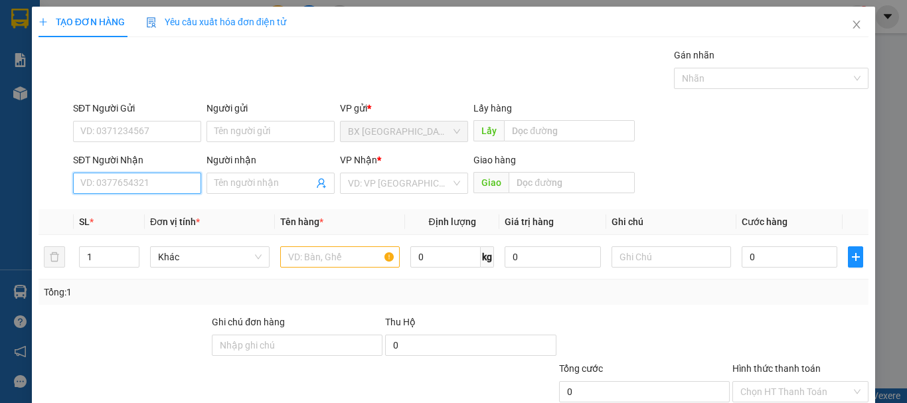
click at [104, 193] on input "SĐT Người Nhận" at bounding box center [137, 183] width 128 height 21
click at [163, 179] on input "0984411311" at bounding box center [137, 183] width 128 height 21
click at [173, 179] on input "0984411311" at bounding box center [137, 183] width 128 height 21
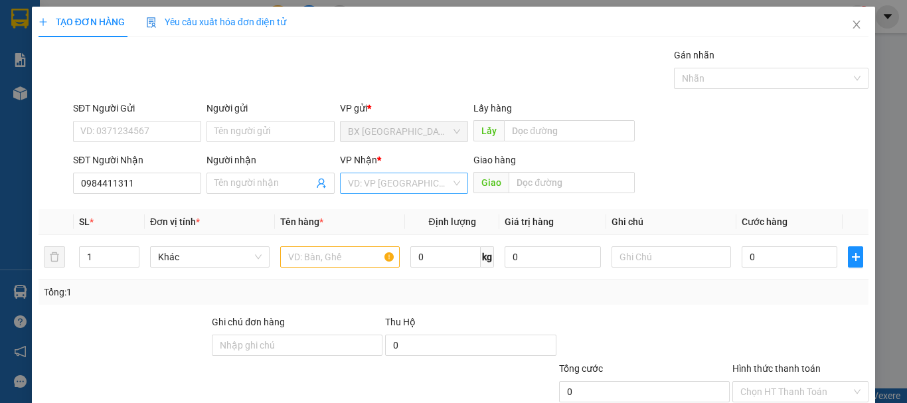
click at [378, 185] on input "search" at bounding box center [399, 183] width 103 height 20
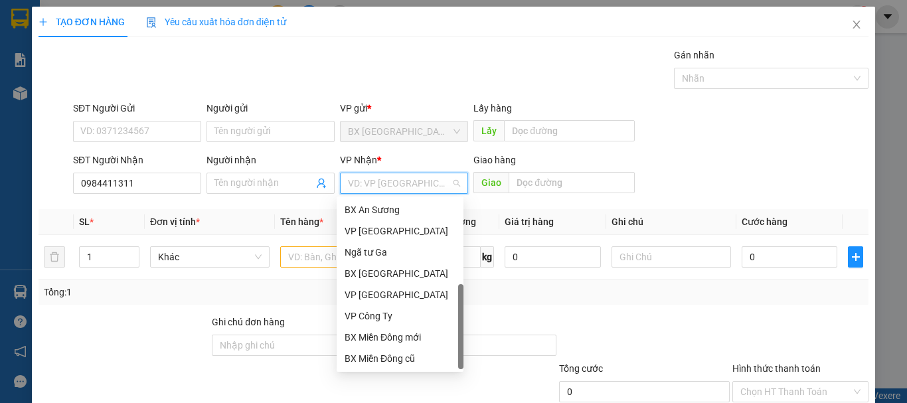
click at [382, 373] on div "Dọc đường" at bounding box center [400, 380] width 111 height 15
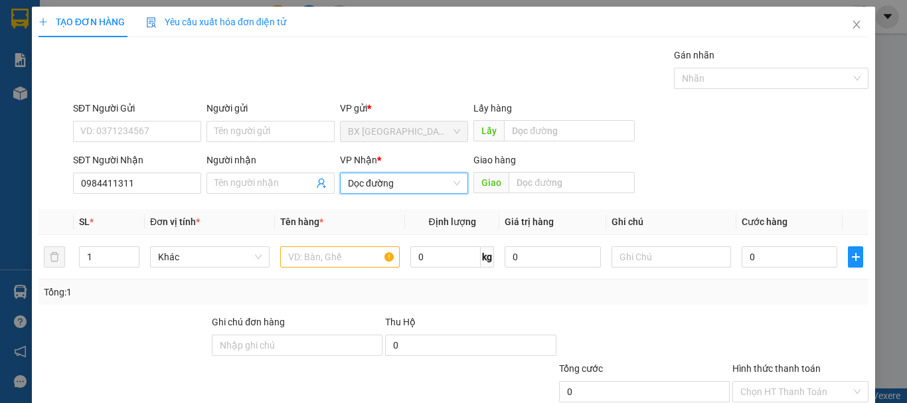
click at [385, 191] on span "Dọc đường" at bounding box center [404, 183] width 112 height 20
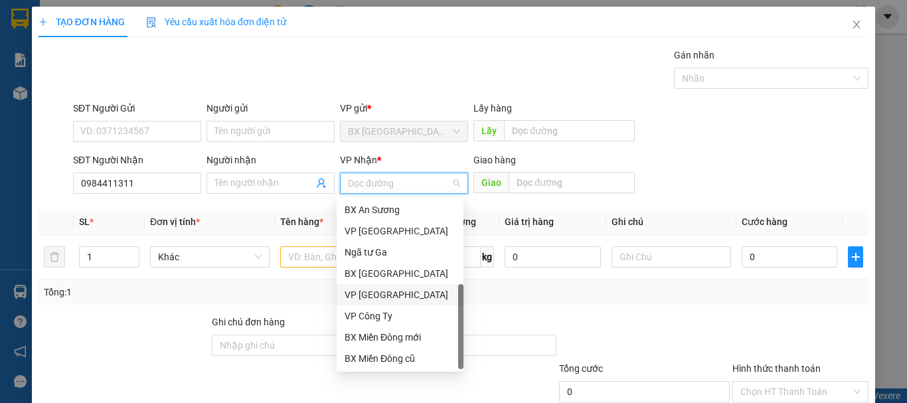
click at [373, 288] on div "VP [GEOGRAPHIC_DATA]" at bounding box center [400, 295] width 111 height 15
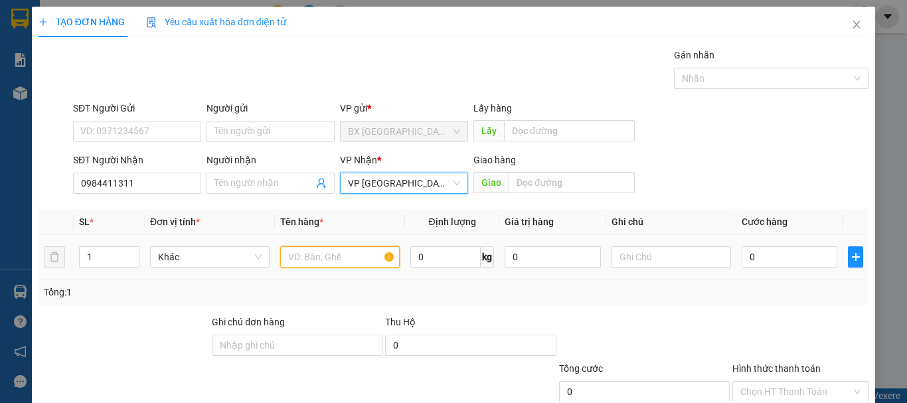
click at [328, 256] on input "text" at bounding box center [340, 256] width 120 height 21
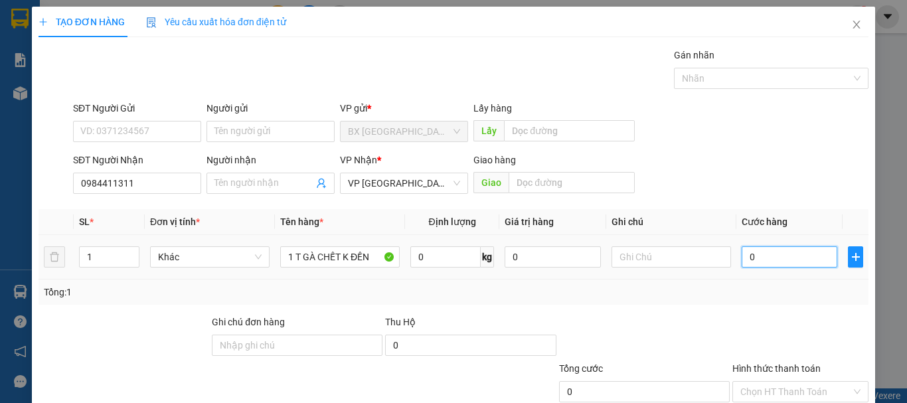
click at [754, 263] on input "0" at bounding box center [790, 256] width 96 height 21
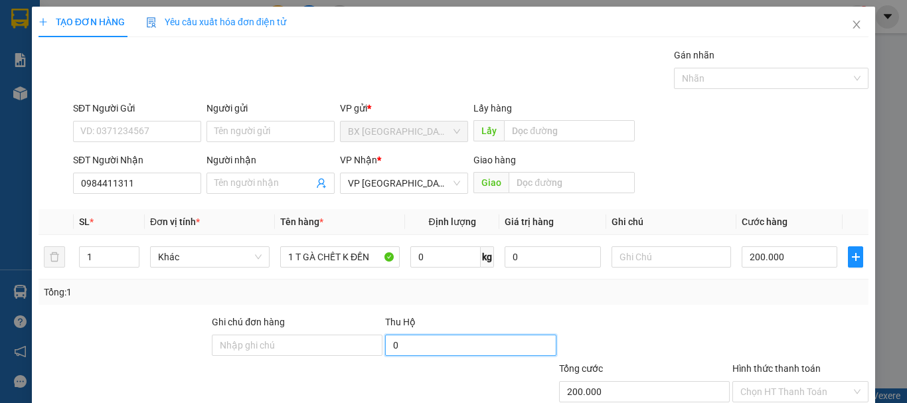
click at [529, 335] on input "0" at bounding box center [470, 345] width 171 height 21
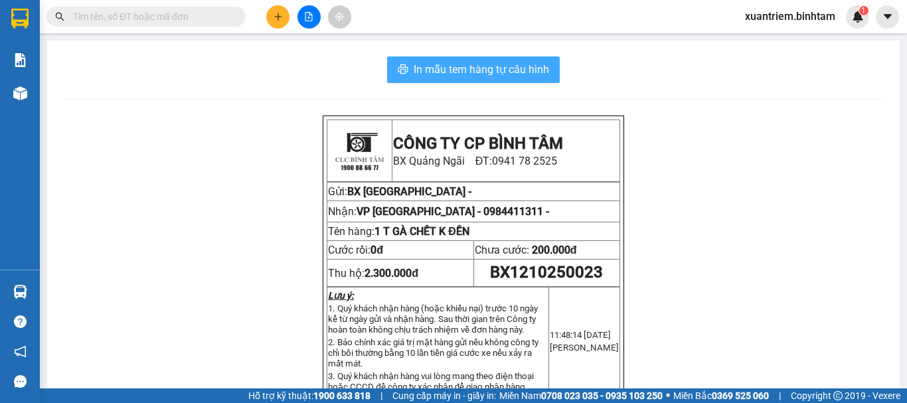
click at [523, 72] on span "In mẫu tem hàng tự cấu hình" at bounding box center [481, 69] width 135 height 17
click at [274, 5] on div at bounding box center [309, 16] width 100 height 23
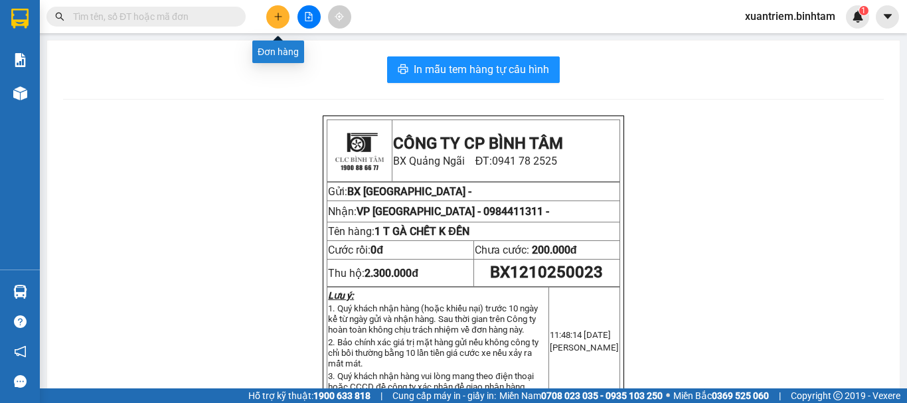
click at [274, 9] on button at bounding box center [277, 16] width 23 height 23
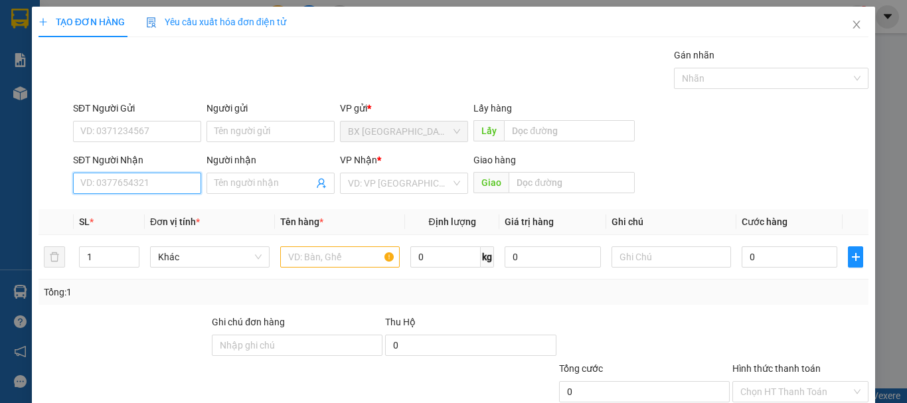
click at [181, 185] on input "SĐT Người Nhận" at bounding box center [137, 183] width 128 height 21
click at [172, 183] on input "0963499508" at bounding box center [137, 183] width 128 height 21
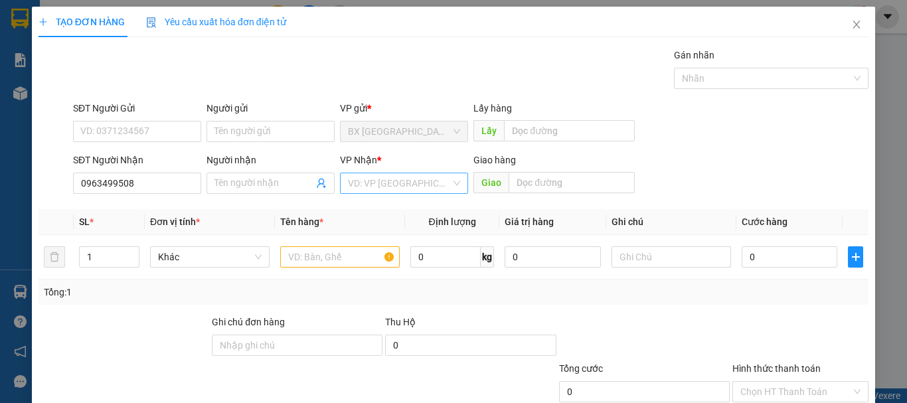
click at [400, 193] on input "search" at bounding box center [399, 183] width 103 height 20
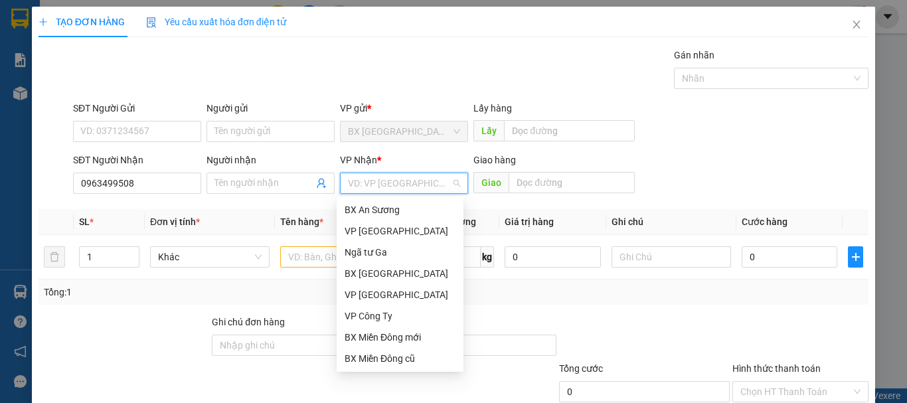
click at [395, 369] on div "Dọc đường" at bounding box center [400, 379] width 127 height 21
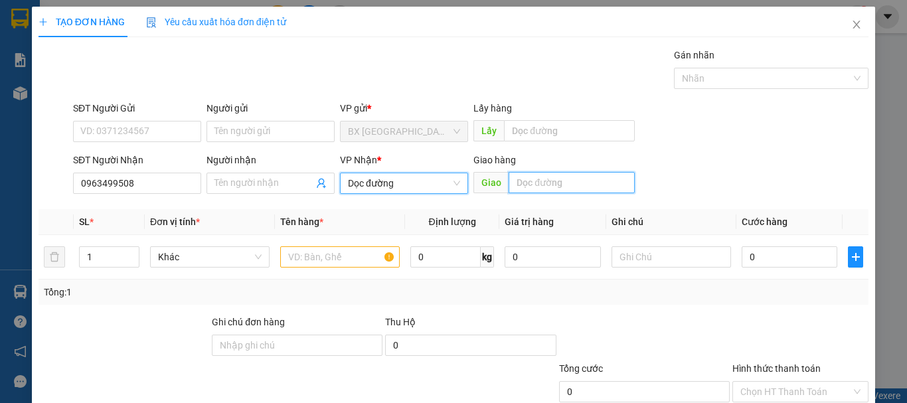
click at [537, 172] on input "text" at bounding box center [572, 182] width 126 height 21
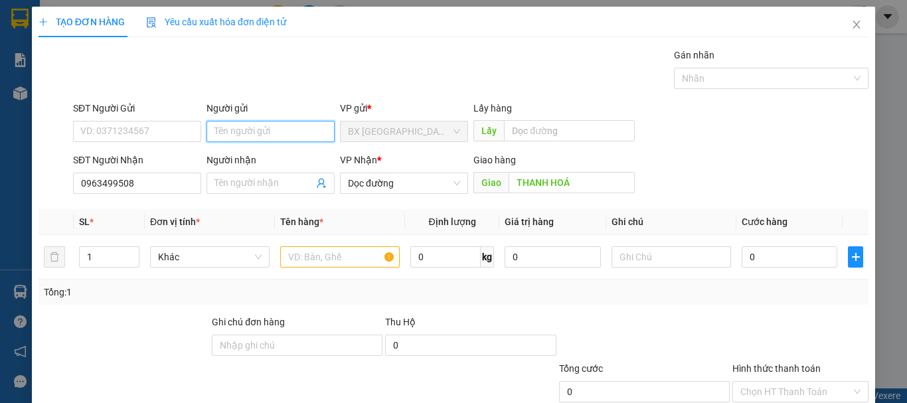
click at [234, 121] on input "Người gửi" at bounding box center [271, 131] width 128 height 21
click at [345, 246] on input "text" at bounding box center [340, 256] width 120 height 21
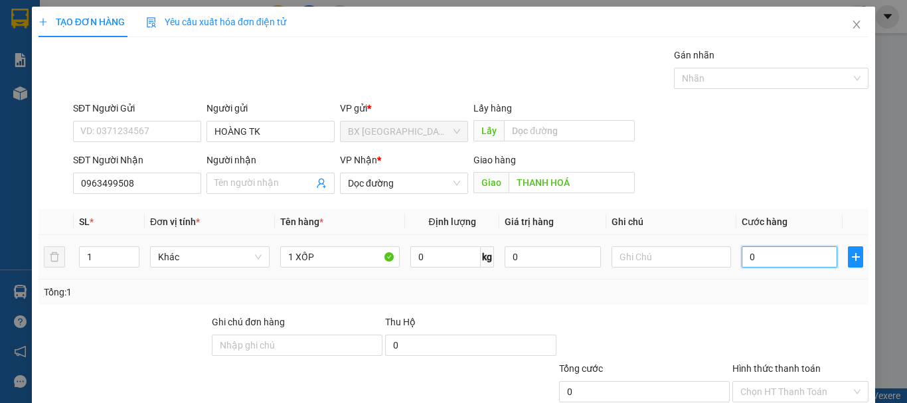
click at [772, 246] on input "0" at bounding box center [790, 256] width 96 height 21
click at [766, 382] on input "Hình thức thanh toán" at bounding box center [795, 392] width 111 height 20
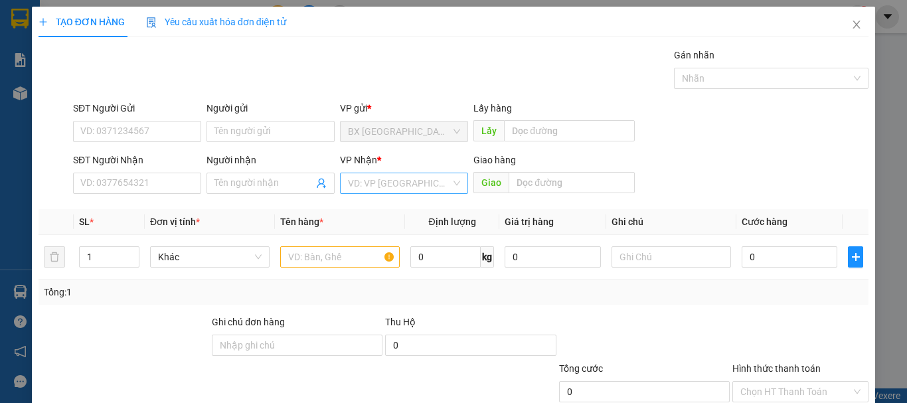
click at [380, 173] on input "search" at bounding box center [399, 183] width 103 height 20
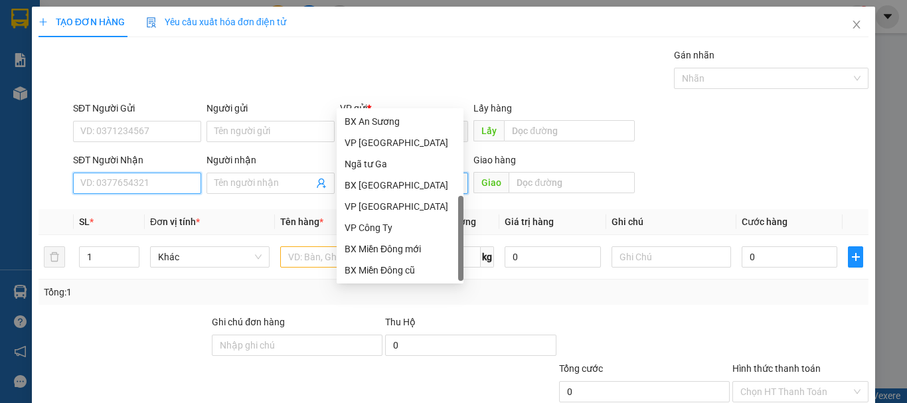
click at [155, 173] on input "SĐT Người Nhận" at bounding box center [137, 183] width 128 height 21
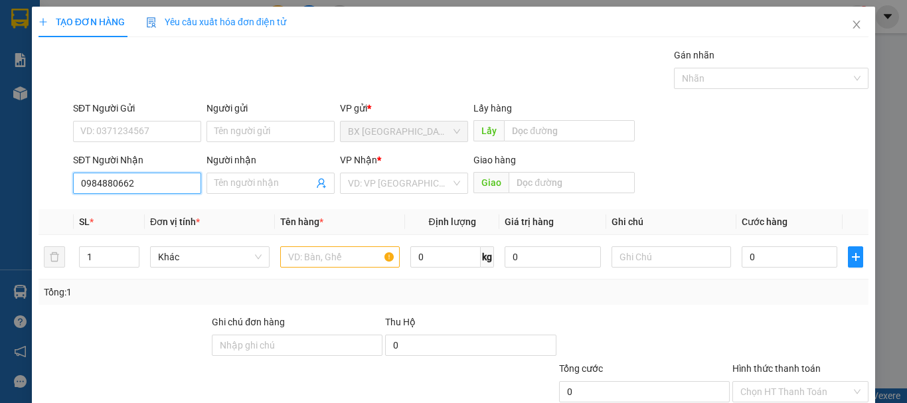
click at [153, 173] on input "0984880662" at bounding box center [137, 183] width 128 height 21
click at [147, 173] on input "0984880662" at bounding box center [137, 183] width 128 height 21
click at [123, 119] on div "0984880662 - 343" at bounding box center [135, 121] width 111 height 15
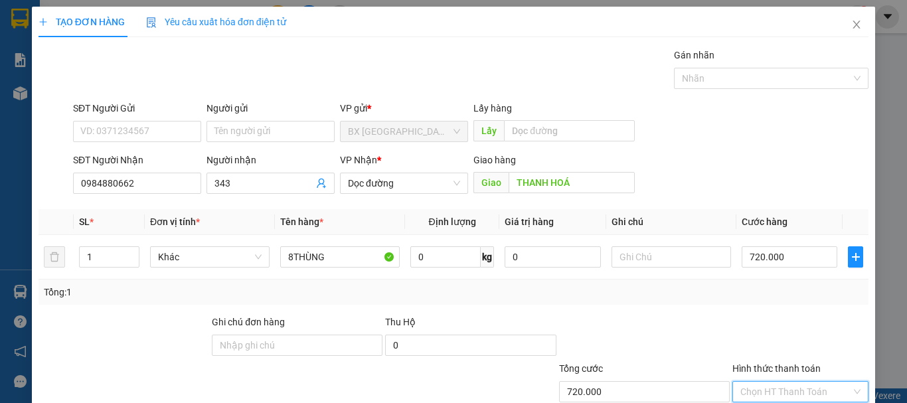
click at [784, 382] on input "Hình thức thanh toán" at bounding box center [795, 392] width 111 height 20
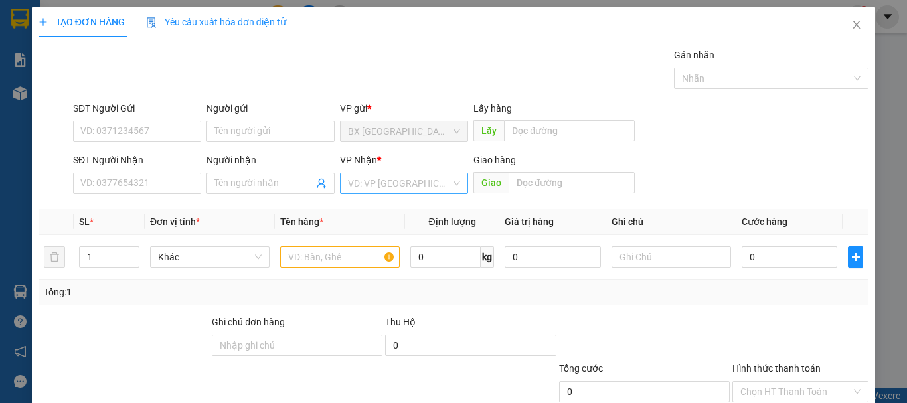
click at [383, 173] on input "search" at bounding box center [399, 183] width 103 height 20
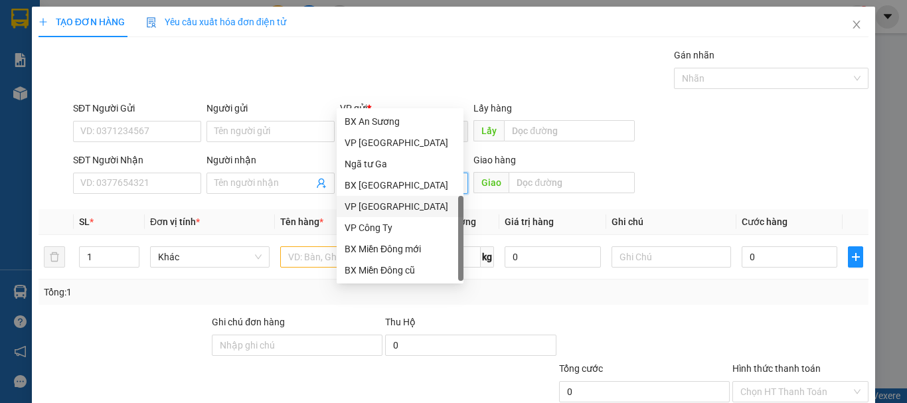
click at [403, 199] on div "VP [GEOGRAPHIC_DATA]" at bounding box center [400, 206] width 111 height 15
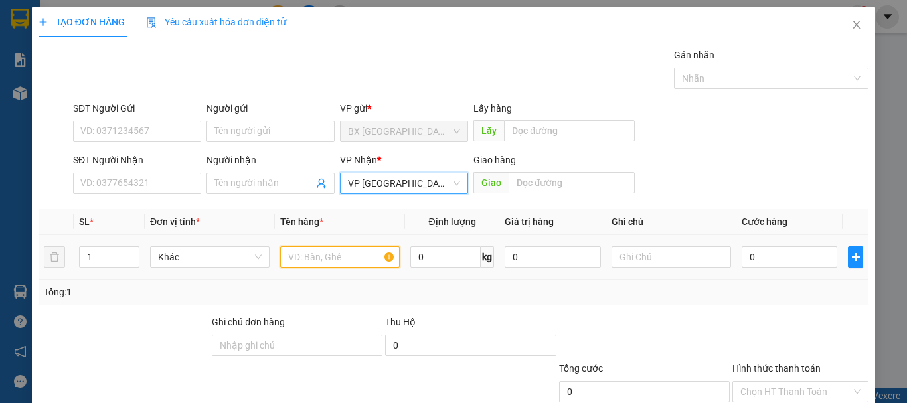
click at [352, 246] on input "text" at bounding box center [340, 256] width 120 height 21
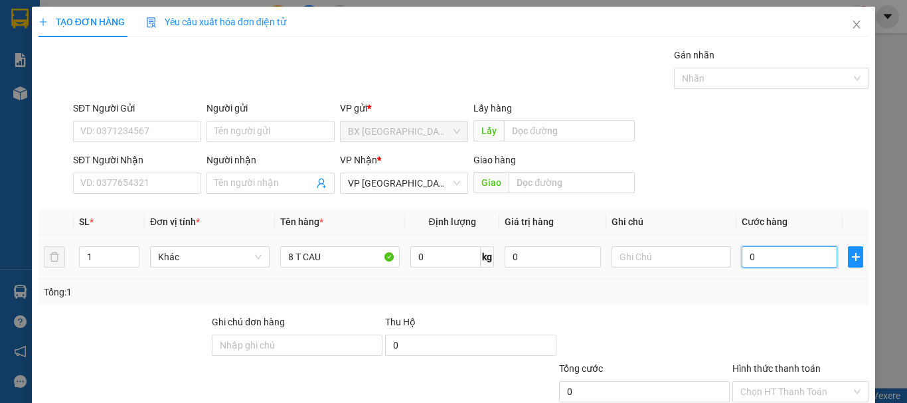
click at [790, 246] on input "0" at bounding box center [790, 256] width 96 height 21
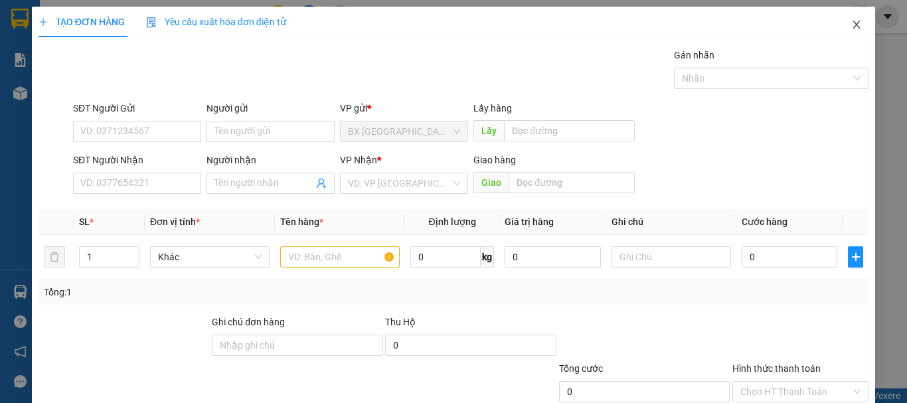
click at [851, 21] on icon "close" at bounding box center [856, 24] width 11 height 11
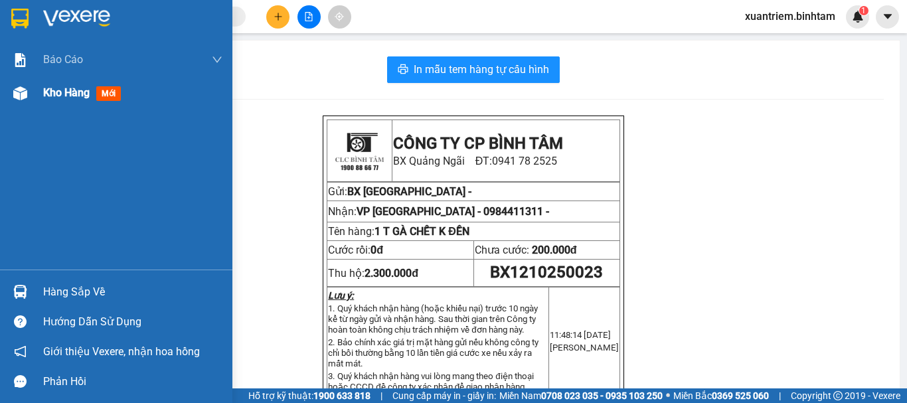
click at [66, 93] on span "Kho hàng" at bounding box center [66, 92] width 46 height 13
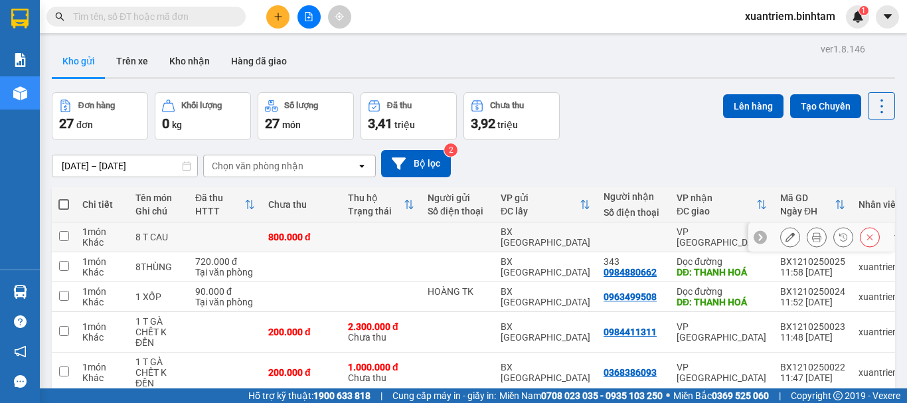
click at [311, 236] on div "800.000 đ" at bounding box center [301, 237] width 66 height 11
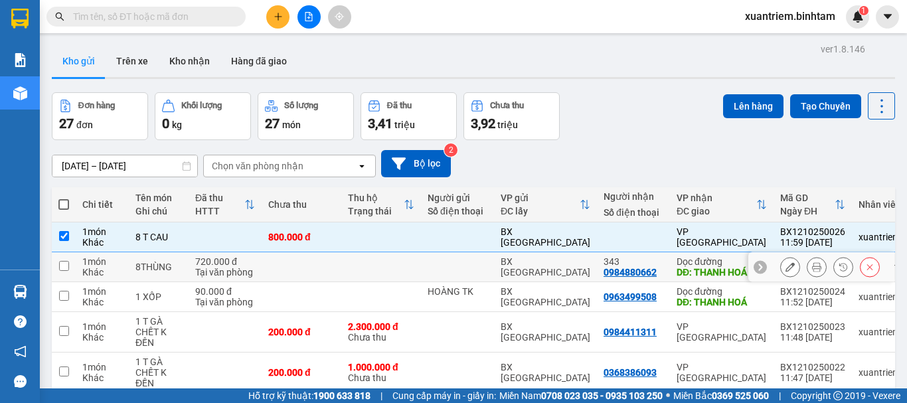
click at [303, 281] on td at bounding box center [302, 267] width 80 height 30
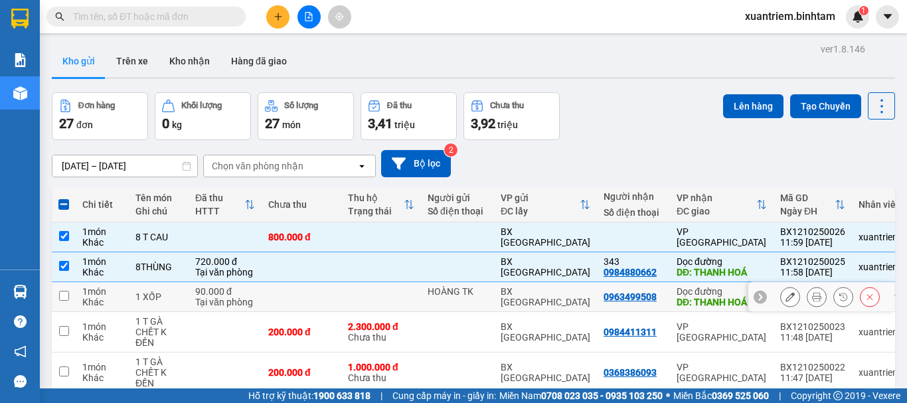
click at [295, 303] on td at bounding box center [302, 297] width 80 height 30
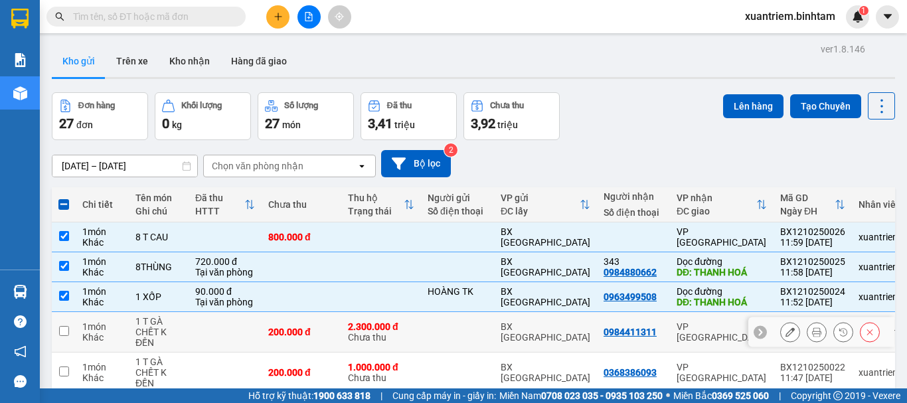
click at [280, 329] on div "200.000 đ" at bounding box center [301, 332] width 66 height 11
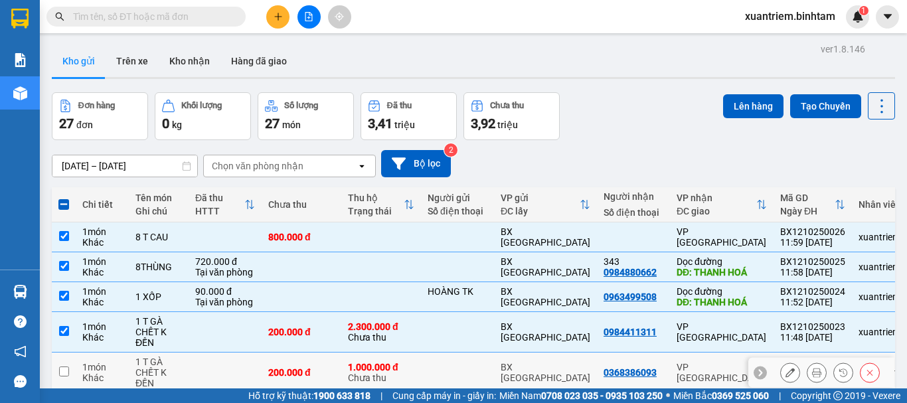
click at [291, 367] on div "200.000 đ" at bounding box center [301, 372] width 66 height 11
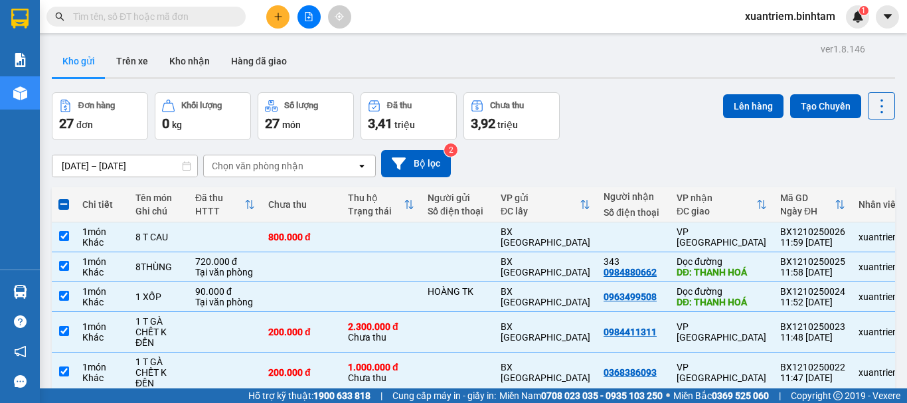
drag, startPoint x: 229, startPoint y: 318, endPoint x: 335, endPoint y: 307, distance: 106.1
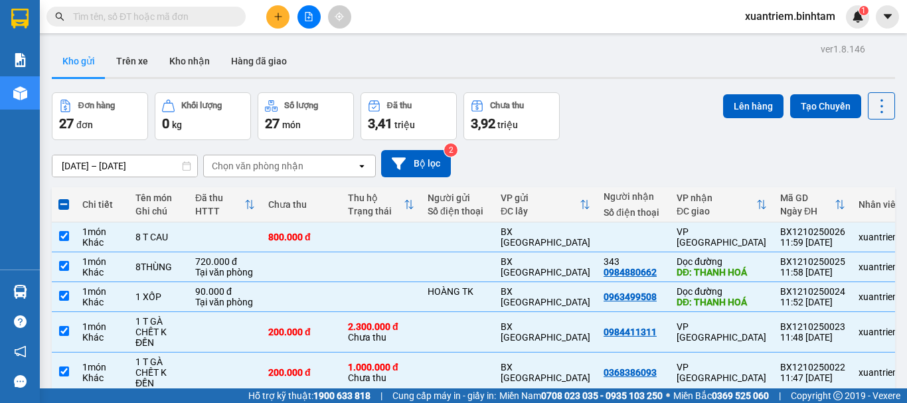
click at [725, 114] on button "Lên hàng" at bounding box center [753, 106] width 60 height 24
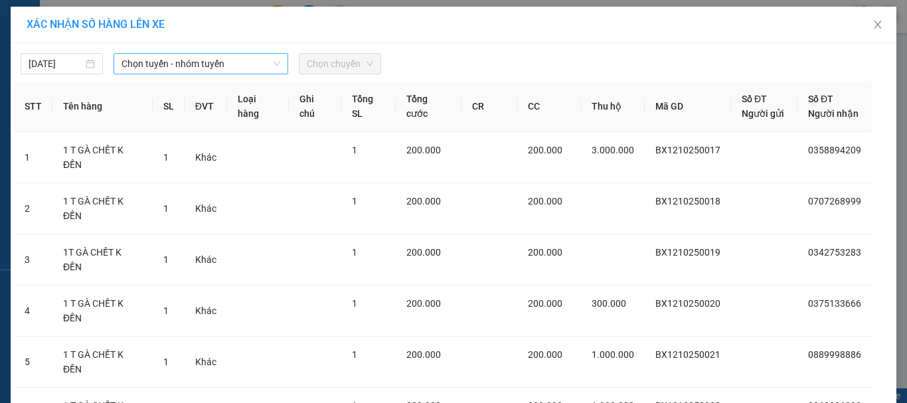
click at [233, 62] on span "Chọn tuyến - nhóm tuyến" at bounding box center [201, 64] width 159 height 20
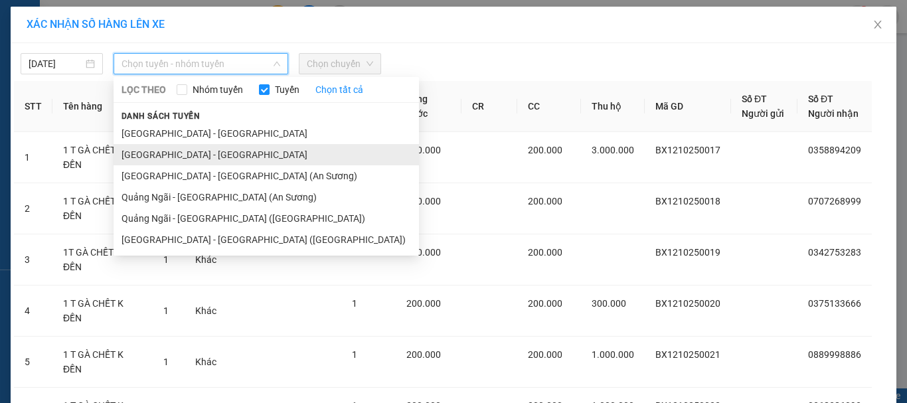
click at [224, 148] on li "[GEOGRAPHIC_DATA] - [GEOGRAPHIC_DATA]" at bounding box center [266, 154] width 305 height 21
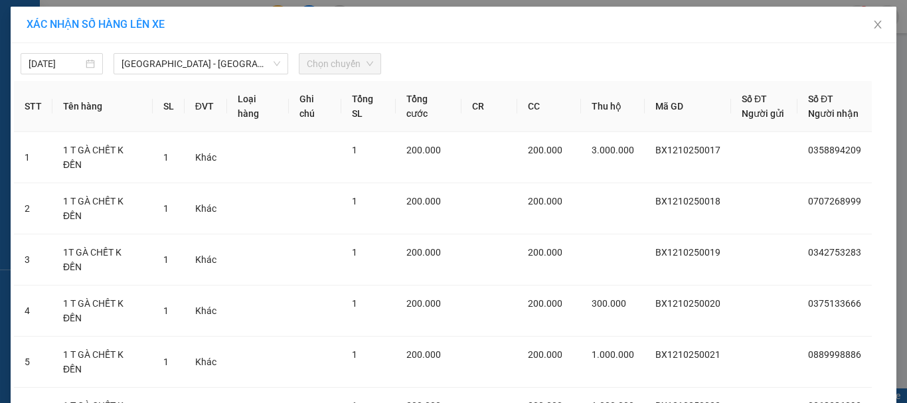
drag, startPoint x: 341, startPoint y: 49, endPoint x: 345, endPoint y: 66, distance: 17.6
click at [342, 49] on div "[DATE] [GEOGRAPHIC_DATA] - [GEOGRAPHIC_DATA] LỌC THEO Nhóm tuyến Tuyến Chọn tất…" at bounding box center [453, 60] width 879 height 28
click at [346, 66] on span "Chọn chuyến" at bounding box center [340, 64] width 66 height 20
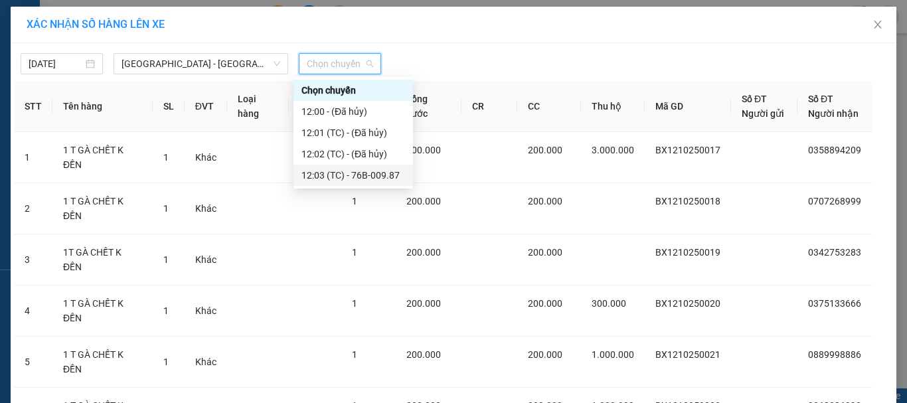
click at [361, 172] on div "12:03 (TC) - 76B-009.87" at bounding box center [353, 175] width 104 height 15
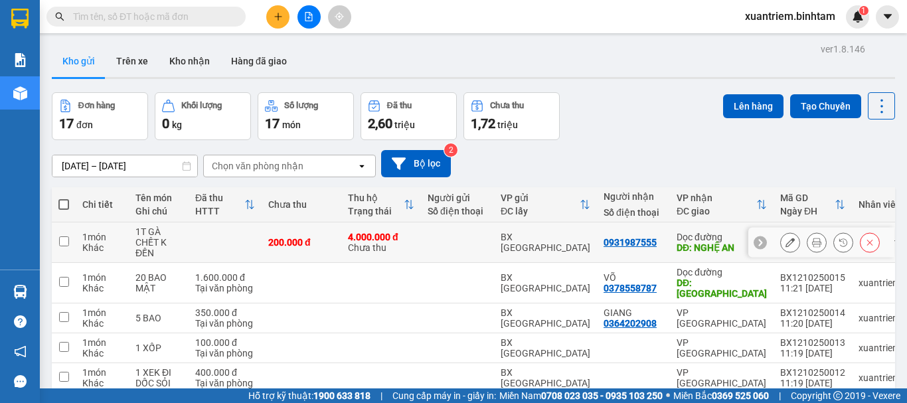
click at [325, 228] on td "200.000 đ" at bounding box center [302, 242] width 80 height 41
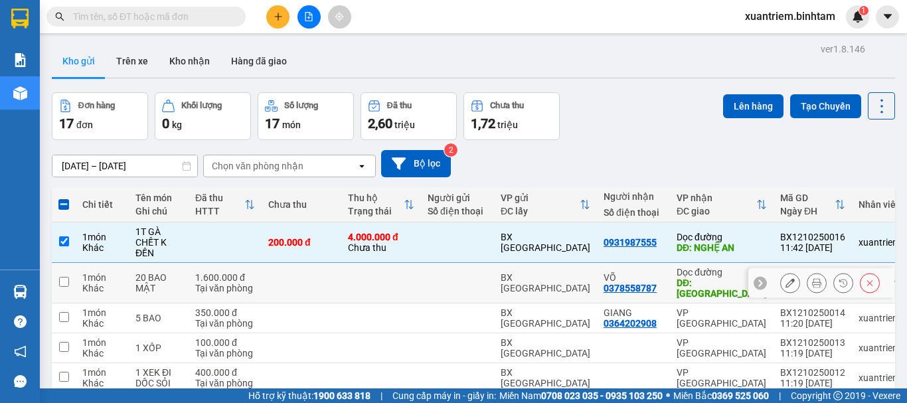
click at [306, 276] on td at bounding box center [302, 283] width 80 height 41
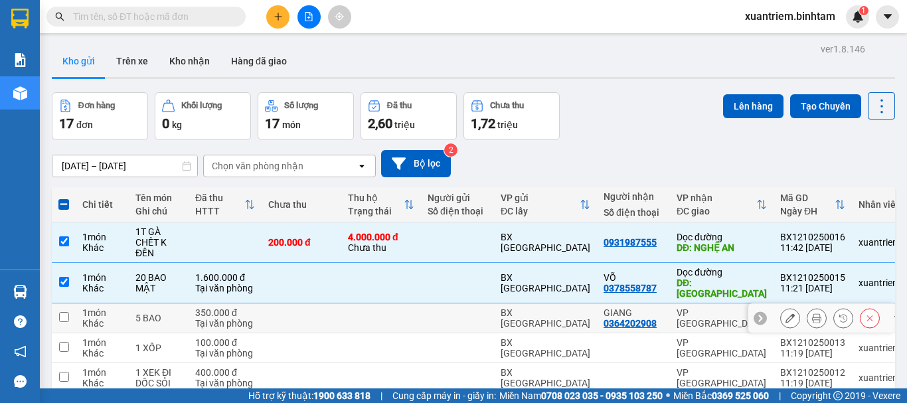
click at [313, 307] on td at bounding box center [302, 318] width 80 height 30
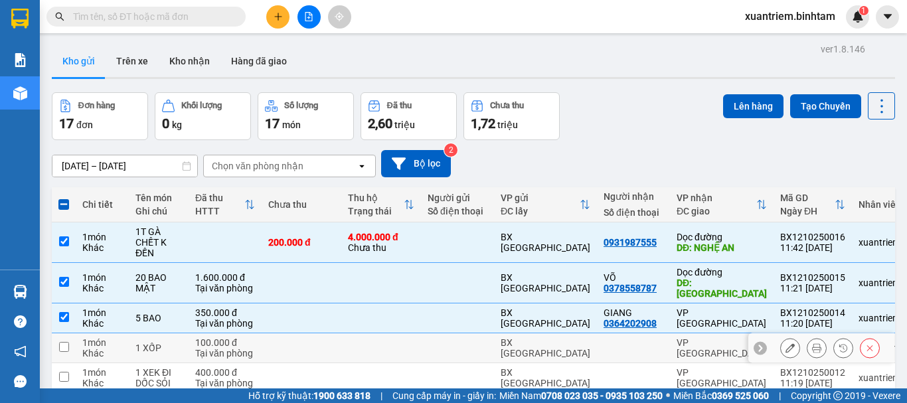
click at [299, 333] on td at bounding box center [302, 348] width 80 height 30
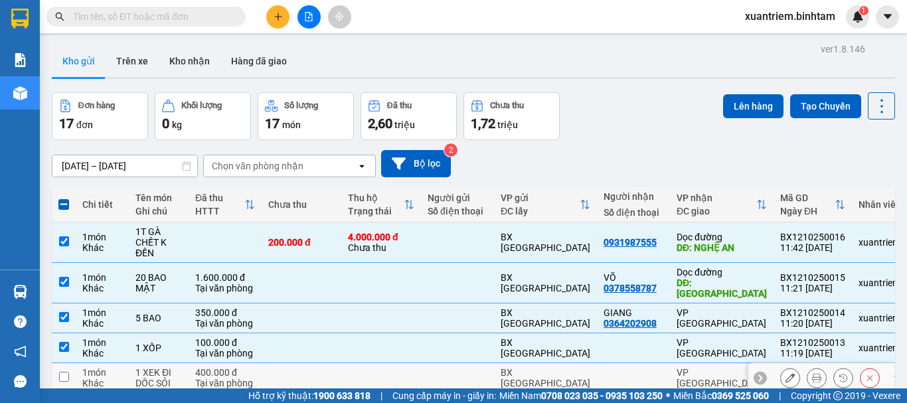
click at [323, 363] on td at bounding box center [302, 378] width 80 height 30
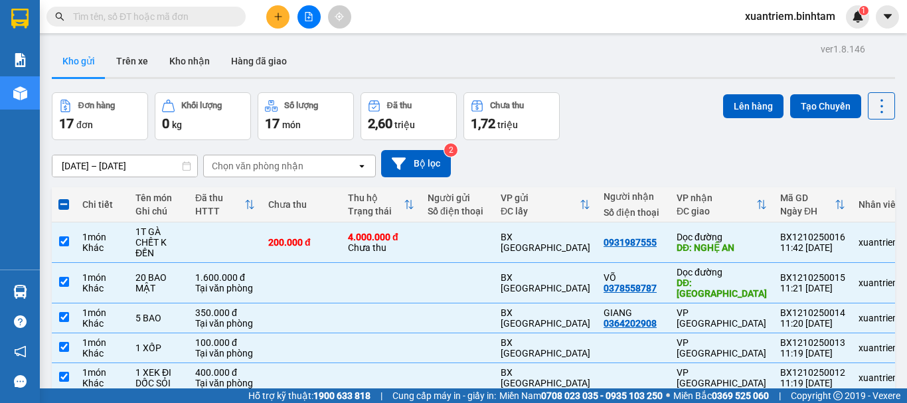
click at [736, 110] on button "Lên hàng" at bounding box center [753, 106] width 60 height 24
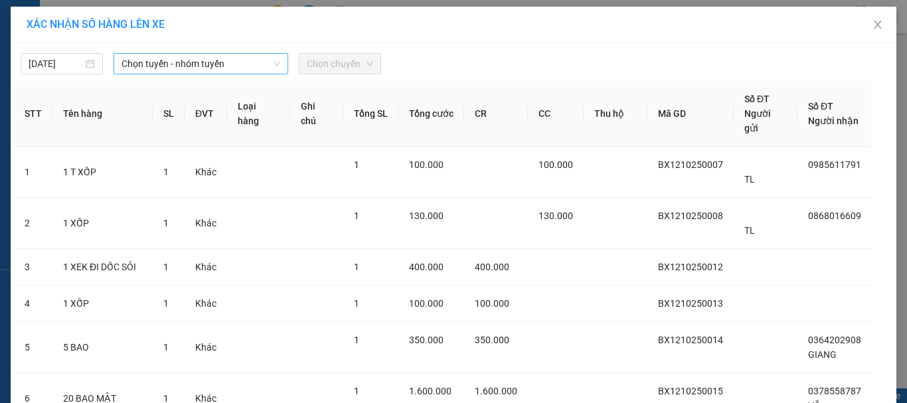
click at [258, 66] on span "Chọn tuyến - nhóm tuyến" at bounding box center [201, 64] width 159 height 20
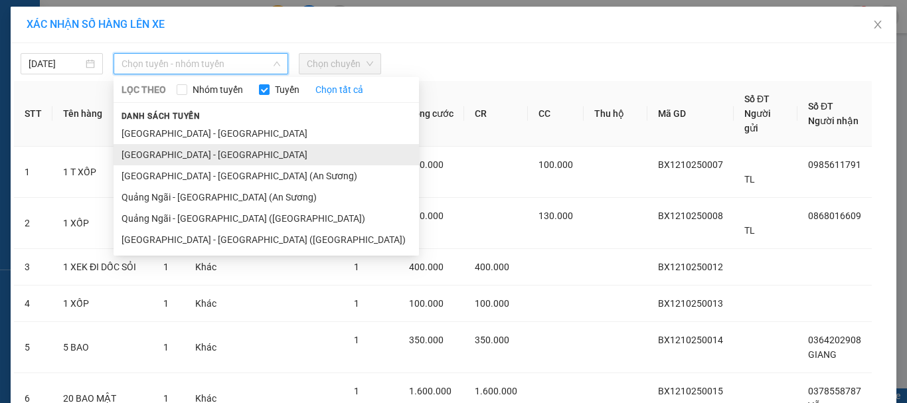
click at [214, 149] on li "[GEOGRAPHIC_DATA] - [GEOGRAPHIC_DATA]" at bounding box center [266, 154] width 305 height 21
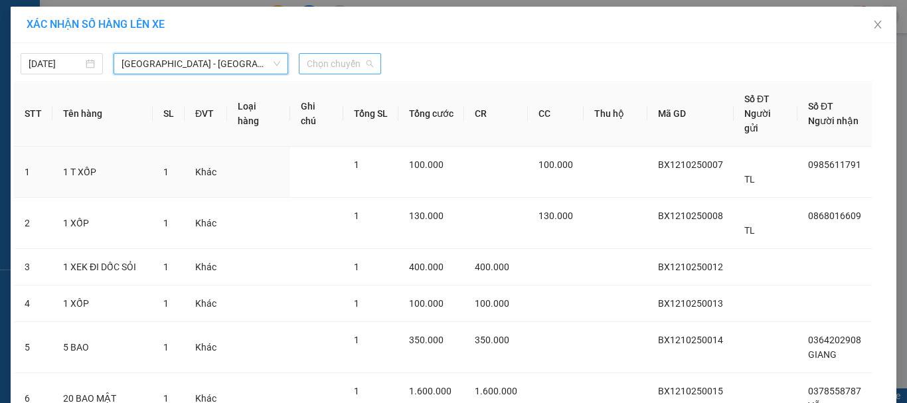
click at [318, 63] on span "Chọn chuyến" at bounding box center [340, 64] width 66 height 20
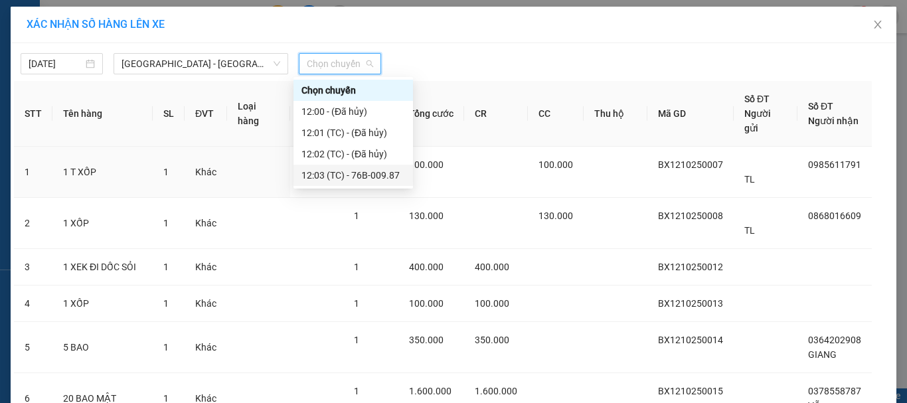
click at [357, 174] on div "12:03 (TC) - 76B-009.87" at bounding box center [353, 175] width 104 height 15
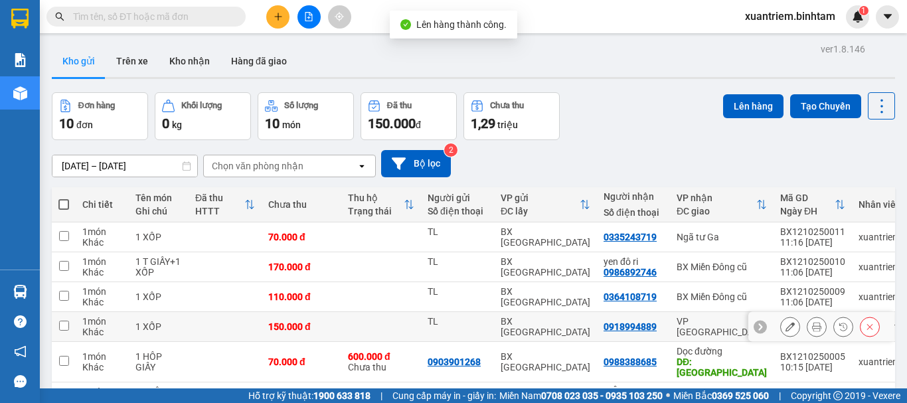
click at [543, 329] on div "BX [GEOGRAPHIC_DATA]" at bounding box center [546, 326] width 90 height 21
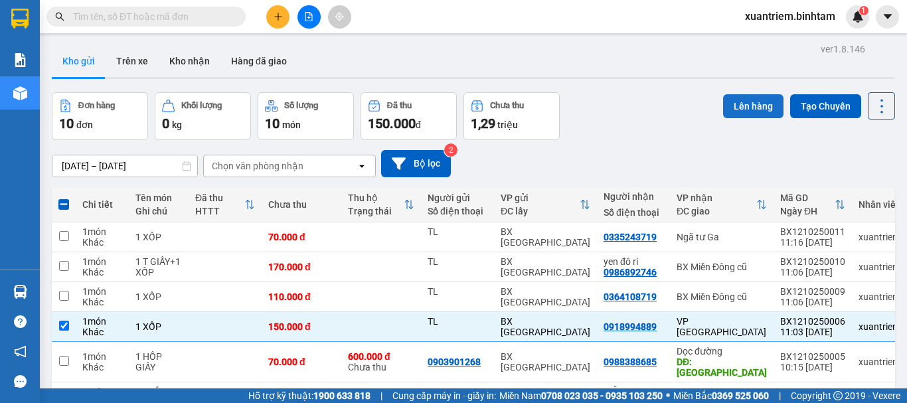
click at [735, 106] on button "Lên hàng" at bounding box center [753, 106] width 60 height 24
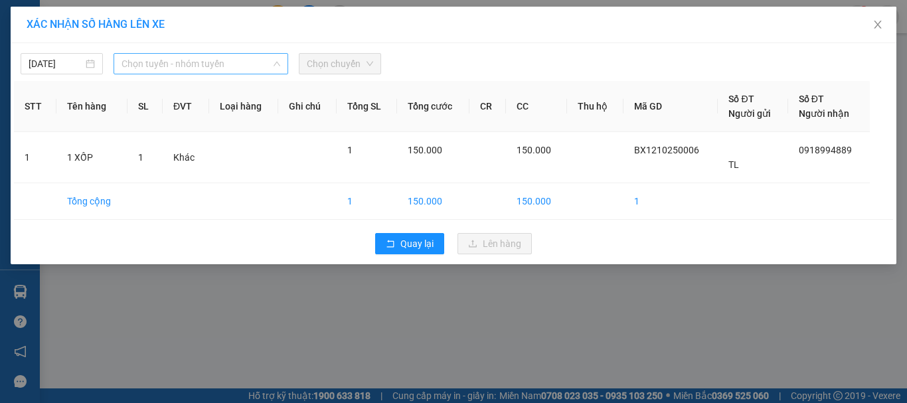
click at [224, 69] on span "Chọn tuyến - nhóm tuyến" at bounding box center [201, 64] width 159 height 20
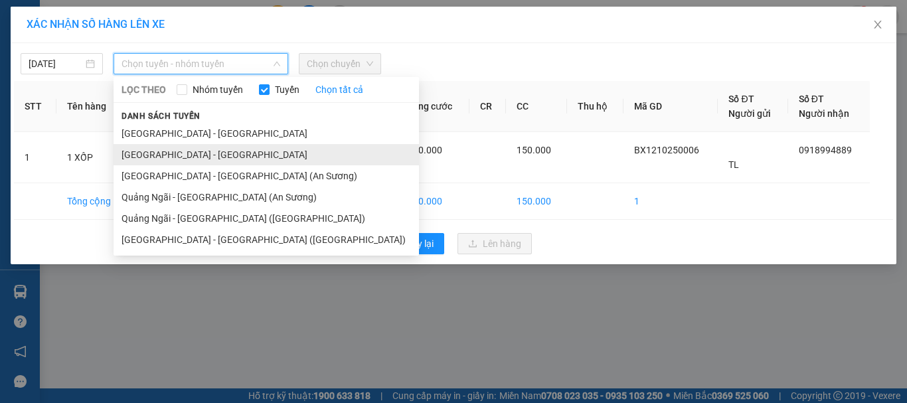
click at [236, 149] on li "[GEOGRAPHIC_DATA] - [GEOGRAPHIC_DATA]" at bounding box center [266, 154] width 305 height 21
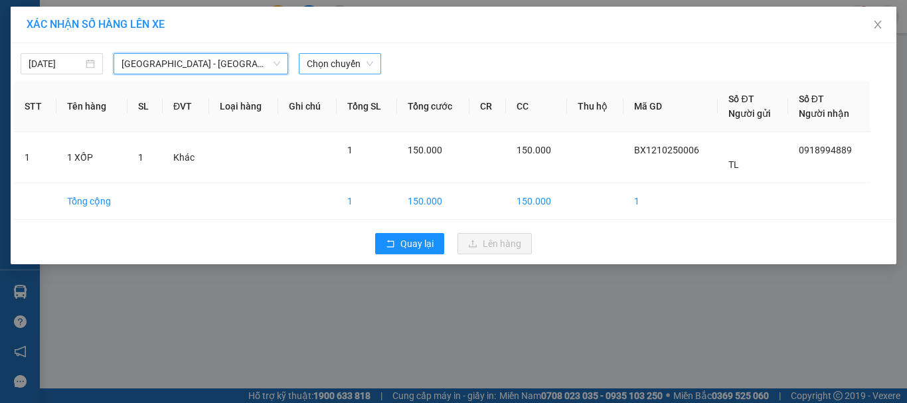
click at [355, 66] on span "Chọn chuyến" at bounding box center [340, 64] width 66 height 20
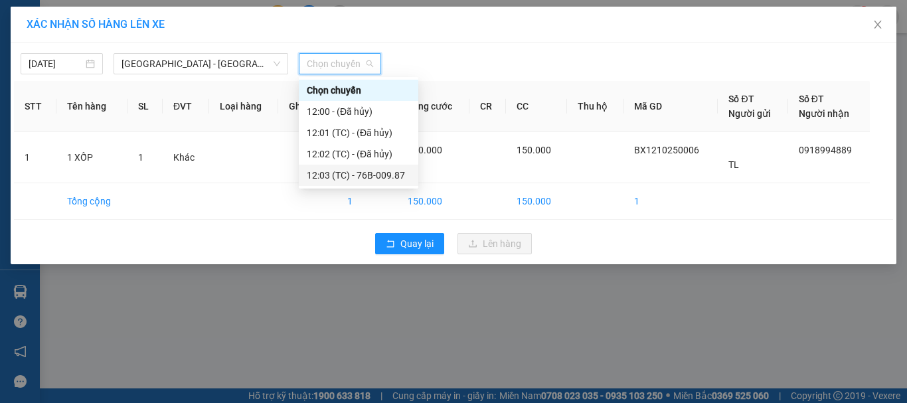
click at [378, 174] on div "12:03 (TC) - 76B-009.87" at bounding box center [359, 175] width 104 height 15
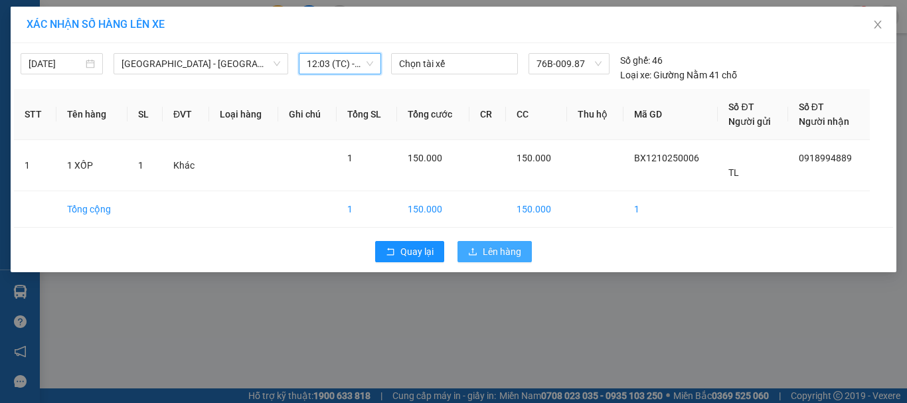
click at [485, 256] on span "Lên hàng" at bounding box center [502, 251] width 39 height 15
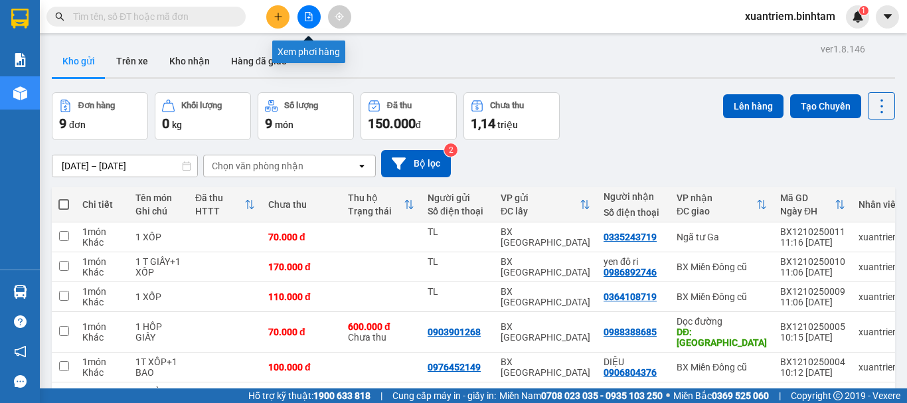
click at [301, 19] on button at bounding box center [308, 16] width 23 height 23
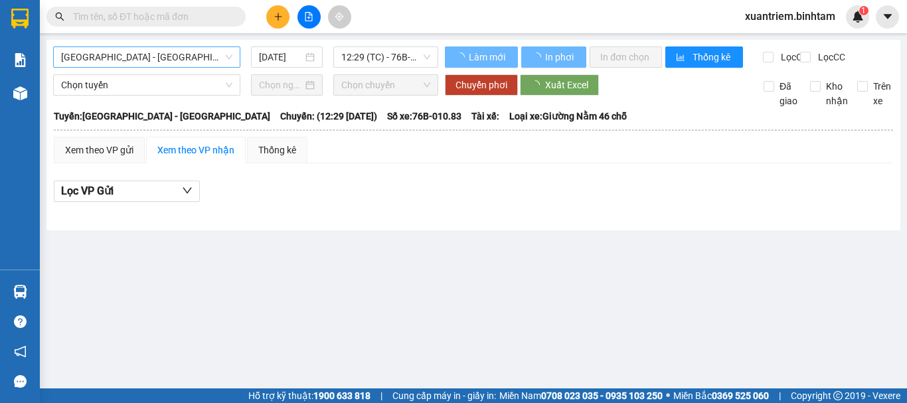
drag, startPoint x: 147, startPoint y: 52, endPoint x: 159, endPoint y: 68, distance: 20.1
click at [149, 53] on span "[GEOGRAPHIC_DATA] - [GEOGRAPHIC_DATA]" at bounding box center [146, 57] width 171 height 20
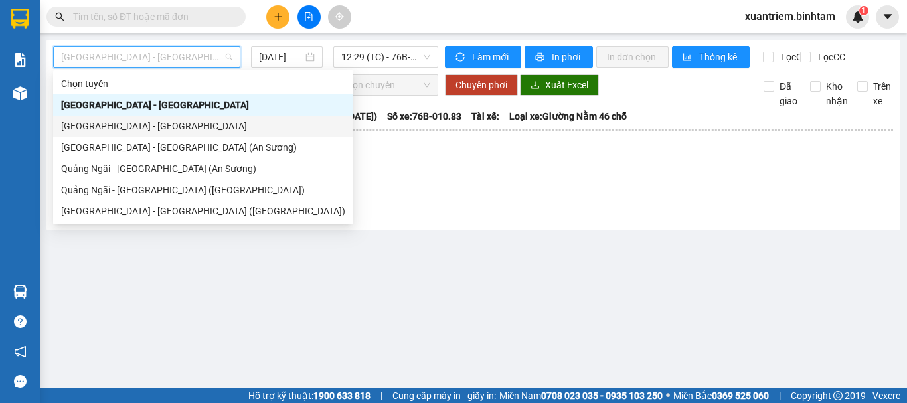
click at [175, 124] on div "[GEOGRAPHIC_DATA] - [GEOGRAPHIC_DATA]" at bounding box center [203, 126] width 284 height 15
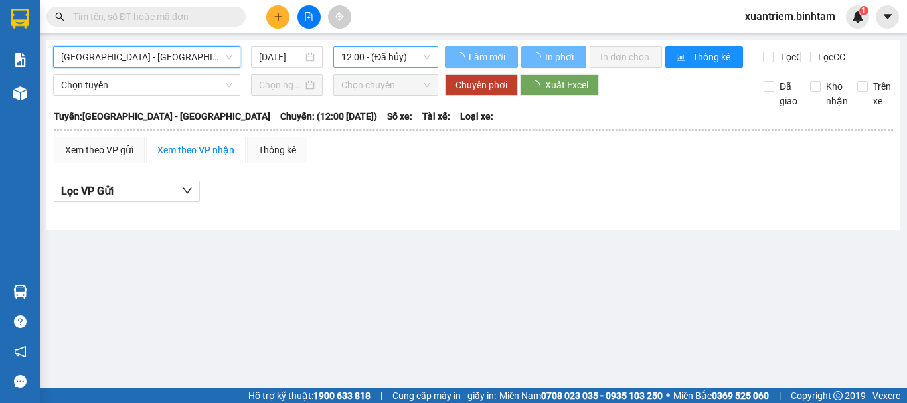
click at [357, 62] on span "12:00 - (Đã hủy)" at bounding box center [385, 57] width 89 height 20
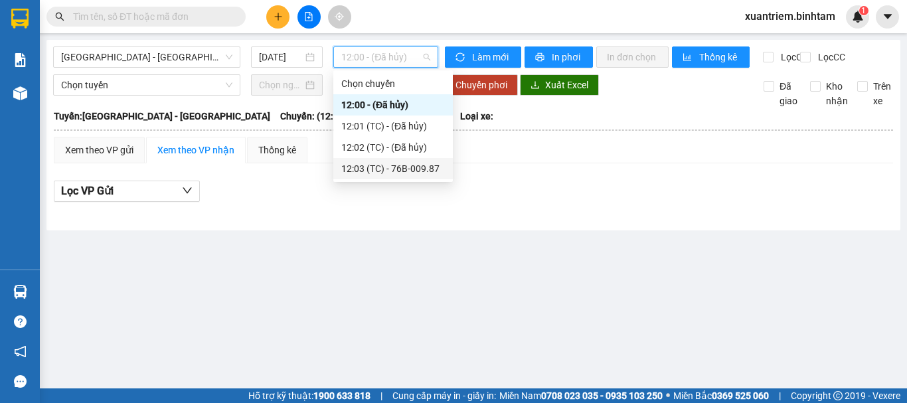
click at [400, 164] on div "12:03 (TC) - 76B-009.87" at bounding box center [393, 168] width 104 height 15
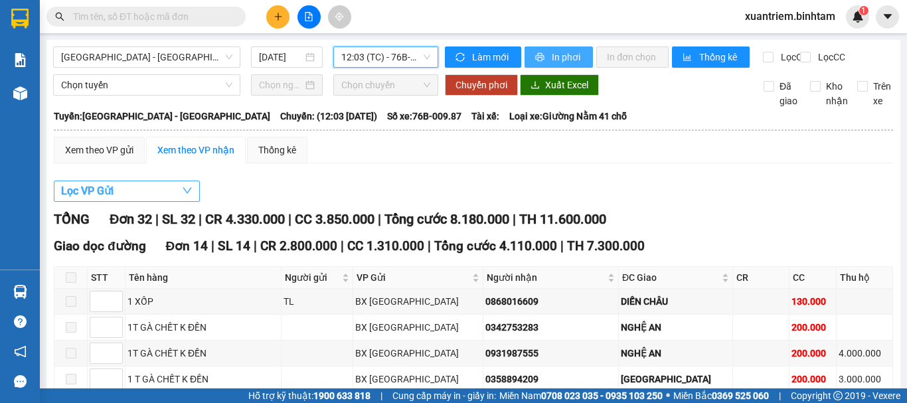
click at [159, 202] on button "Lọc VP Gửi" at bounding box center [127, 191] width 146 height 21
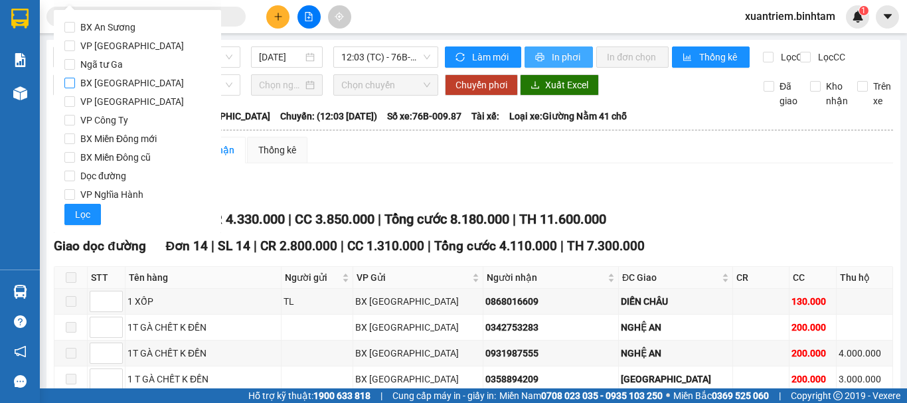
click at [128, 78] on span "BX [GEOGRAPHIC_DATA]" at bounding box center [132, 83] width 114 height 19
click at [75, 78] on input "BX [GEOGRAPHIC_DATA]" at bounding box center [69, 83] width 11 height 11
click at [90, 212] on button "Lọc" at bounding box center [82, 214] width 37 height 21
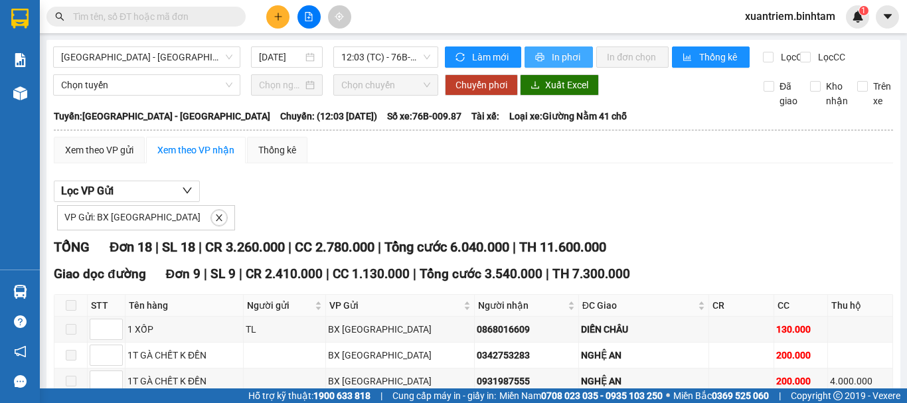
click at [561, 55] on span "In phơi" at bounding box center [567, 57] width 31 height 15
click at [274, 10] on button at bounding box center [277, 16] width 23 height 23
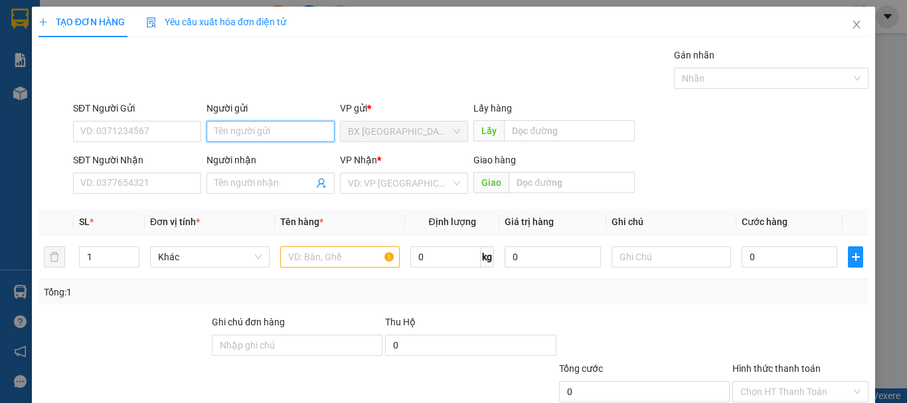
drag, startPoint x: 235, startPoint y: 126, endPoint x: 248, endPoint y: 120, distance: 14.6
click at [236, 125] on input "Người gửi" at bounding box center [271, 131] width 128 height 21
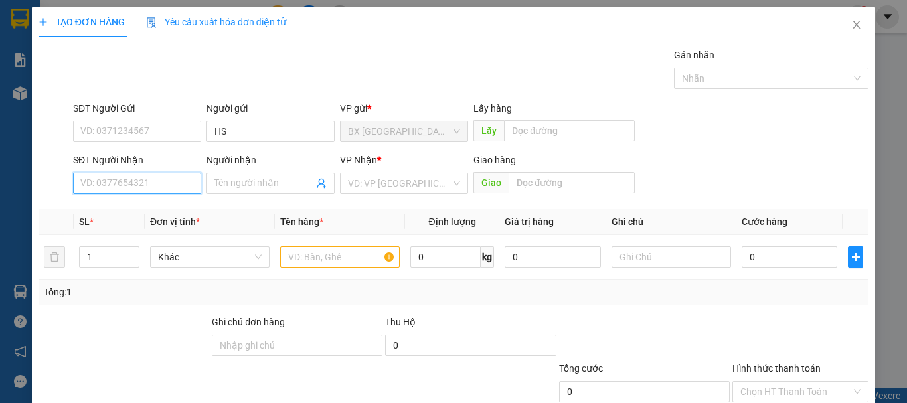
click at [159, 173] on input "SĐT Người Nhận" at bounding box center [137, 183] width 128 height 21
click at [159, 173] on input "0916418479" at bounding box center [137, 183] width 128 height 21
click at [155, 151] on div "0916418479" at bounding box center [135, 143] width 127 height 21
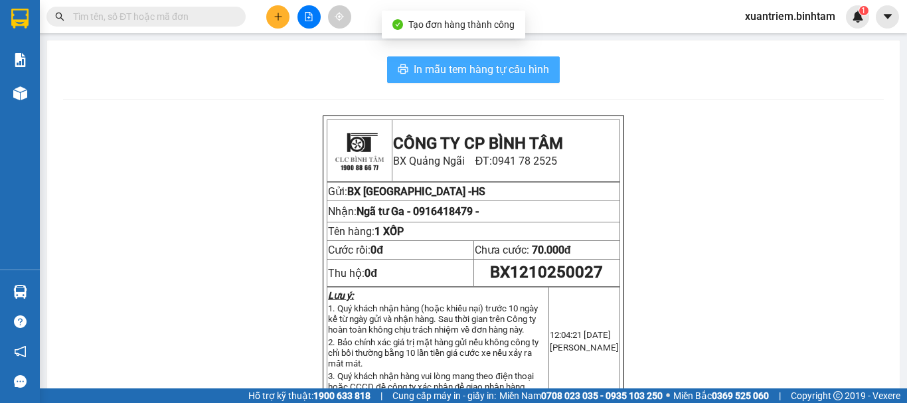
click at [514, 60] on button "In mẫu tem hàng tự cấu hình" at bounding box center [473, 69] width 173 height 27
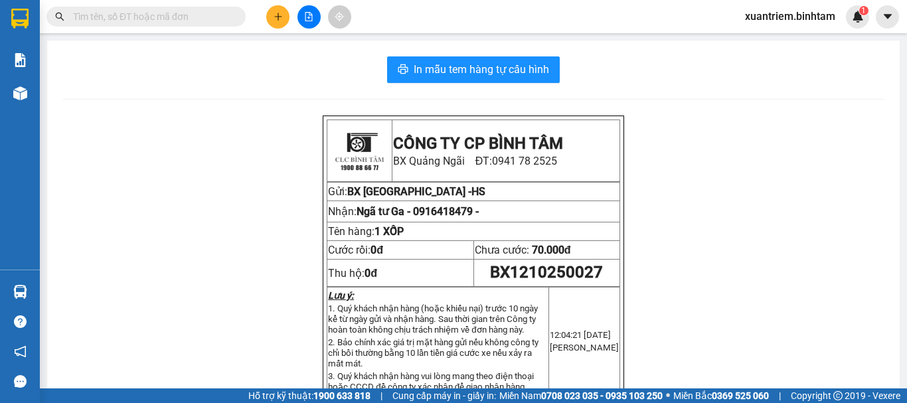
drag, startPoint x: 98, startPoint y: 165, endPoint x: 221, endPoint y: 109, distance: 135.5
click at [141, 187] on div "In mẫu tem hàng tự cấu hình CÔNG TY CP BÌNH TÂM [GEOGRAPHIC_DATA]: 0941 78 2525…" at bounding box center [473, 393] width 853 height 704
click at [269, 13] on button at bounding box center [277, 16] width 23 height 23
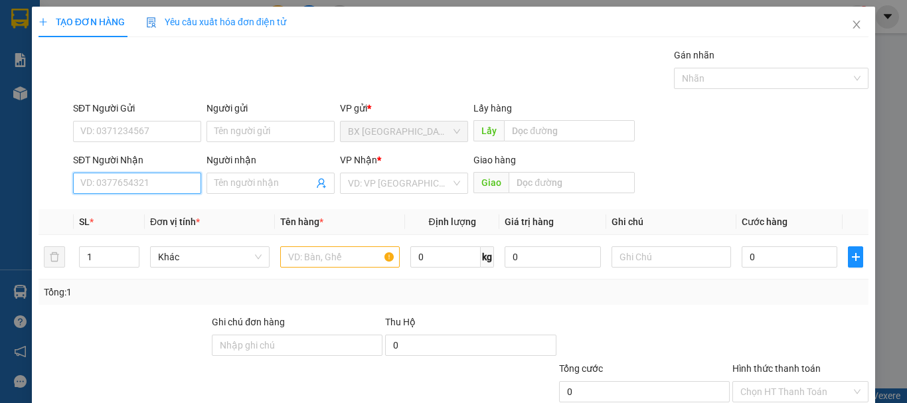
click at [175, 183] on input "SĐT Người Nhận" at bounding box center [137, 183] width 128 height 21
click at [191, 207] on div "Transit Pickup Surcharge Ids Transit Deliver Surcharge Ids Transit Deliver Surc…" at bounding box center [454, 257] width 830 height 418
click at [170, 185] on input "0909900099" at bounding box center [137, 183] width 128 height 21
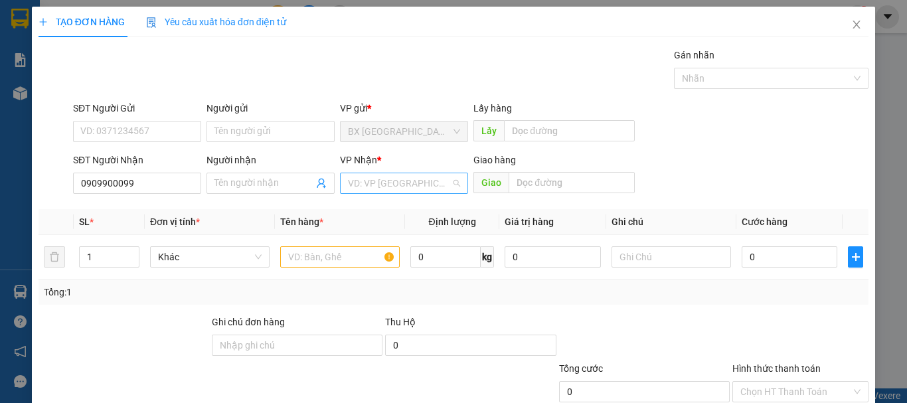
click at [354, 177] on input "search" at bounding box center [399, 183] width 103 height 20
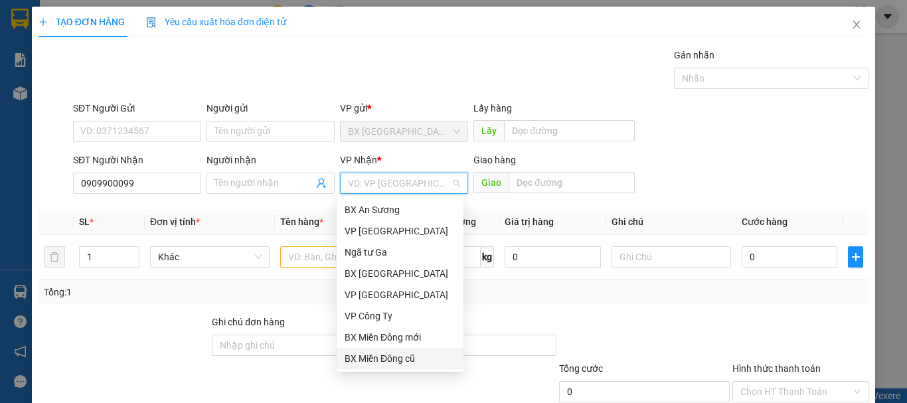
click at [394, 354] on div "BX Miền Đông cũ" at bounding box center [400, 358] width 111 height 15
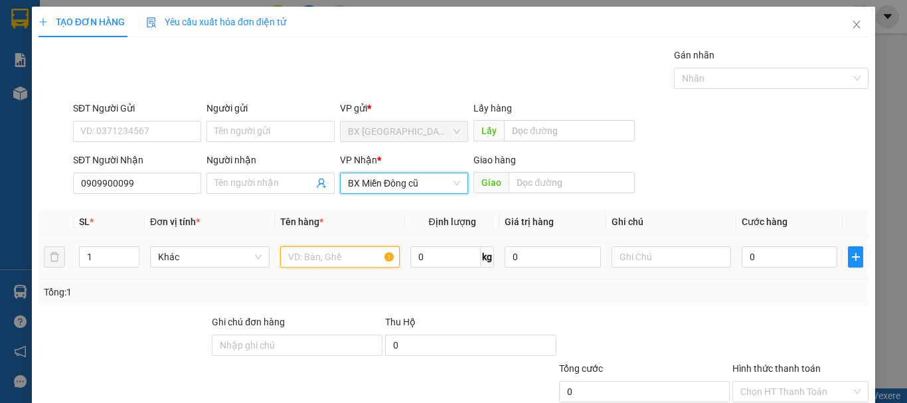
click at [342, 266] on input "text" at bounding box center [340, 256] width 120 height 21
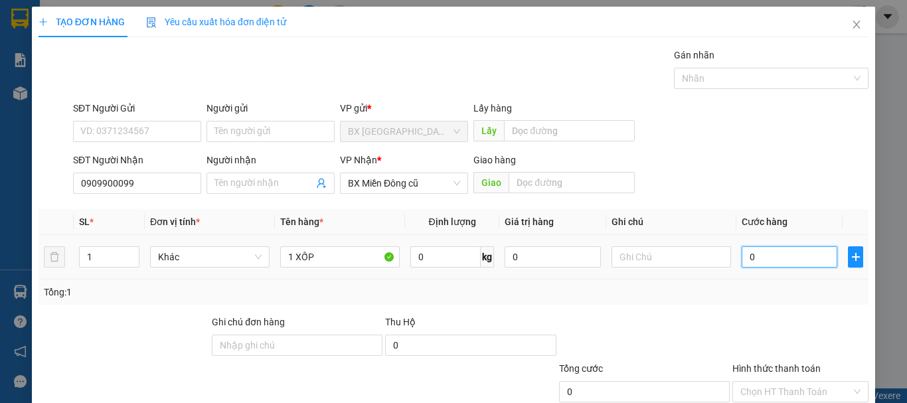
click at [799, 262] on input "0" at bounding box center [790, 256] width 96 height 21
click at [812, 382] on input "Hình thức thanh toán" at bounding box center [795, 392] width 111 height 20
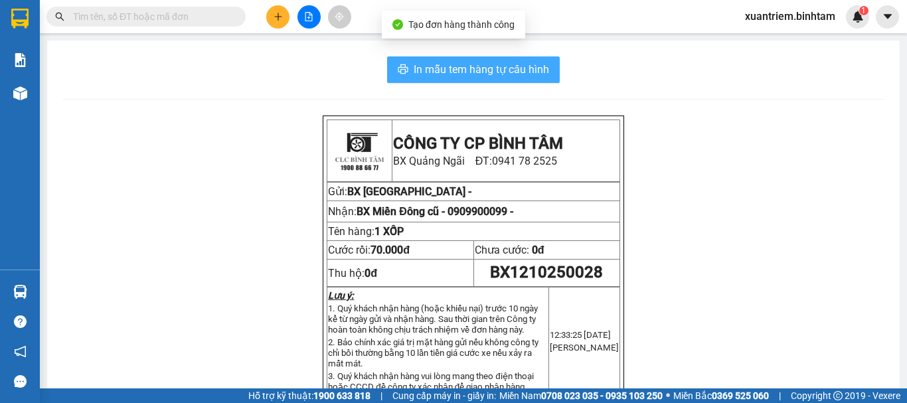
click at [523, 73] on span "In mẫu tem hàng tự cấu hình" at bounding box center [481, 69] width 135 height 17
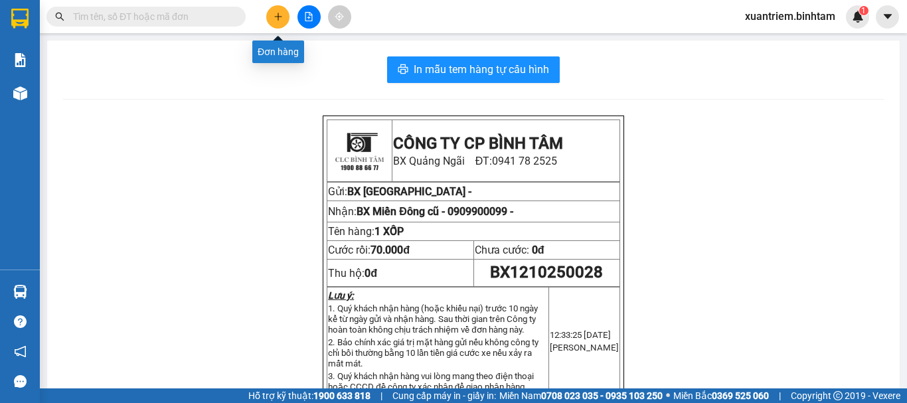
click at [277, 15] on icon "plus" at bounding box center [278, 16] width 9 height 9
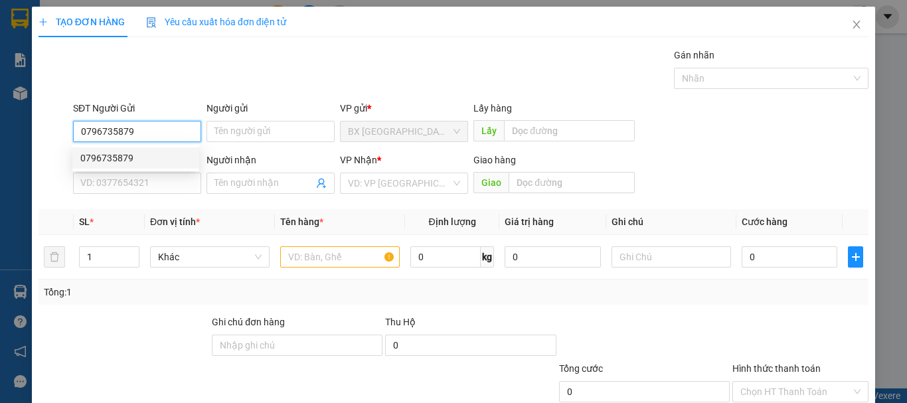
click at [124, 157] on div "0796735879" at bounding box center [135, 158] width 111 height 15
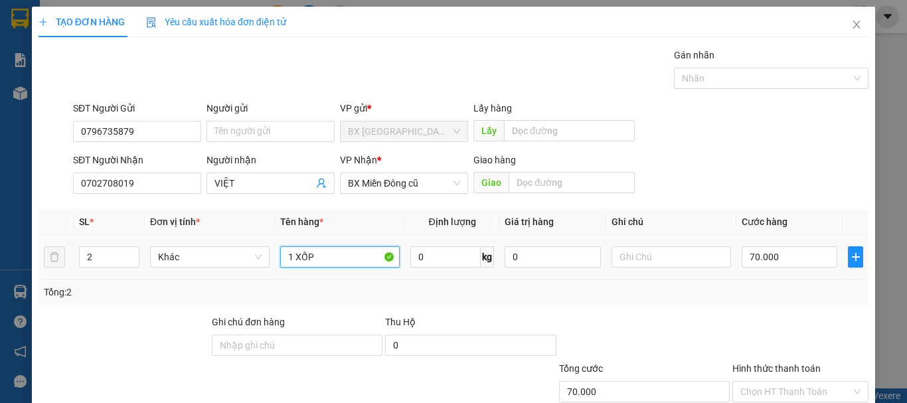
drag, startPoint x: 326, startPoint y: 252, endPoint x: 272, endPoint y: 264, distance: 55.6
click at [275, 264] on td "1 XỐP" at bounding box center [340, 257] width 130 height 44
click at [756, 256] on input "70.000" at bounding box center [790, 256] width 96 height 21
click at [782, 382] on input "Hình thức thanh toán" at bounding box center [795, 392] width 111 height 20
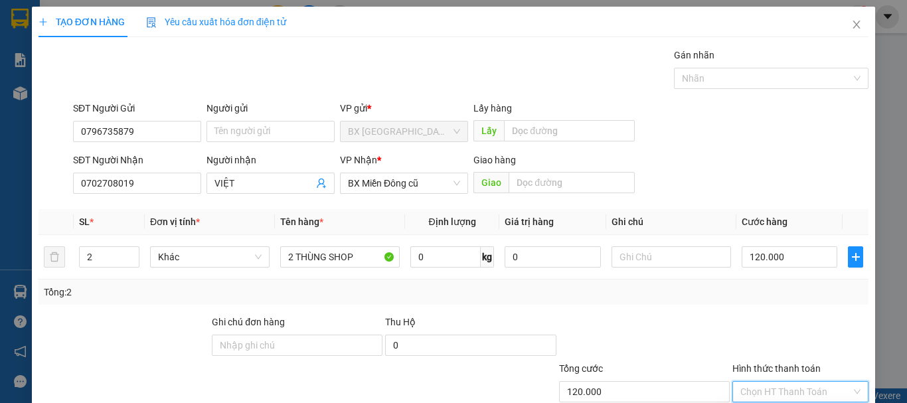
click at [809, 382] on span "Tại văn phòng" at bounding box center [800, 392] width 120 height 20
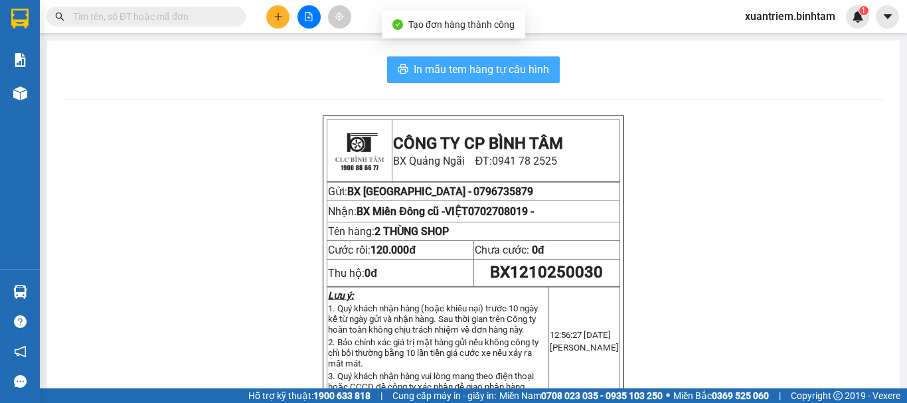
click at [484, 74] on span "In mẫu tem hàng tự cấu hình" at bounding box center [481, 69] width 135 height 17
